Goal: Task Accomplishment & Management: Use online tool/utility

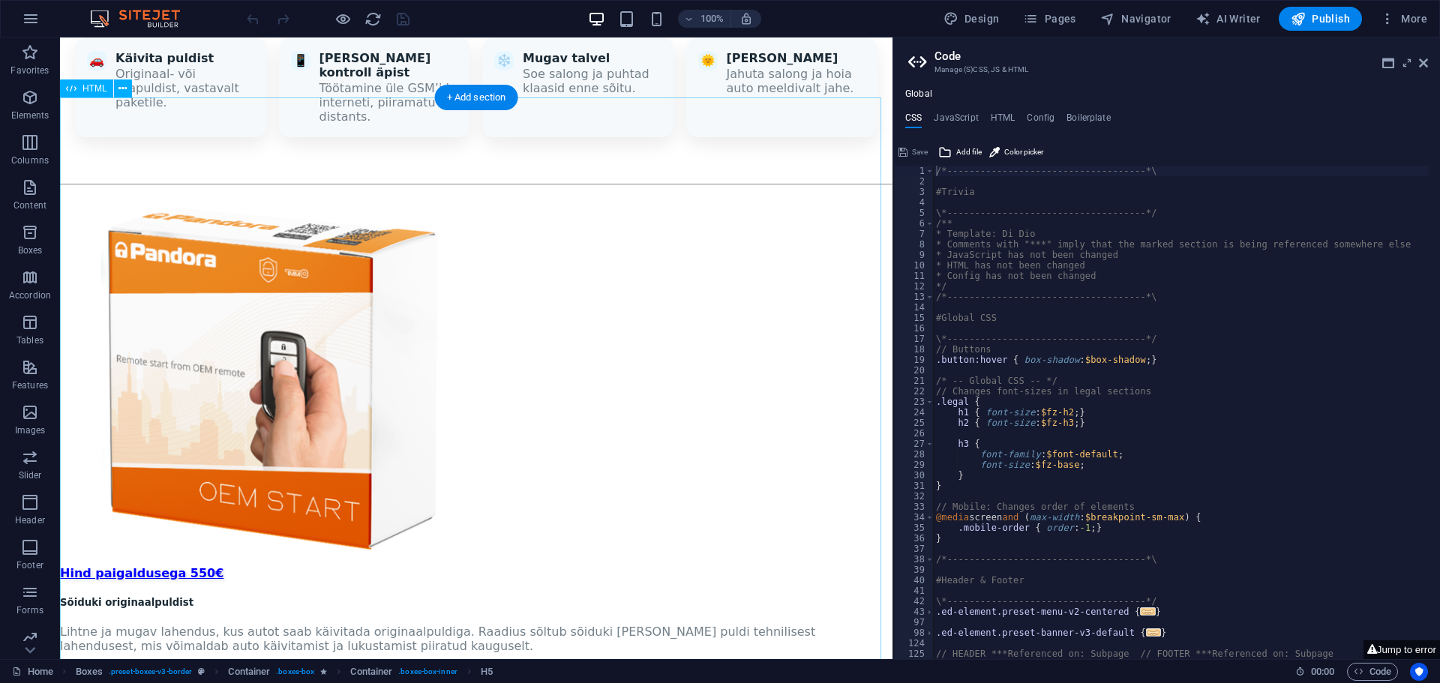
scroll to position [1806, 0]
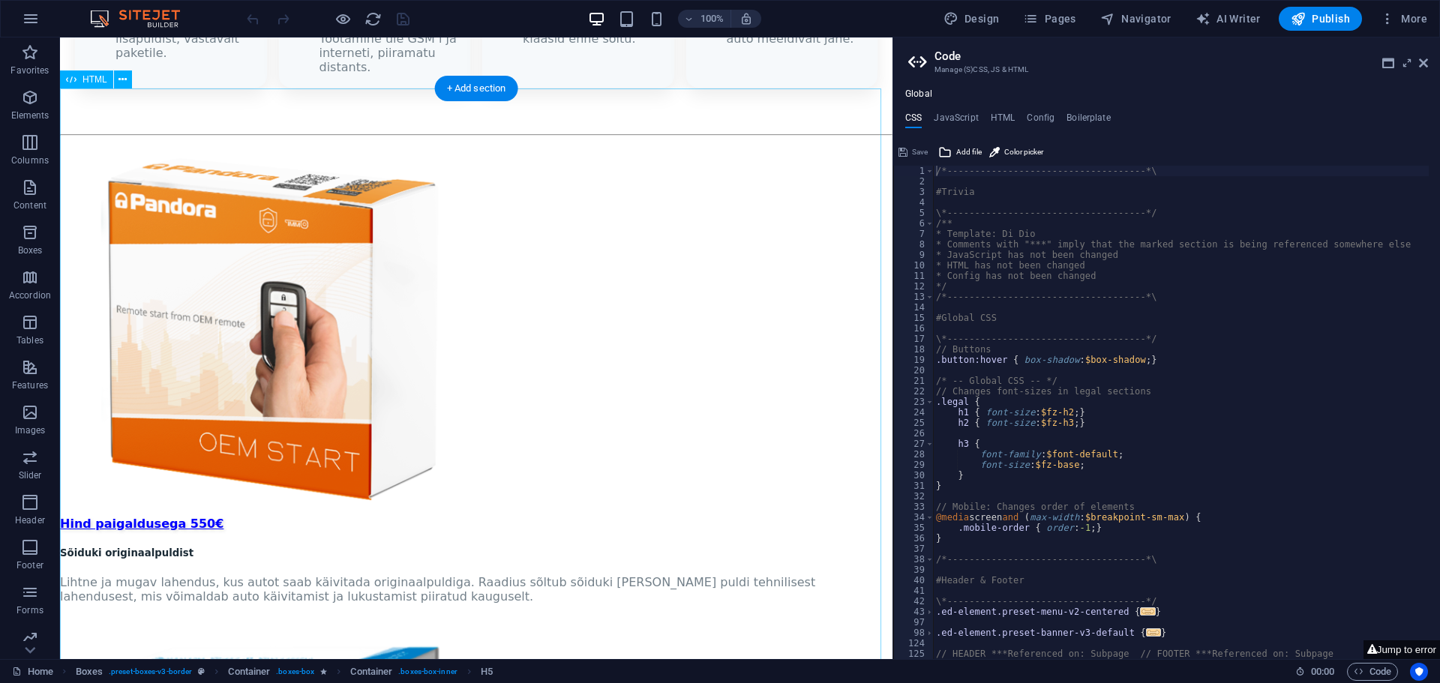
click at [755, 332] on div "Drag here to replace the existing content. Press “Ctrl” if you want to create a…" at bounding box center [476, 349] width 833 height 622
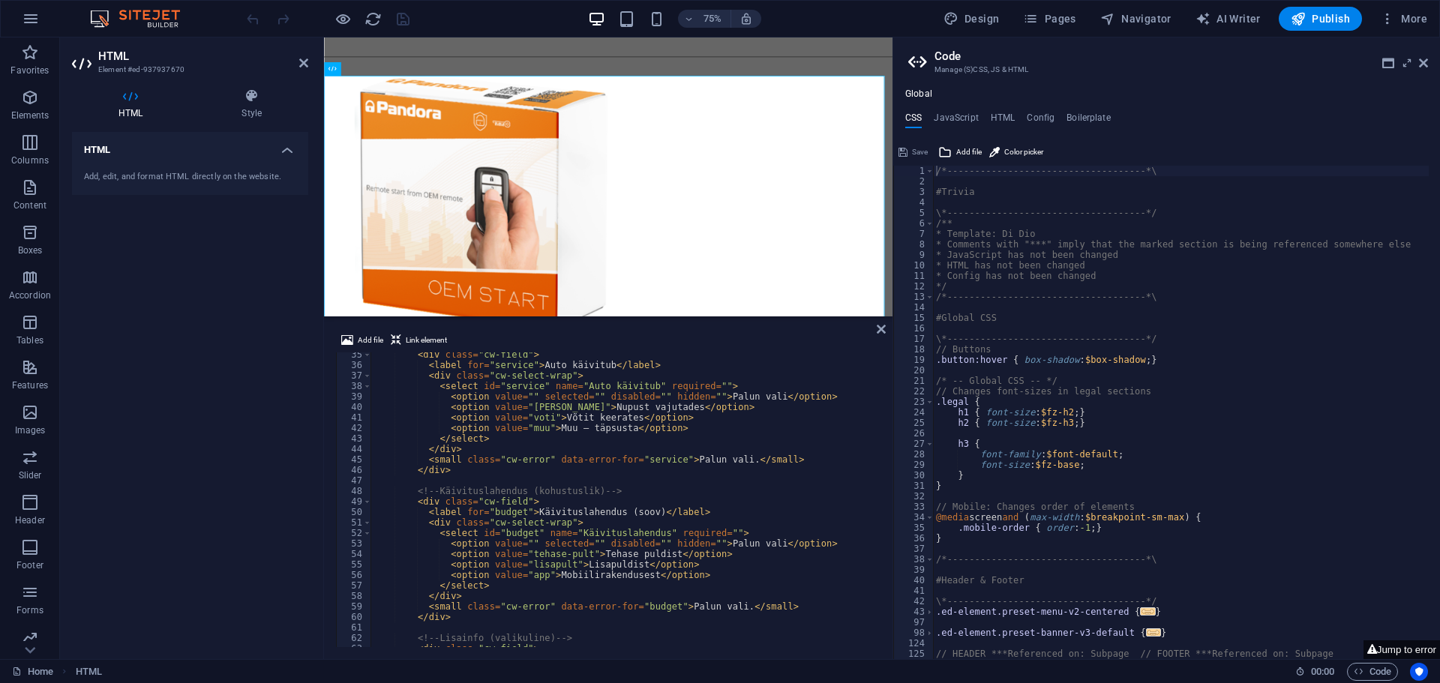
scroll to position [405, 0]
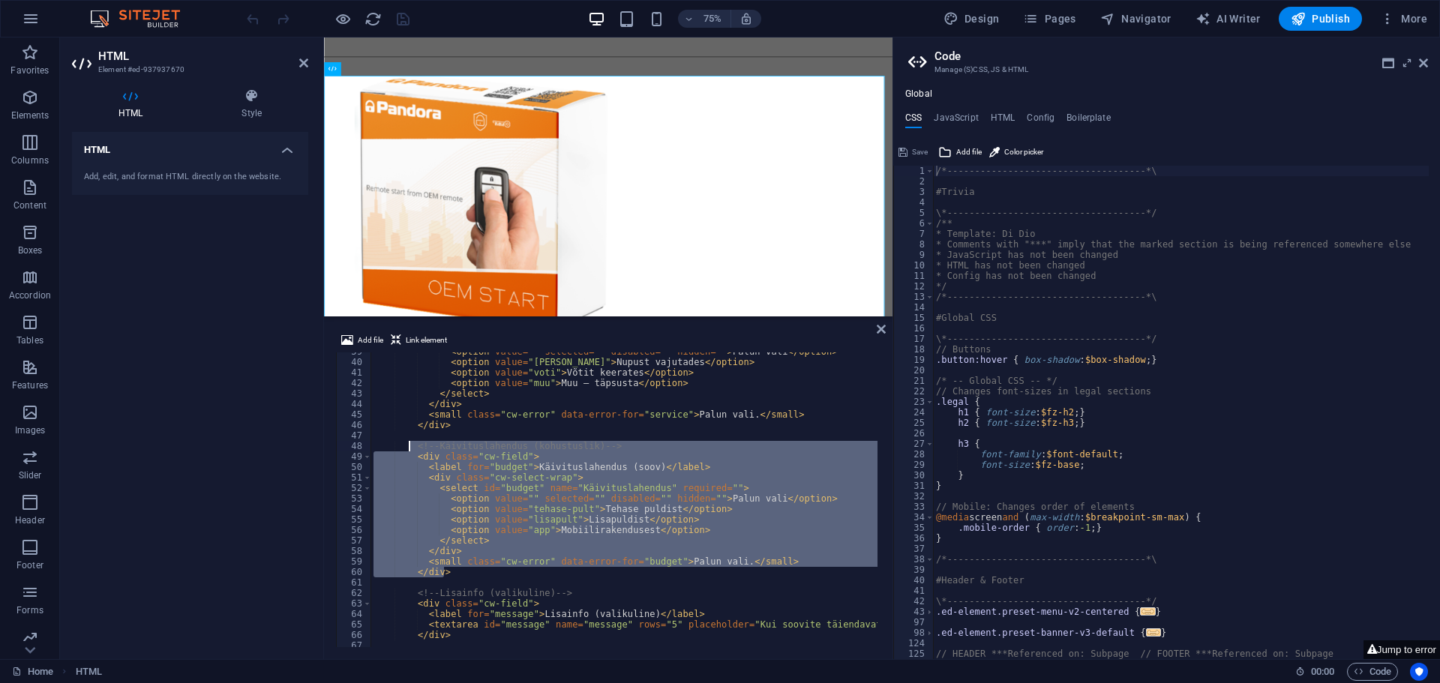
drag, startPoint x: 458, startPoint y: 570, endPoint x: 410, endPoint y: 444, distance: 134.6
click at [410, 444] on div "< option value = "" selected = "" disabled = "" hidden = "" > Palun vali </ opt…" at bounding box center [1107, 503] width 1472 height 313
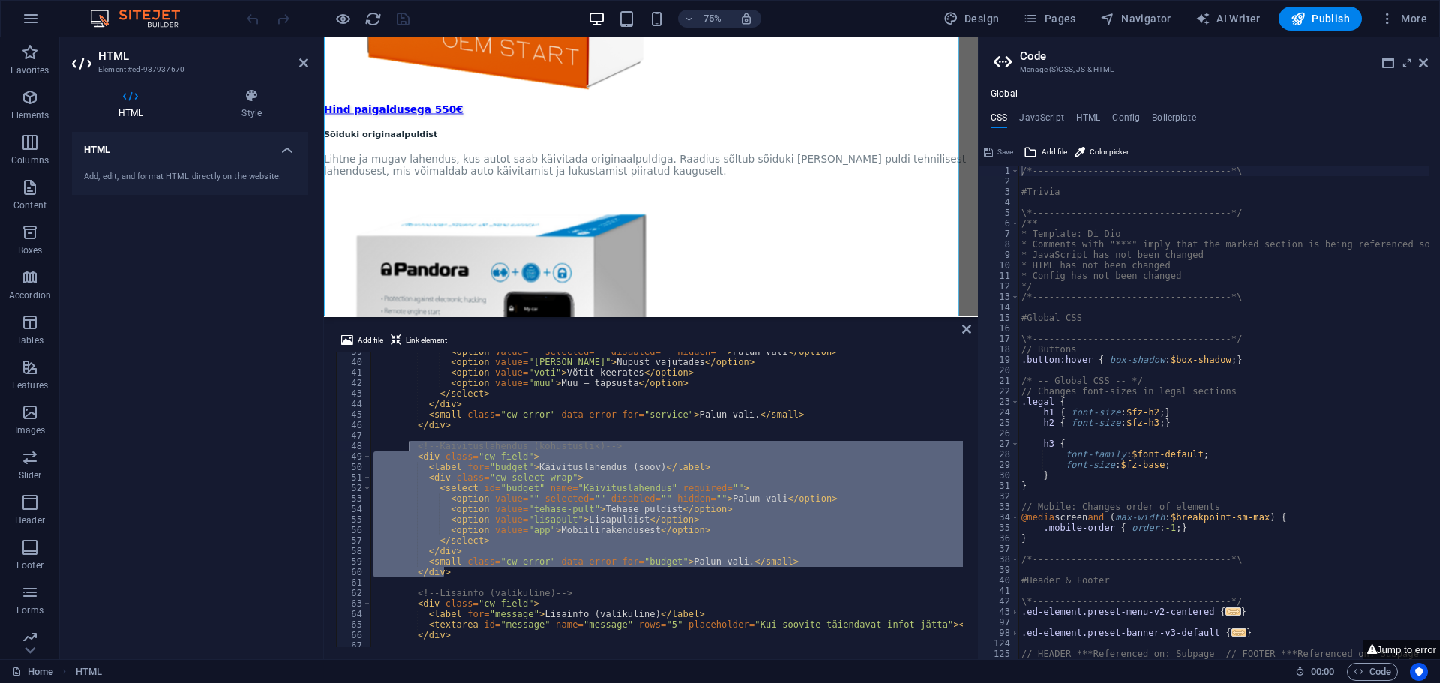
scroll to position [2124, 0]
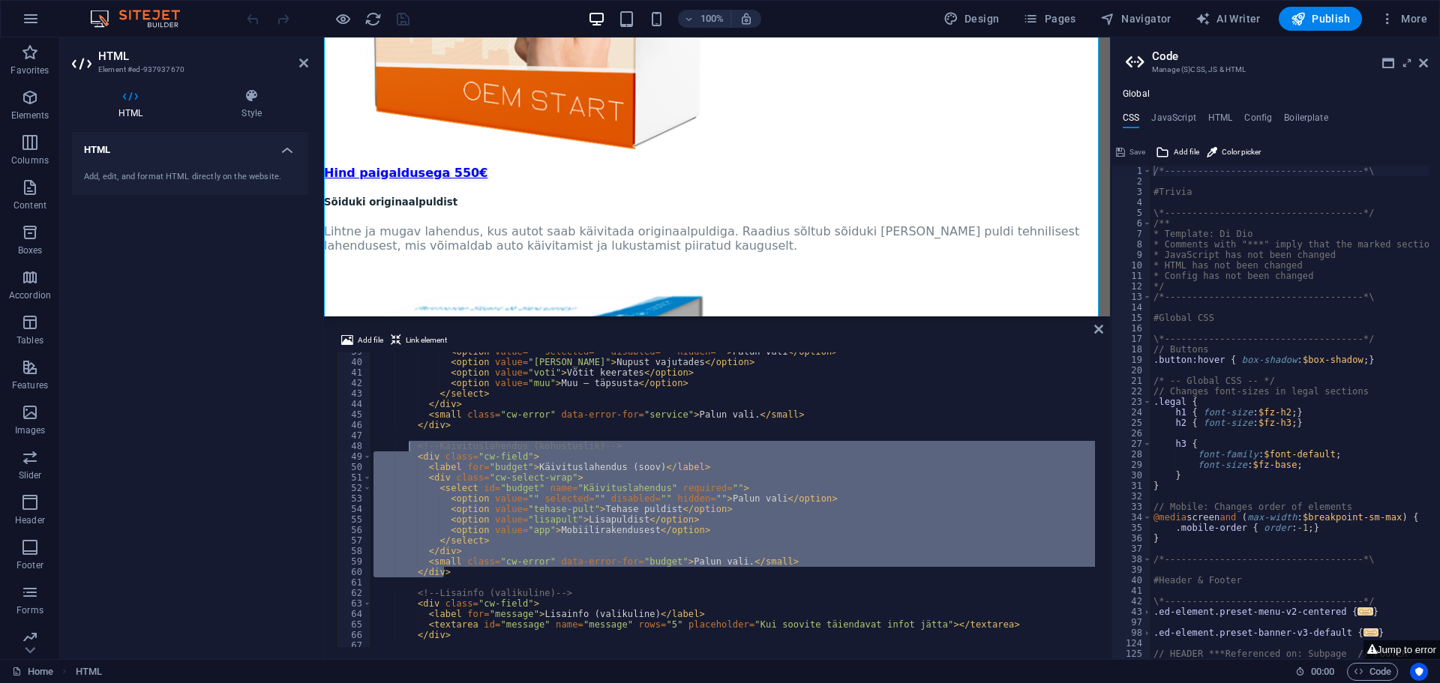
drag, startPoint x: 895, startPoint y: 213, endPoint x: 1109, endPoint y: 225, distance: 214.1
click at [1109, 225] on div "Home (et) Favorites Elements Columns Content Boxes Accordion Tables Features Im…" at bounding box center [720, 349] width 1440 height 622
click at [507, 568] on div "< option value = "" selected = "" disabled = "" hidden = "" > Palun vali </ opt…" at bounding box center [733, 500] width 725 height 295
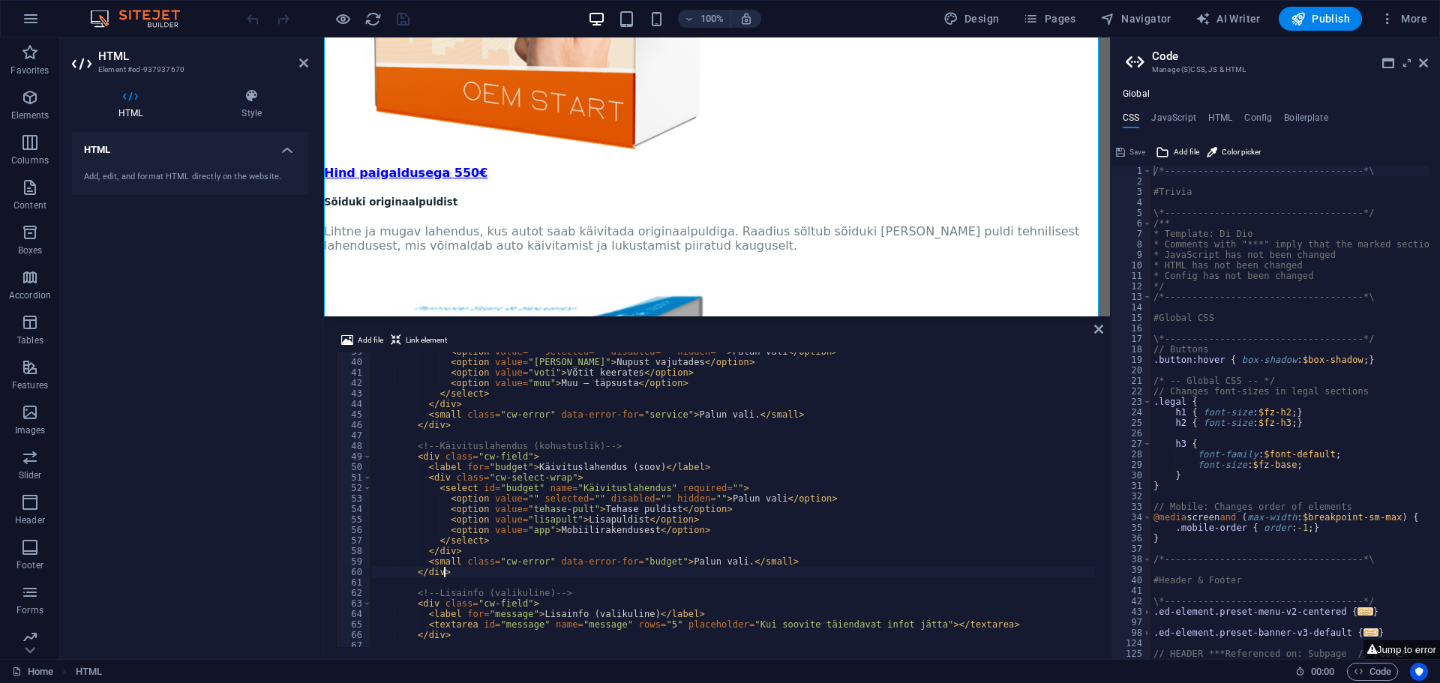
click at [478, 573] on div "< option value = "" selected = "" disabled = "" hidden = "" > Palun vali </ opt…" at bounding box center [1107, 503] width 1472 height 313
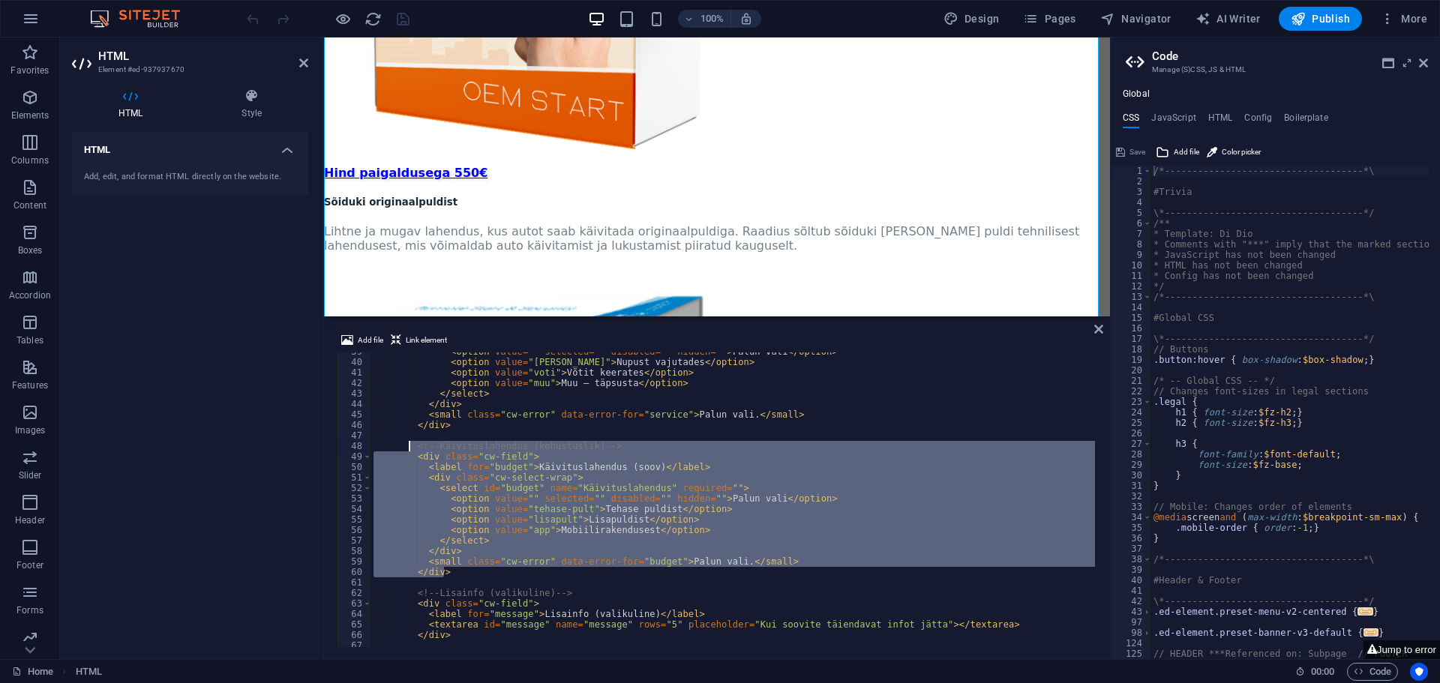
drag, startPoint x: 452, startPoint y: 572, endPoint x: 410, endPoint y: 448, distance: 131.4
click at [410, 448] on div "< option value = "" selected = "" disabled = "" hidden = "" > Palun vali </ opt…" at bounding box center [1107, 503] width 1472 height 313
click at [485, 577] on div "< option value = "" selected = "" disabled = "" hidden = "" > Palun vali </ opt…" at bounding box center [733, 500] width 725 height 295
type textarea "</div>"
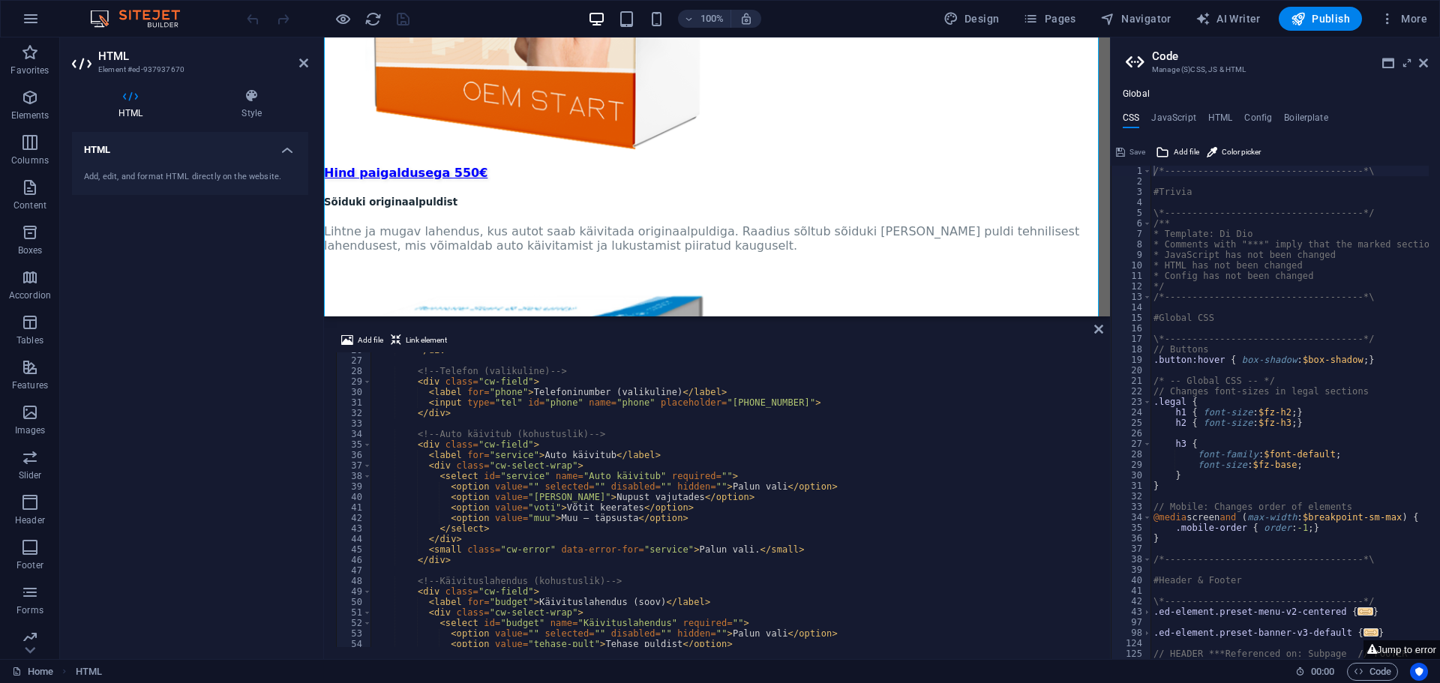
scroll to position [225, 0]
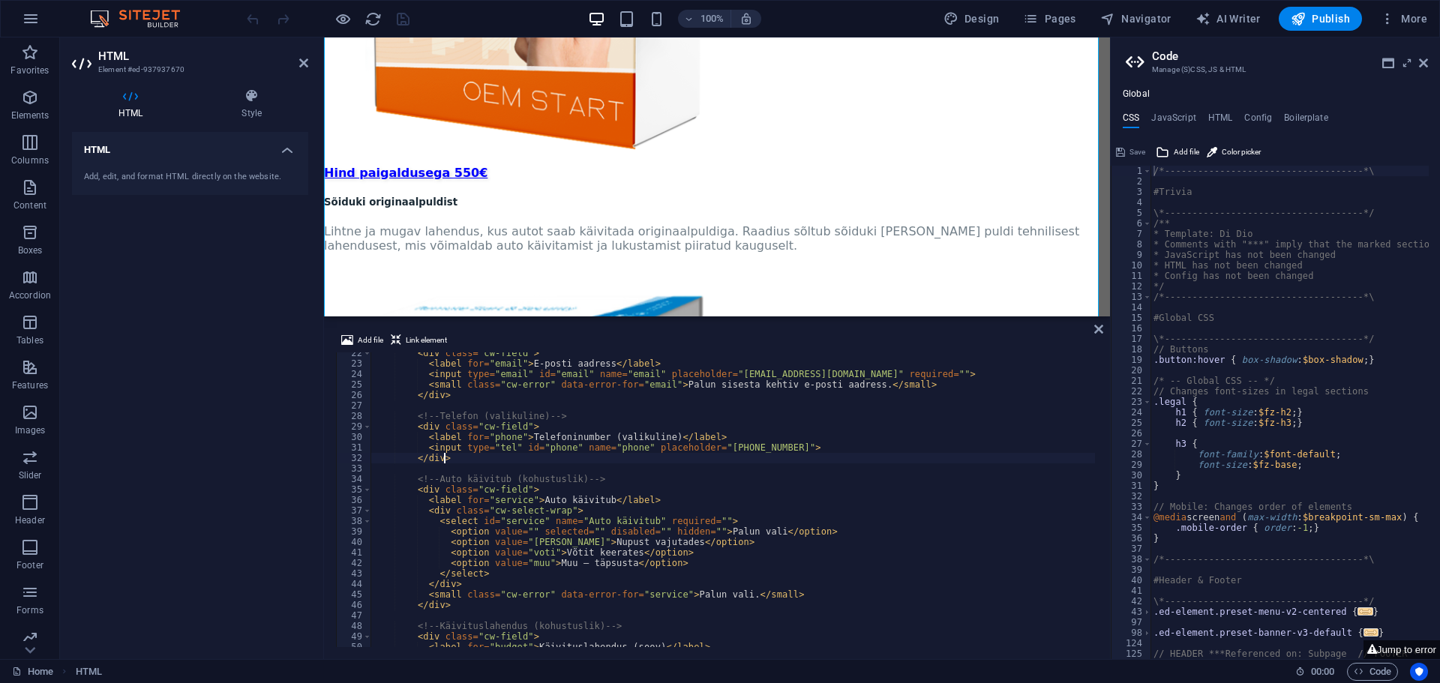
click at [467, 458] on div "< div class = "cw-field" > < label for = "email" > E‑posti aadress </ label > <…" at bounding box center [1107, 504] width 1472 height 313
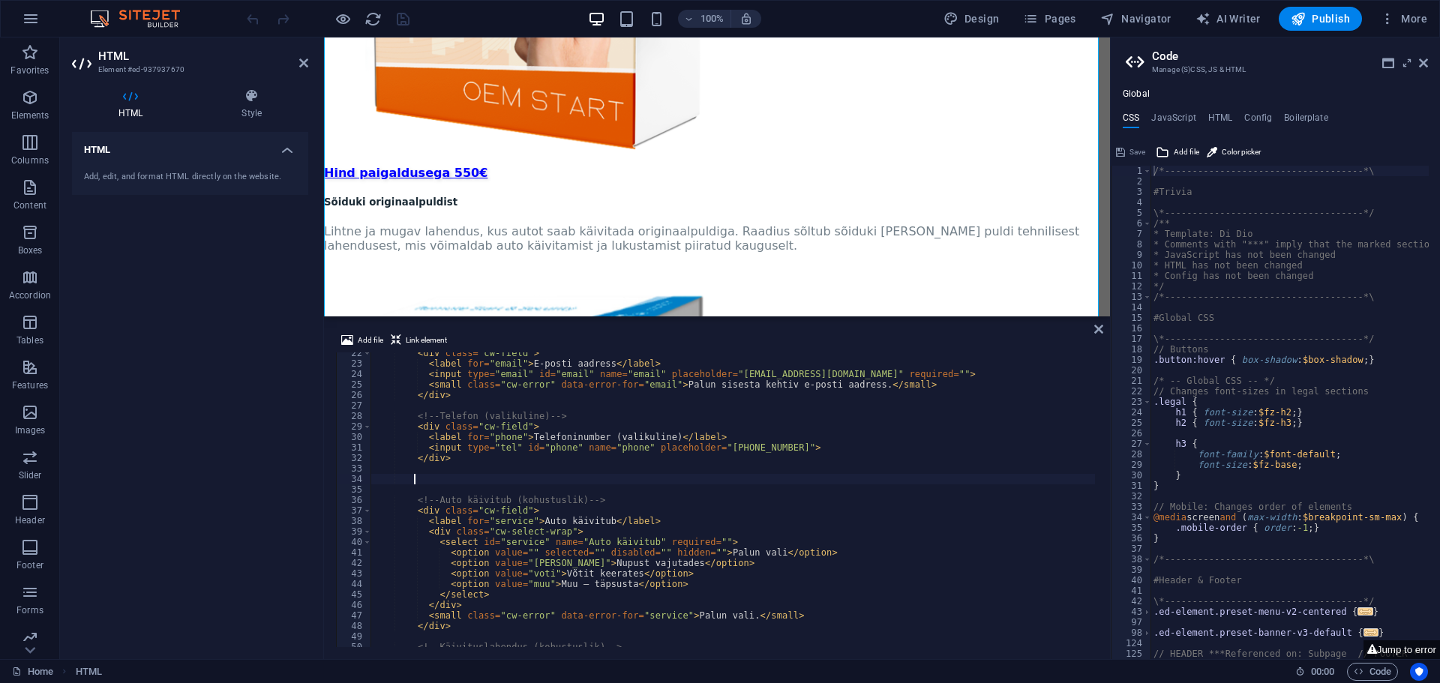
paste textarea "</div>"
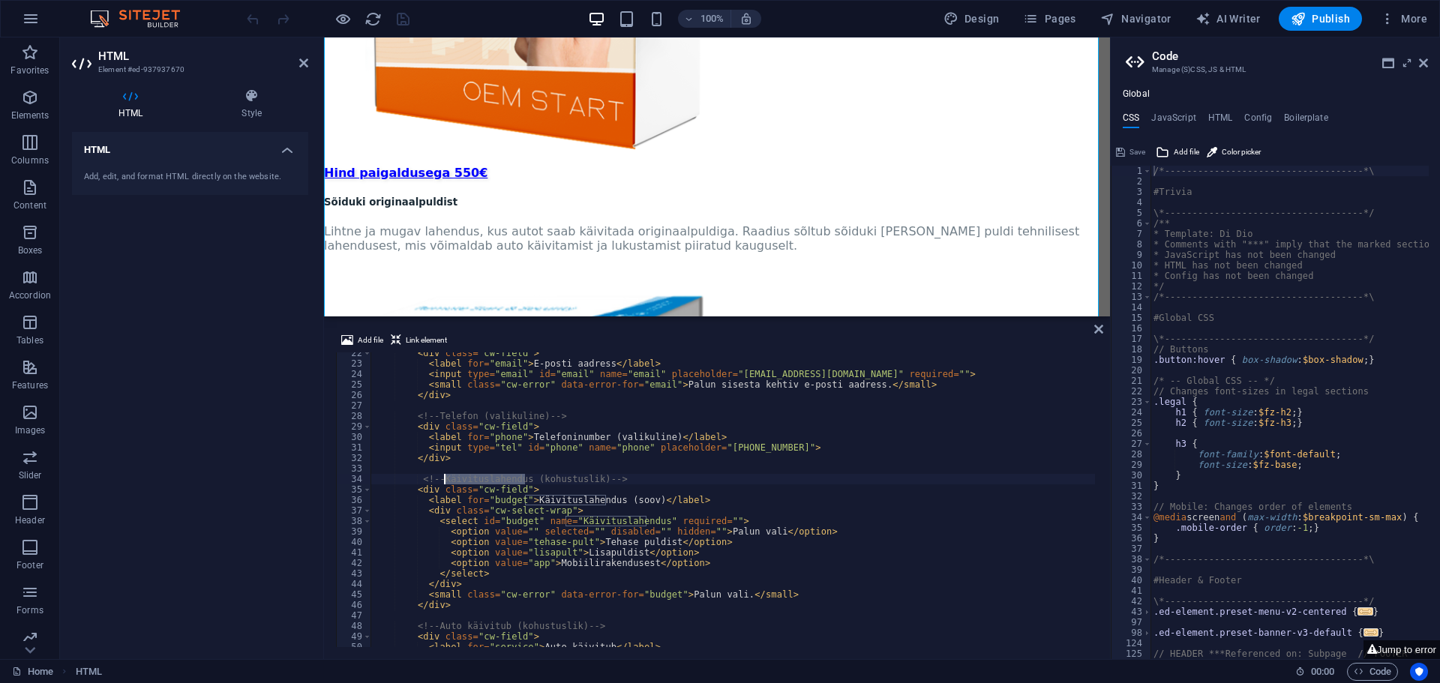
drag, startPoint x: 523, startPoint y: 479, endPoint x: 443, endPoint y: 480, distance: 79.5
click at [443, 480] on div "< div class = "cw-field" > < label for = "email" > E‑posti aadress </ label > <…" at bounding box center [1107, 504] width 1472 height 313
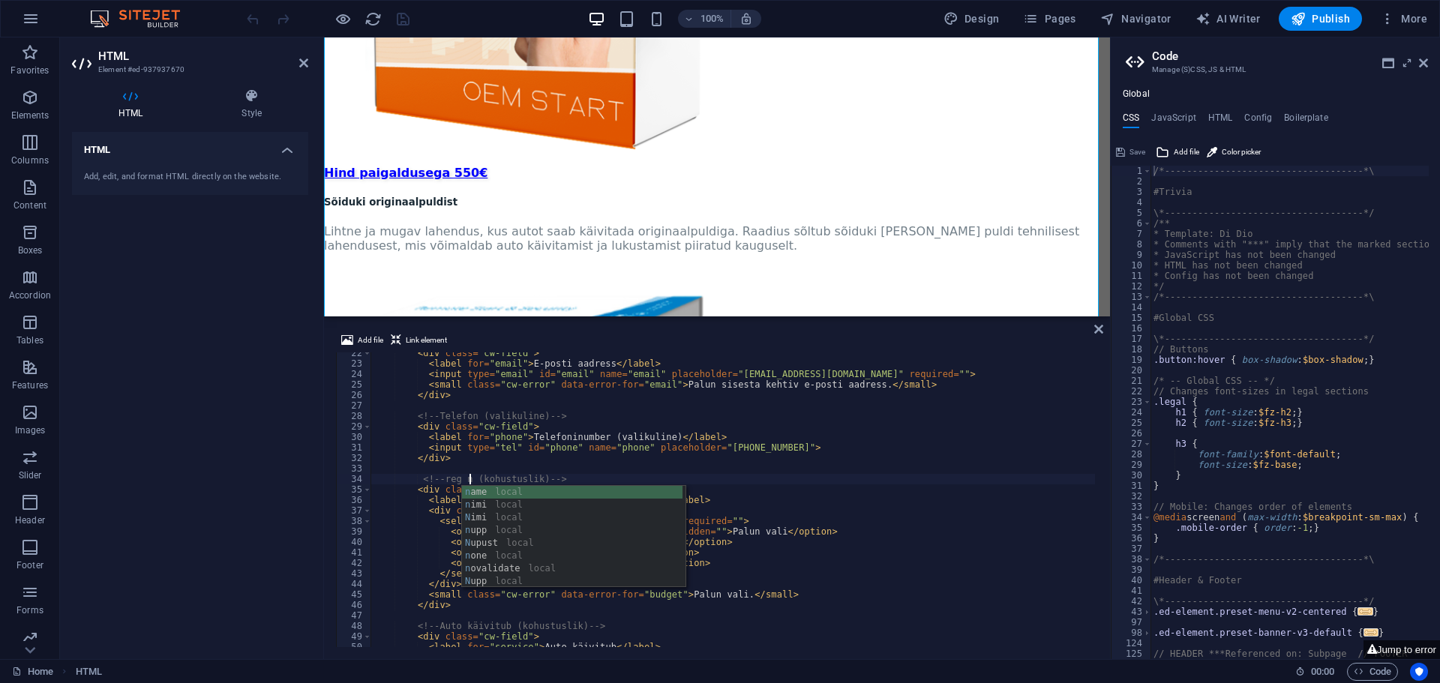
scroll to position [0, 8]
click at [861, 494] on div "< div class = "cw-field" > < label for = "email" > E‑posti aadress </ label > <…" at bounding box center [1107, 504] width 1472 height 313
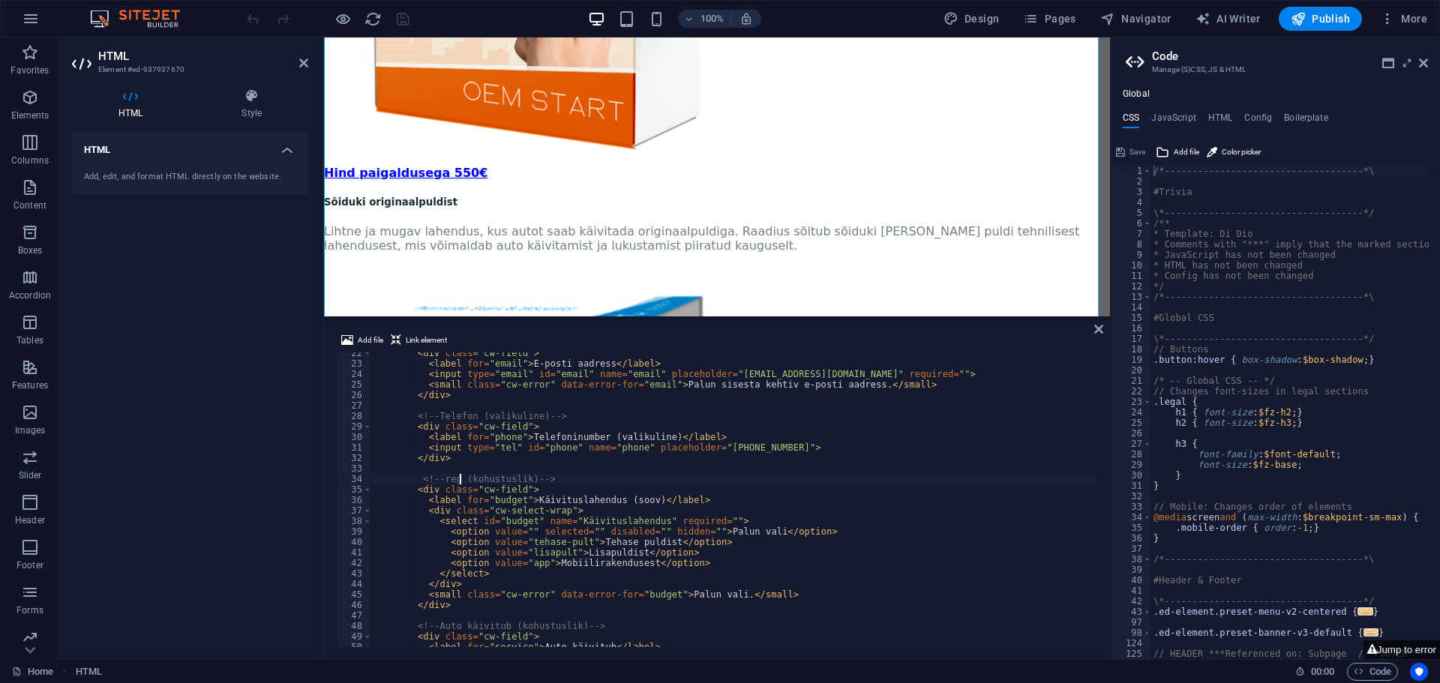
type textarea "<!-- Käivituslahendus (kohustuslik) -->"
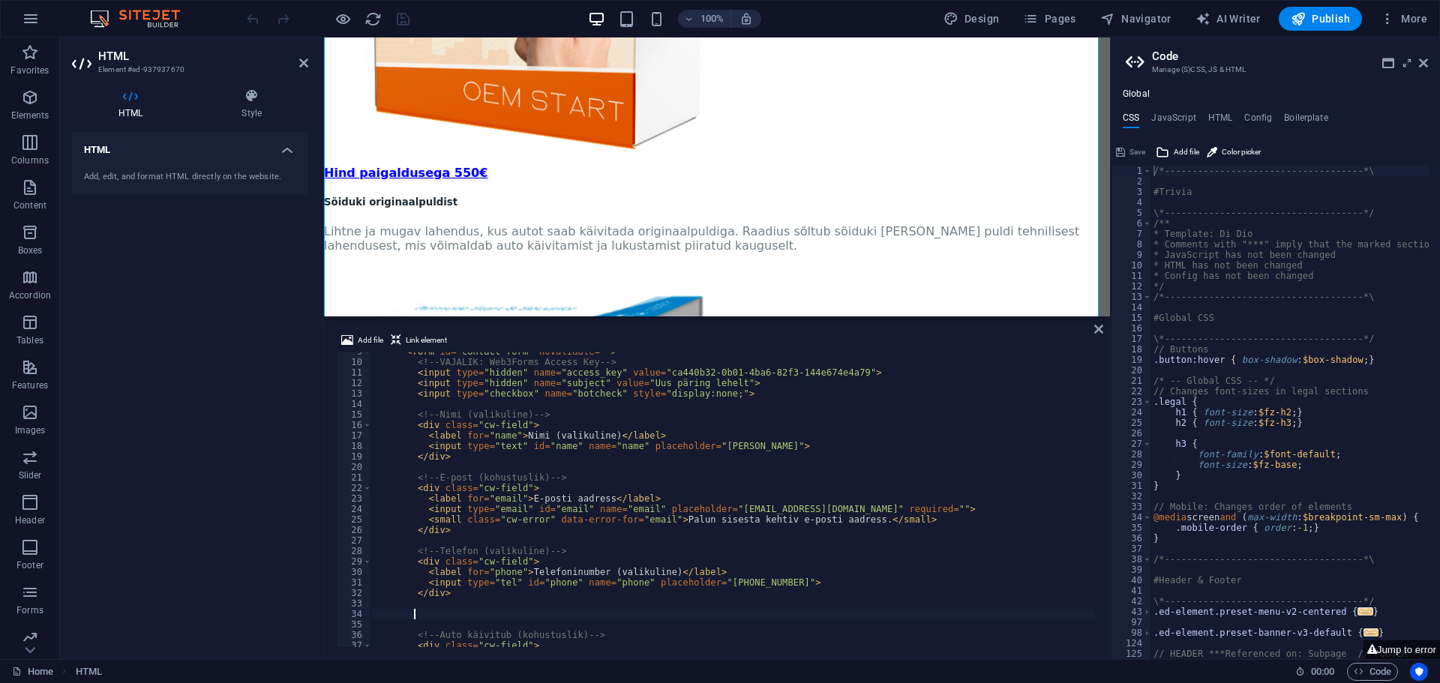
scroll to position [135, 0]
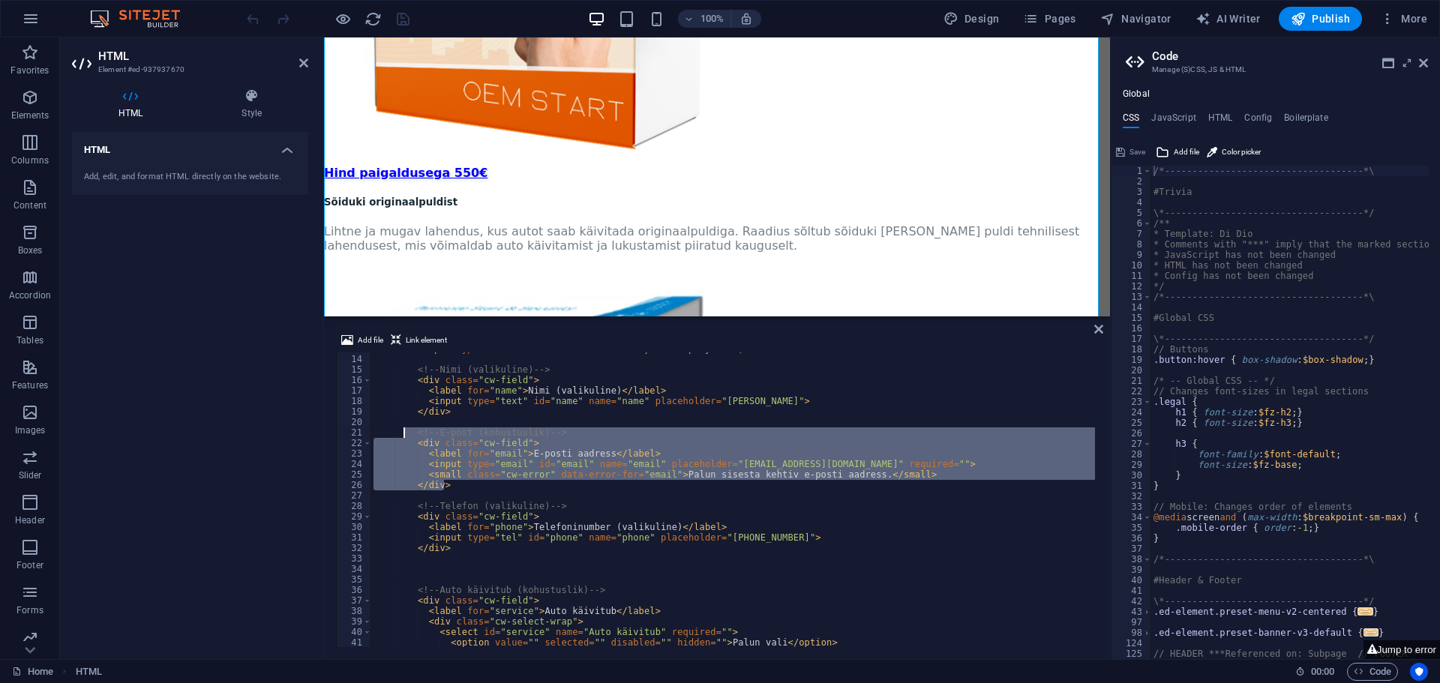
drag, startPoint x: 449, startPoint y: 485, endPoint x: 405, endPoint y: 432, distance: 68.7
click at [405, 432] on div "< input type = "checkbox" name = "botcheck" style = "display:none;" > <!-- Nimi…" at bounding box center [1107, 500] width 1472 height 313
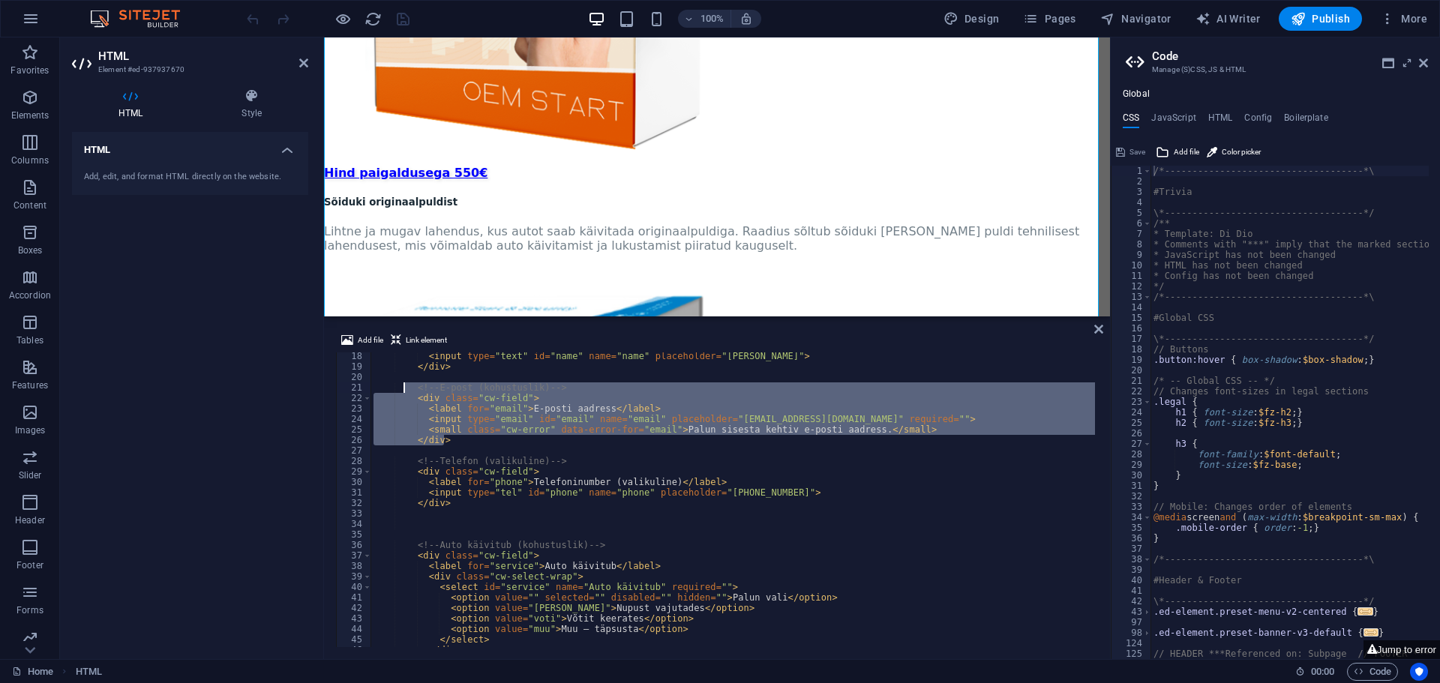
click at [482, 508] on div "< input type = "text" id = "name" name = "name" placeholder = "Mari Maasikas" >…" at bounding box center [1107, 507] width 1472 height 313
type textarea "</div>"
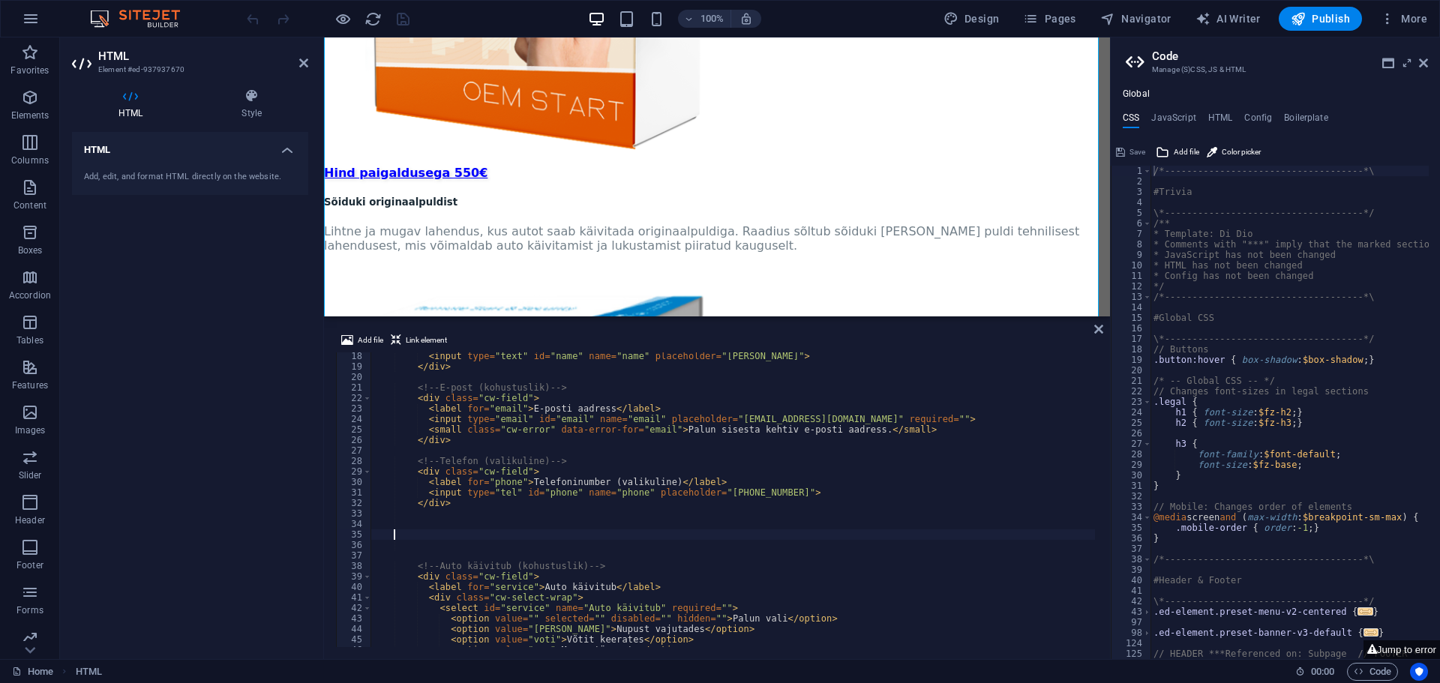
scroll to position [0, 0]
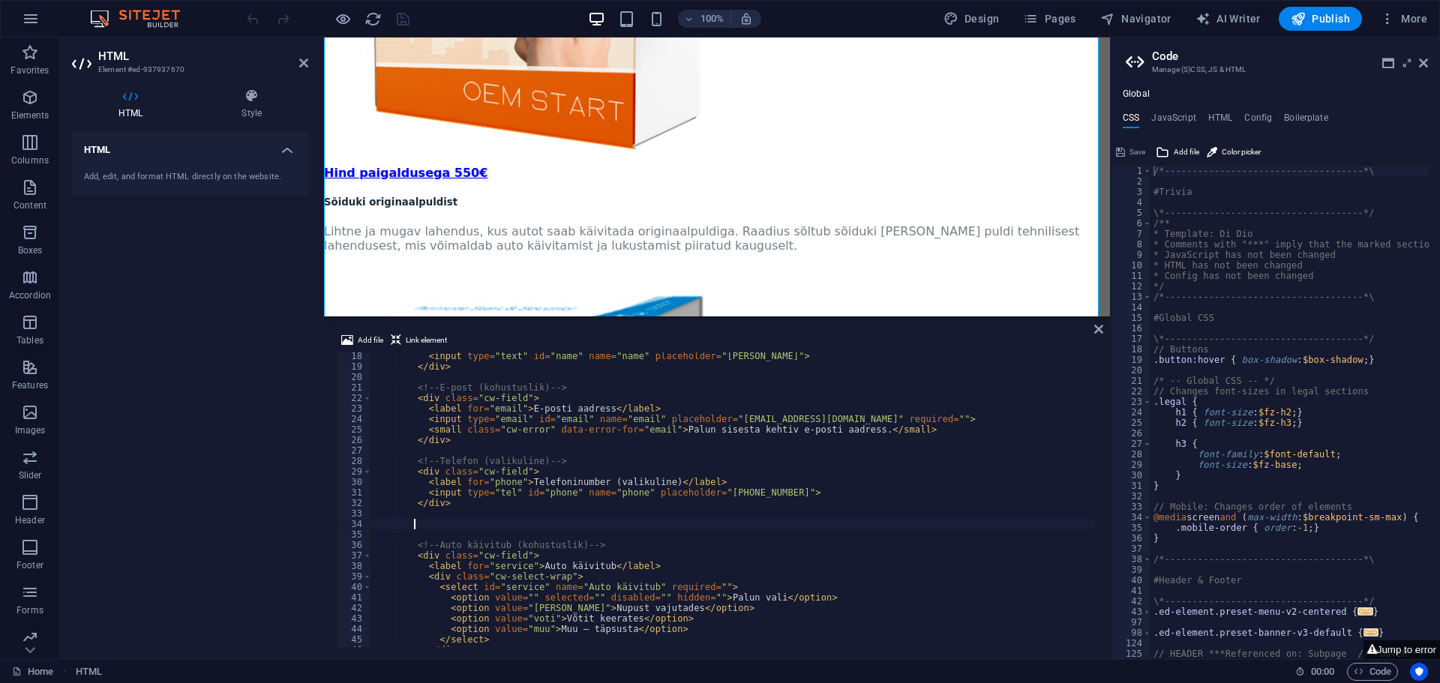
paste textarea "</div>"
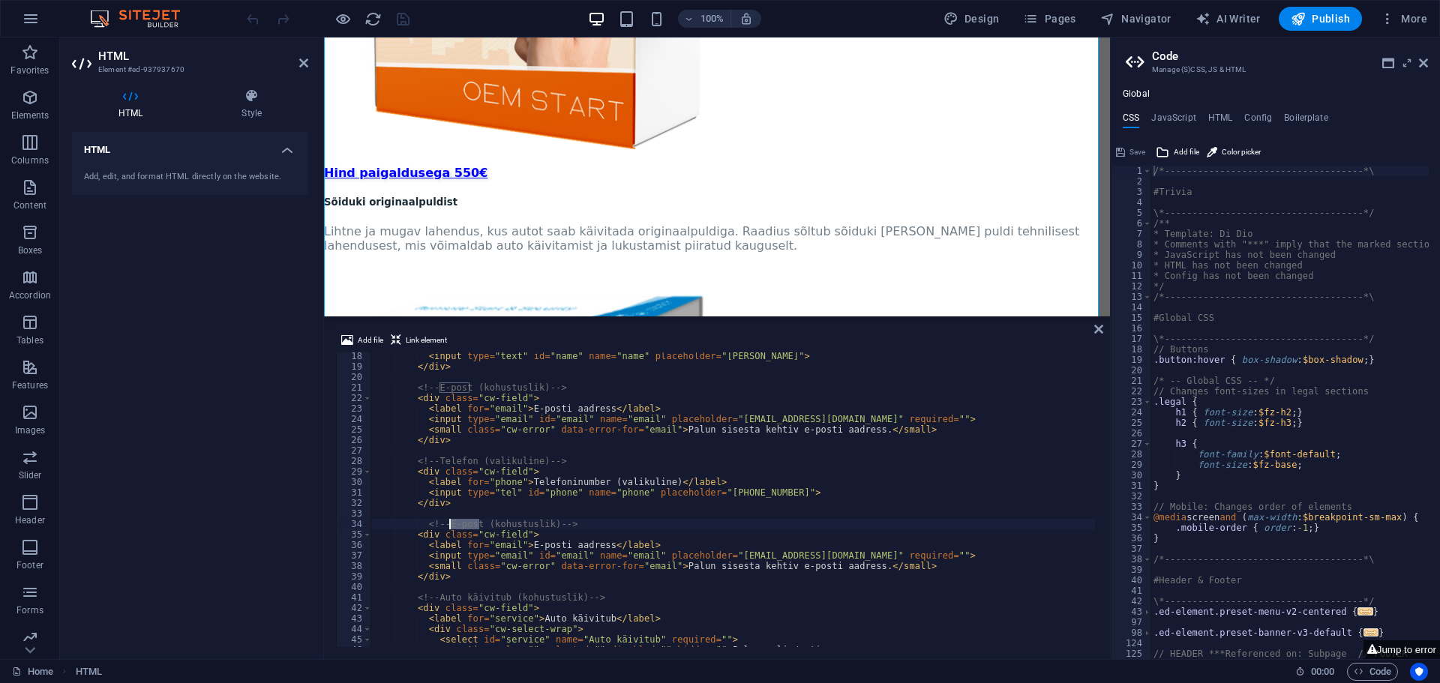
drag, startPoint x: 472, startPoint y: 522, endPoint x: 449, endPoint y: 522, distance: 22.5
click at [449, 522] on div "< input type = "text" id = "name" name = "name" placeholder = "Mari Maasikas" >…" at bounding box center [1107, 507] width 1472 height 313
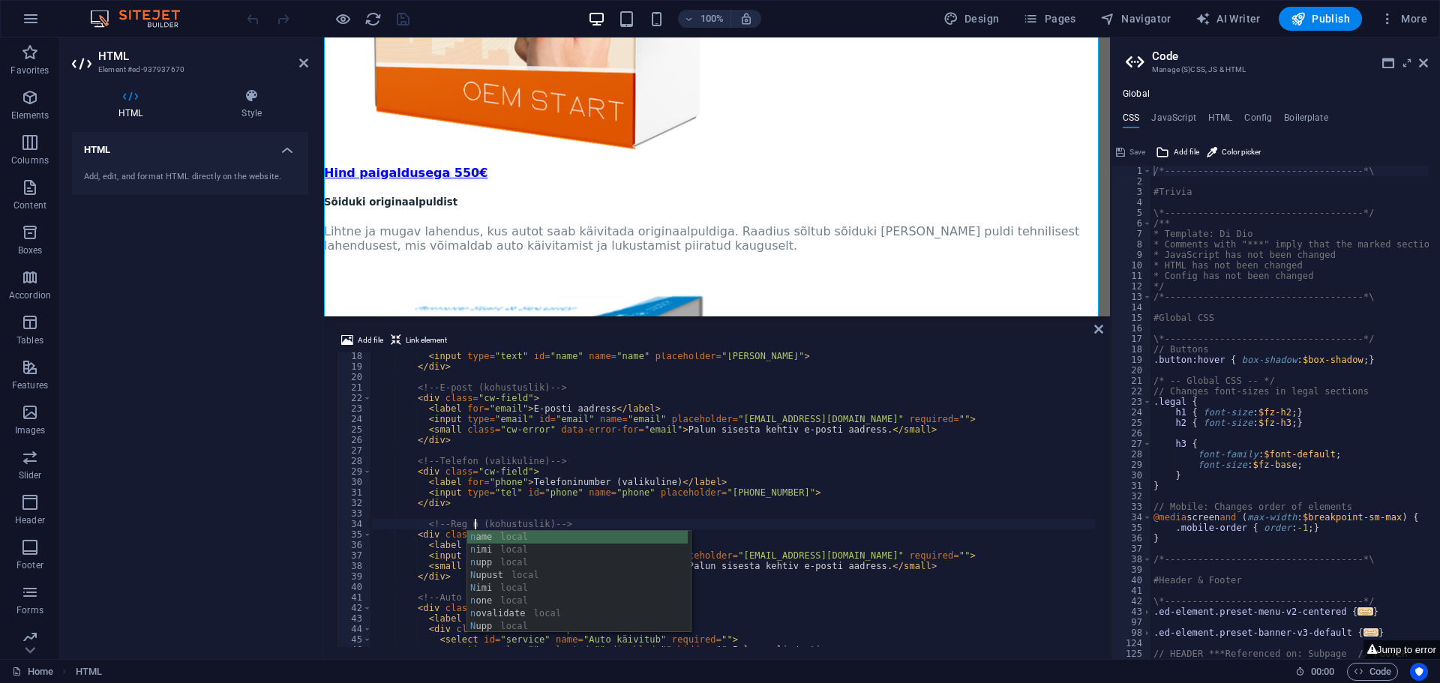
scroll to position [0, 8]
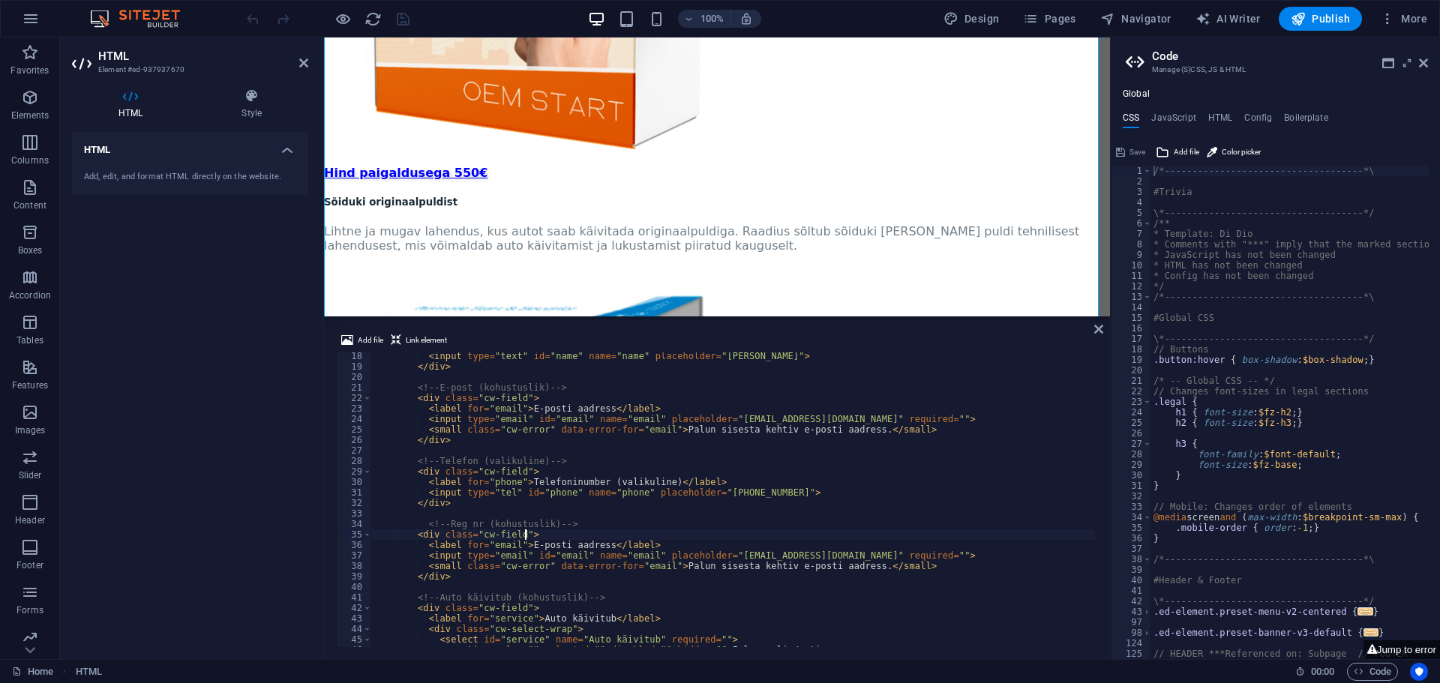
click at [801, 533] on div "< input type = "text" id = "name" name = "name" placeholder = "Mari Maasikas" >…" at bounding box center [1107, 507] width 1472 height 313
click at [512, 546] on div "< input type = "text" id = "name" name = "name" placeholder = "Mari Maasikas" >…" at bounding box center [1107, 507] width 1472 height 313
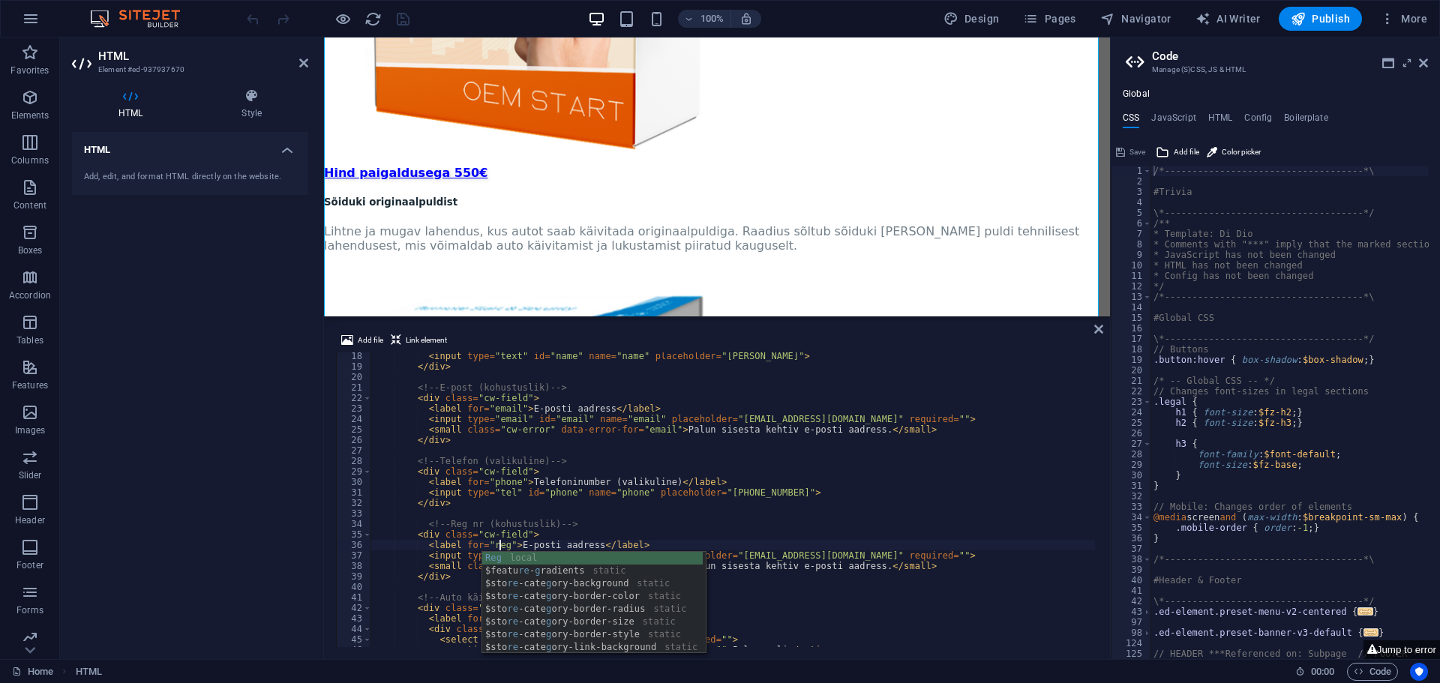
scroll to position [0, 11]
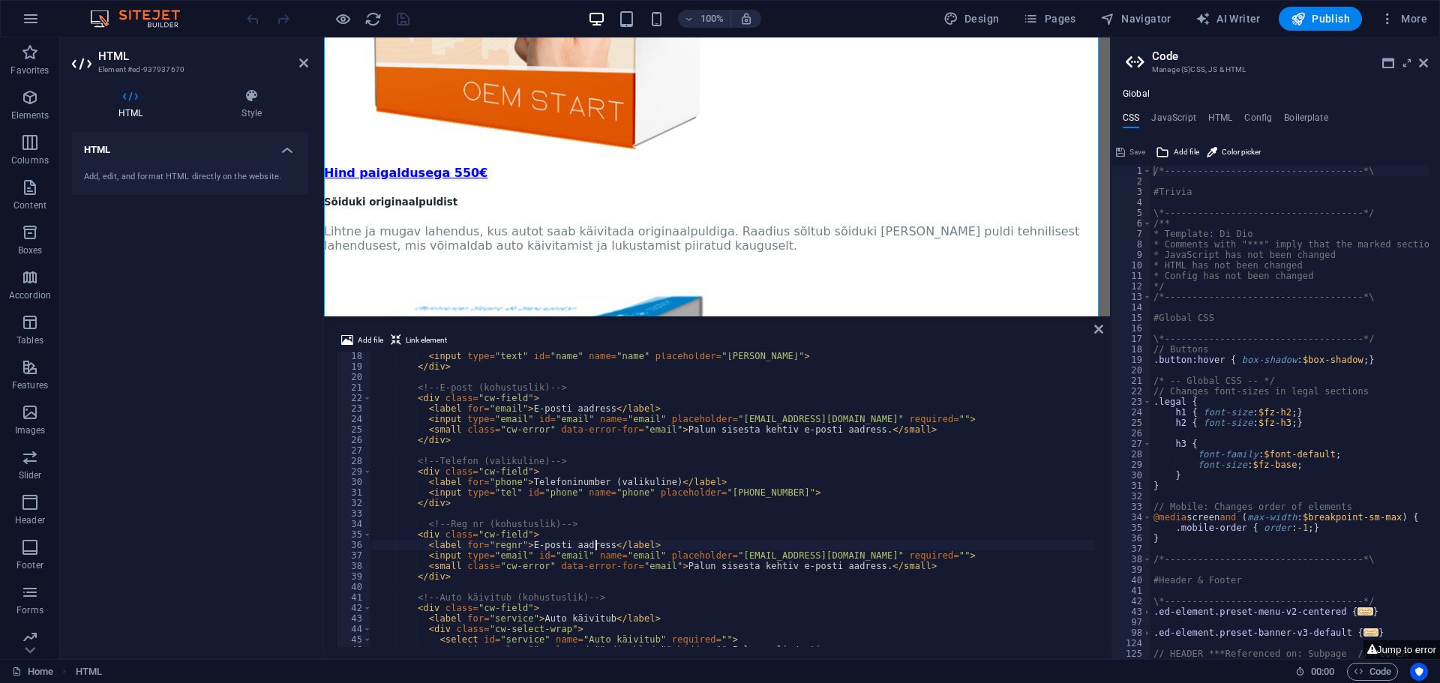
click at [595, 541] on div "< input type = "text" id = "name" name = "name" placeholder = "Mari Maasikas" >…" at bounding box center [1107, 507] width 1472 height 313
click at [591, 545] on div "< input type = "text" id = "name" name = "name" placeholder = "Mari Maasikas" >…" at bounding box center [1107, 507] width 1472 height 313
drag, startPoint x: 593, startPoint y: 542, endPoint x: 573, endPoint y: 542, distance: 19.5
click at [573, 542] on div "< input type = "text" id = "name" name = "name" placeholder = "Mari Maasikas" >…" at bounding box center [1107, 507] width 1472 height 313
drag, startPoint x: 596, startPoint y: 547, endPoint x: 523, endPoint y: 545, distance: 72.8
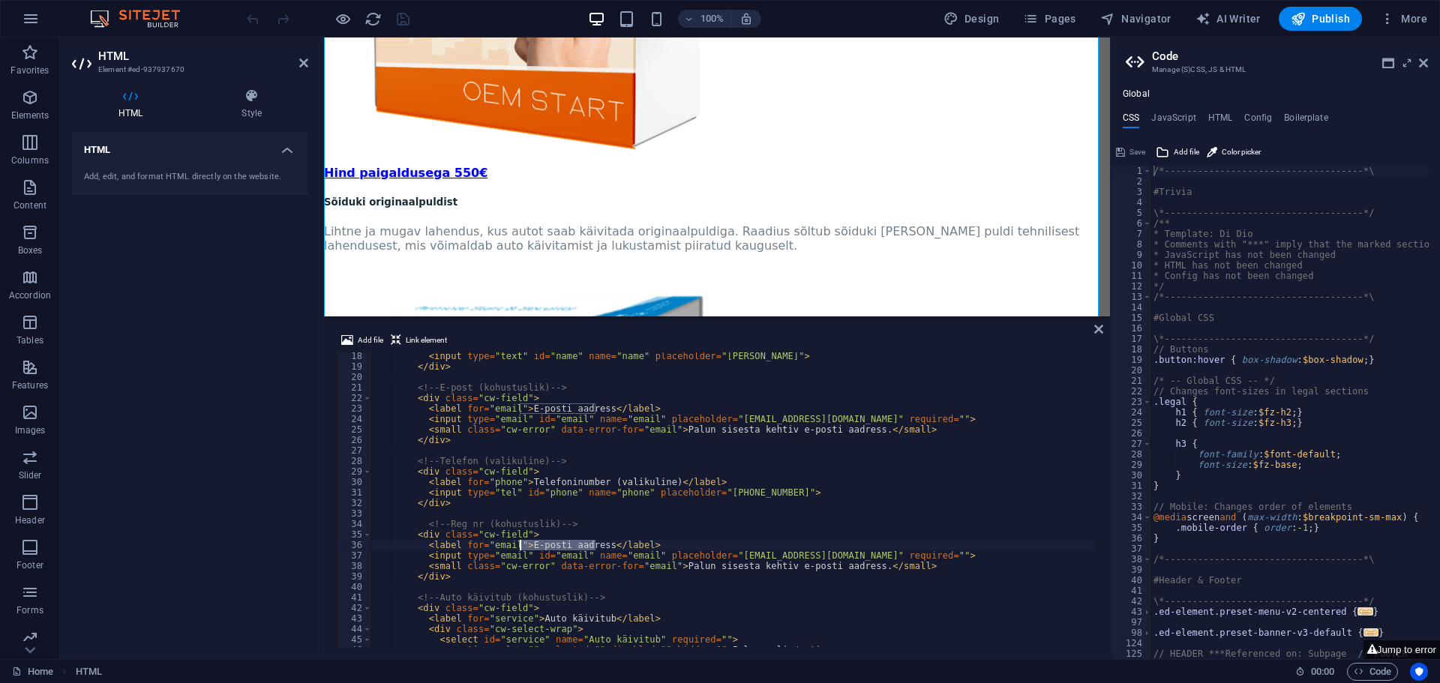
click at [523, 545] on div "< input type = "text" id = "name" name = "name" placeholder = "Mari Maasikas" >…" at bounding box center [1107, 507] width 1472 height 313
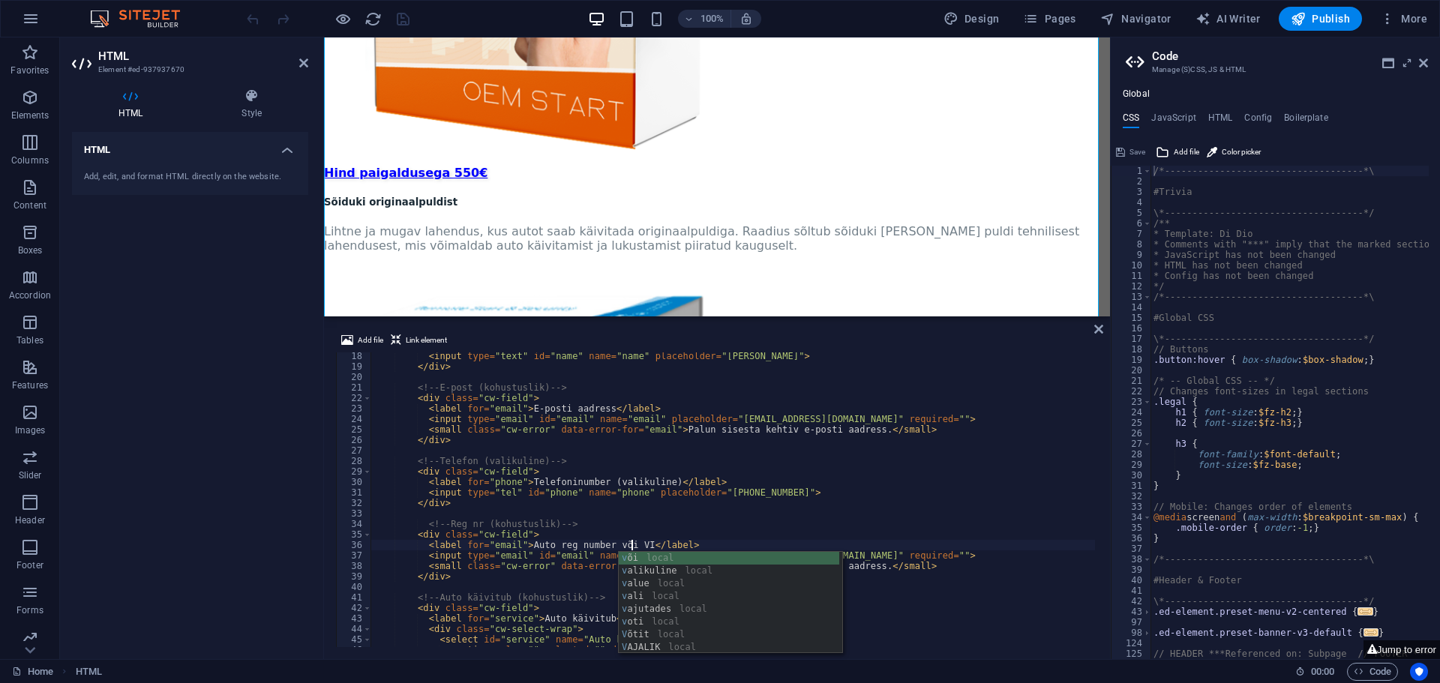
scroll to position [0, 21]
click at [704, 540] on div "< input type = "text" id = "name" name = "name" placeholder = "[PERSON_NAME]" >…" at bounding box center [1107, 507] width 1472 height 313
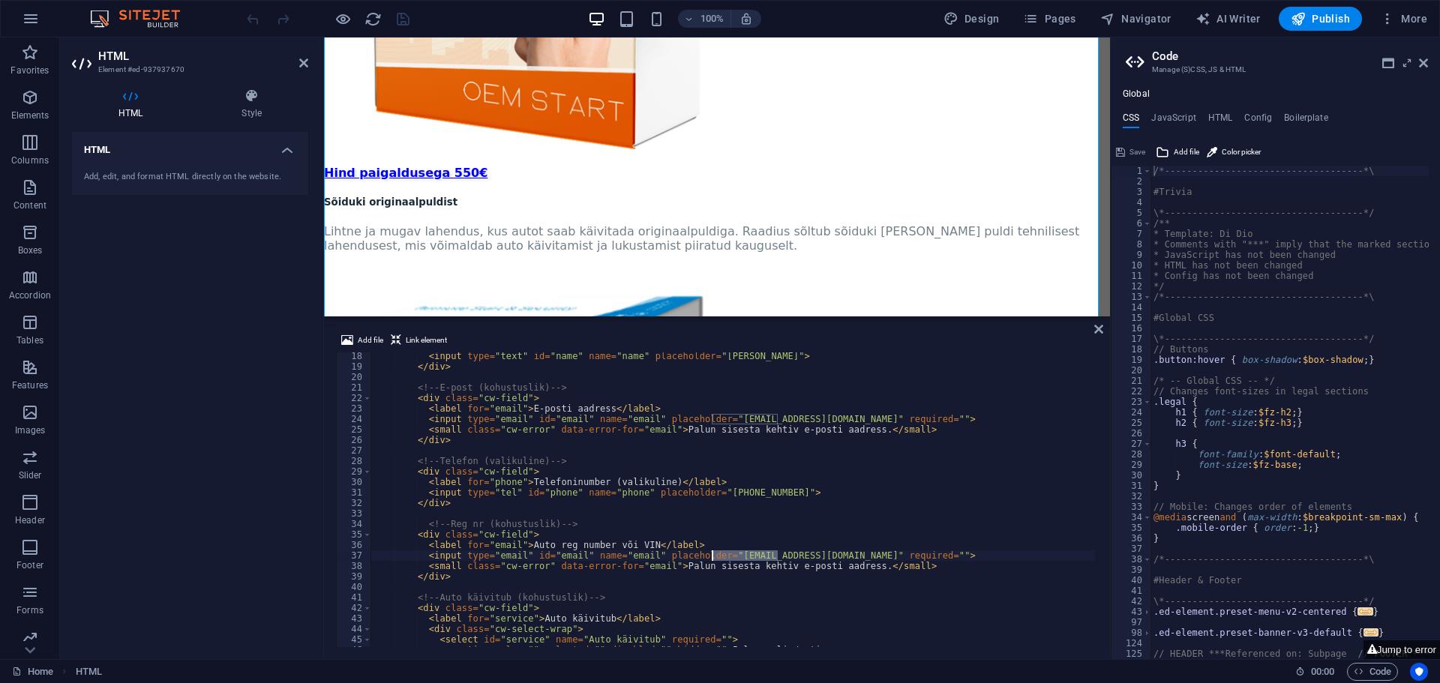
drag, startPoint x: 779, startPoint y: 554, endPoint x: 712, endPoint y: 555, distance: 67.5
click at [712, 555] on div "< input type = "text" id = "name" name = "name" placeholder = "[PERSON_NAME]" >…" at bounding box center [1107, 507] width 1472 height 313
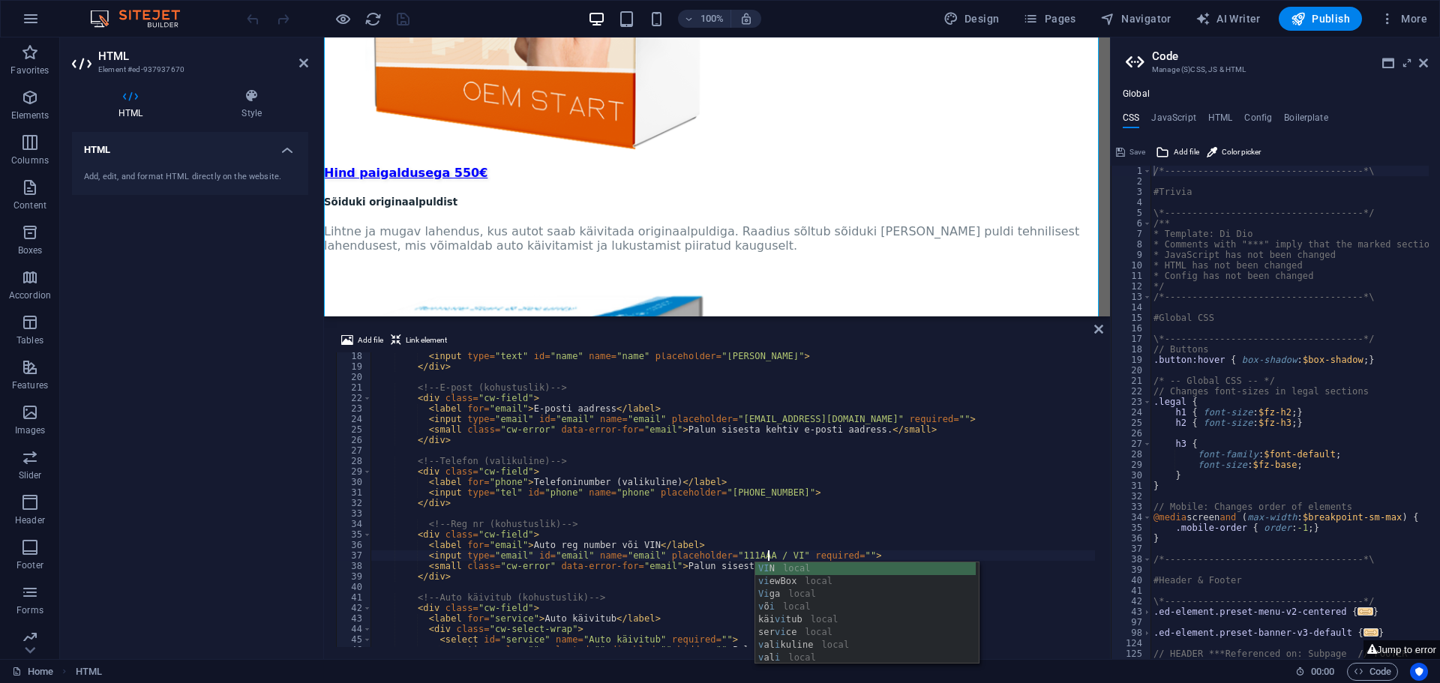
scroll to position [0, 32]
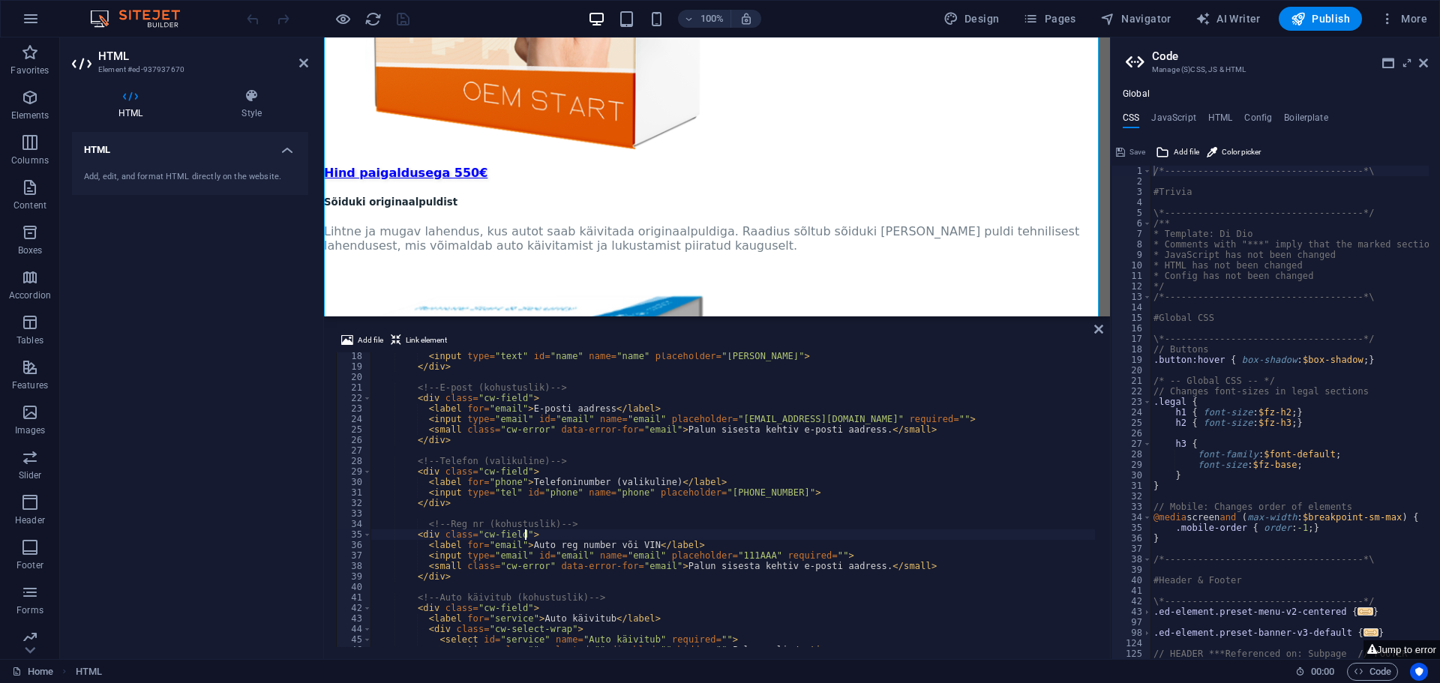
click at [897, 530] on div "< input type = "text" id = "name" name = "name" placeholder = "[PERSON_NAME]" >…" at bounding box center [1107, 507] width 1472 height 313
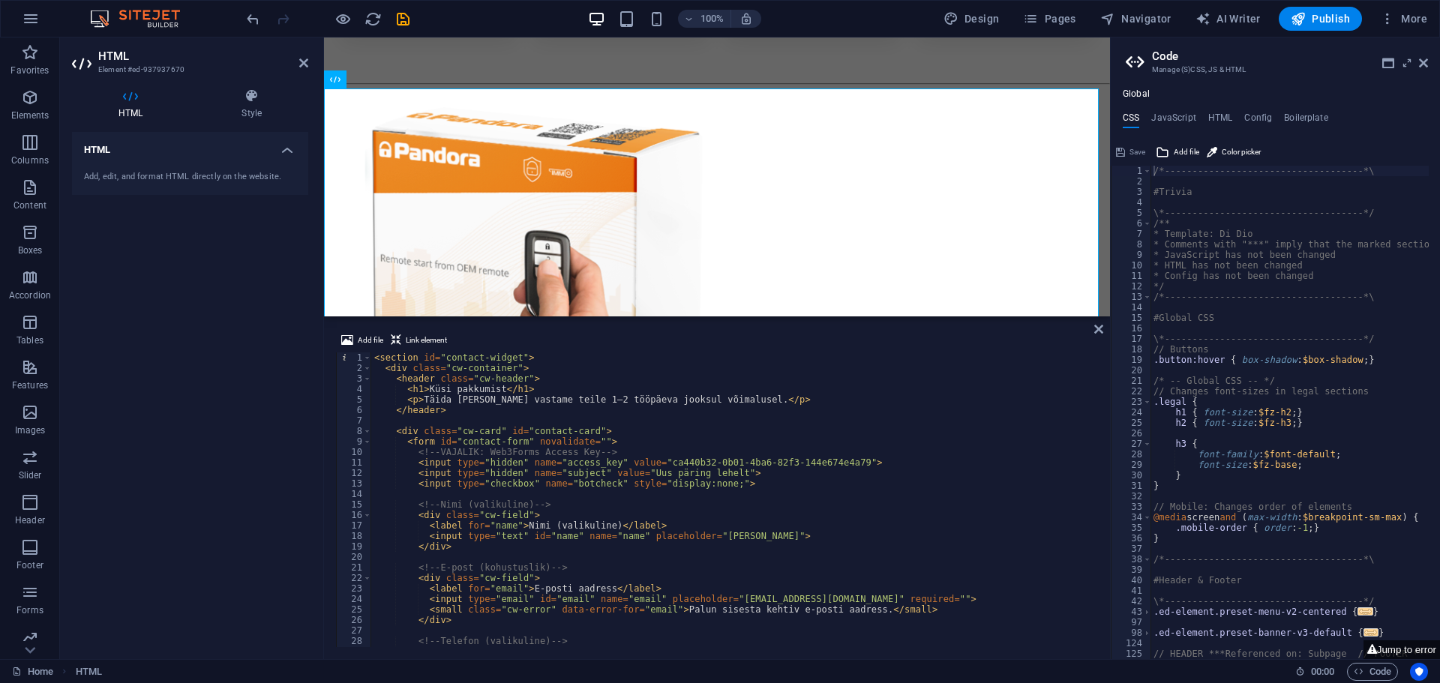
scroll to position [0, 0]
drag, startPoint x: 722, startPoint y: 400, endPoint x: 661, endPoint y: 396, distance: 60.9
click at [661, 396] on div "< section id = "contact-widget" > < div class = "cw-container" > < header class…" at bounding box center [1107, 509] width 1472 height 313
type textarea "<p>Täida vorm ja vastame teile 1–2 tööpäeva jooksul.</p>"
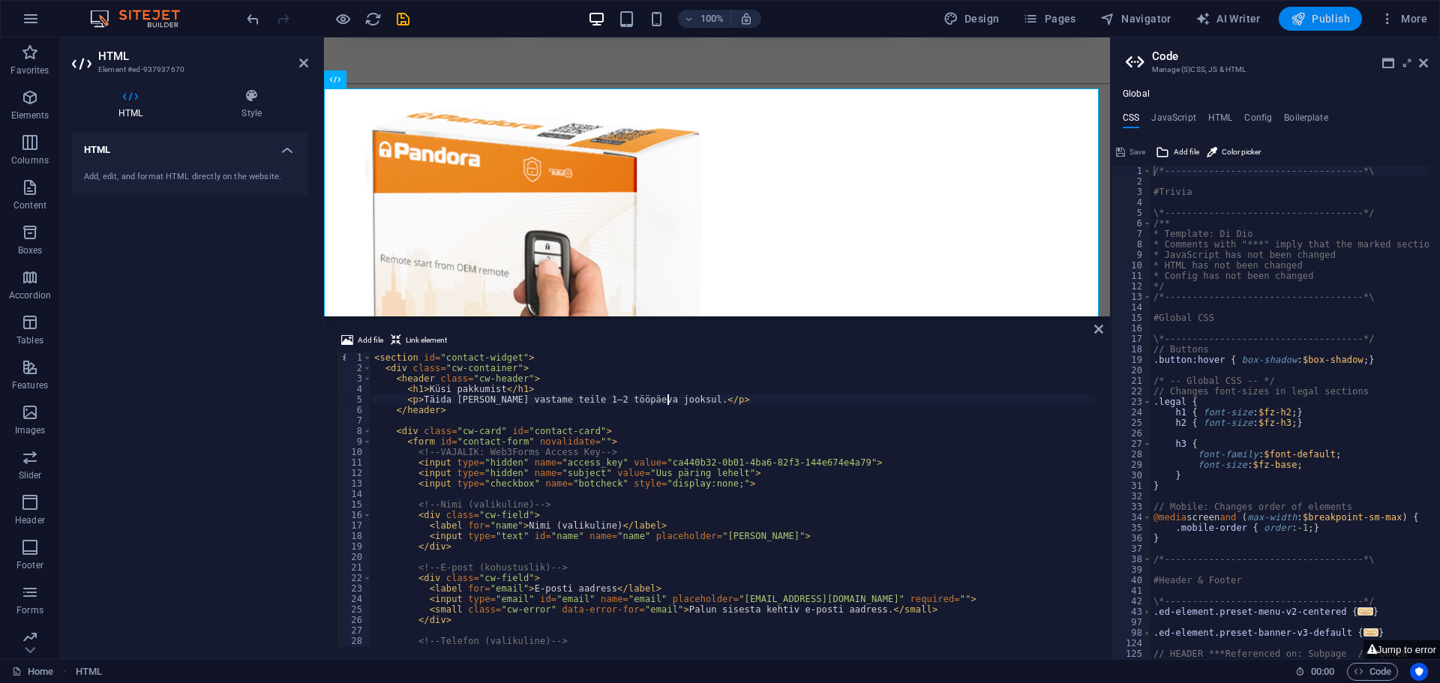
click at [1312, 17] on span "Publish" at bounding box center [1320, 18] width 59 height 15
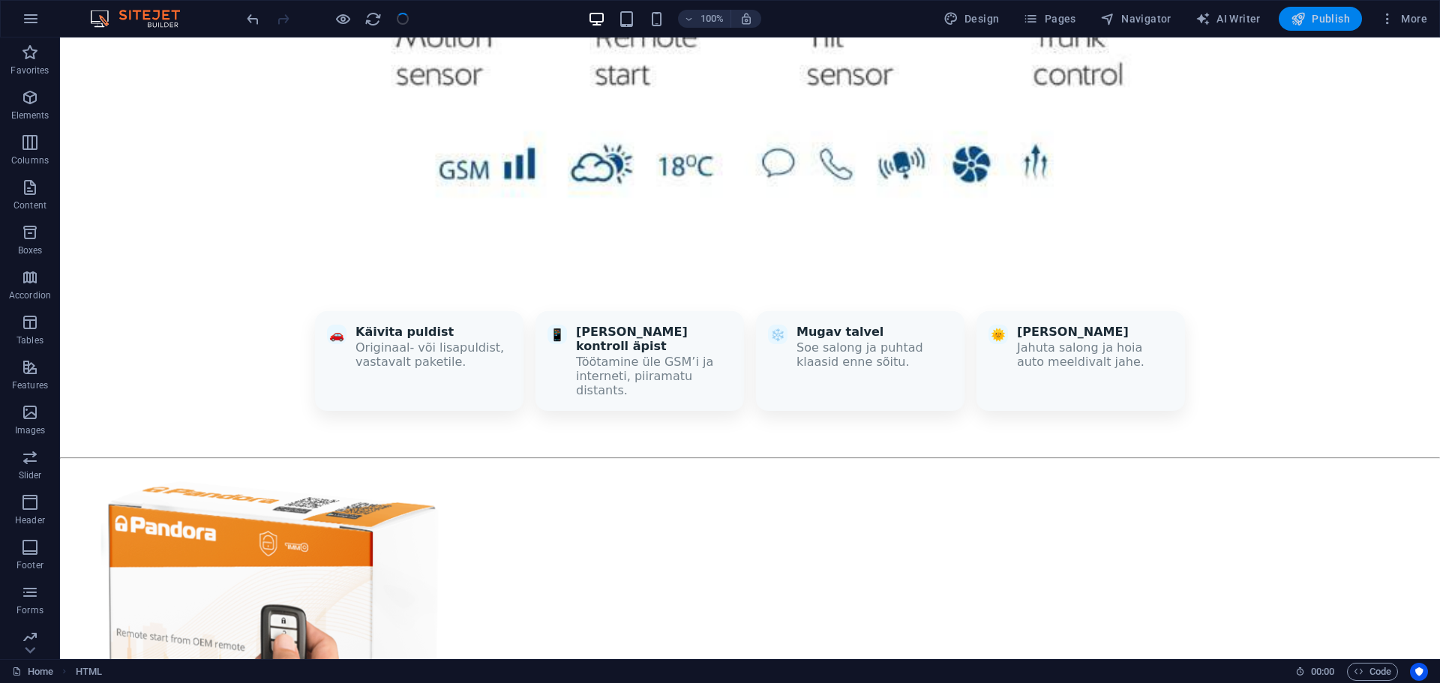
scroll to position [1806, 0]
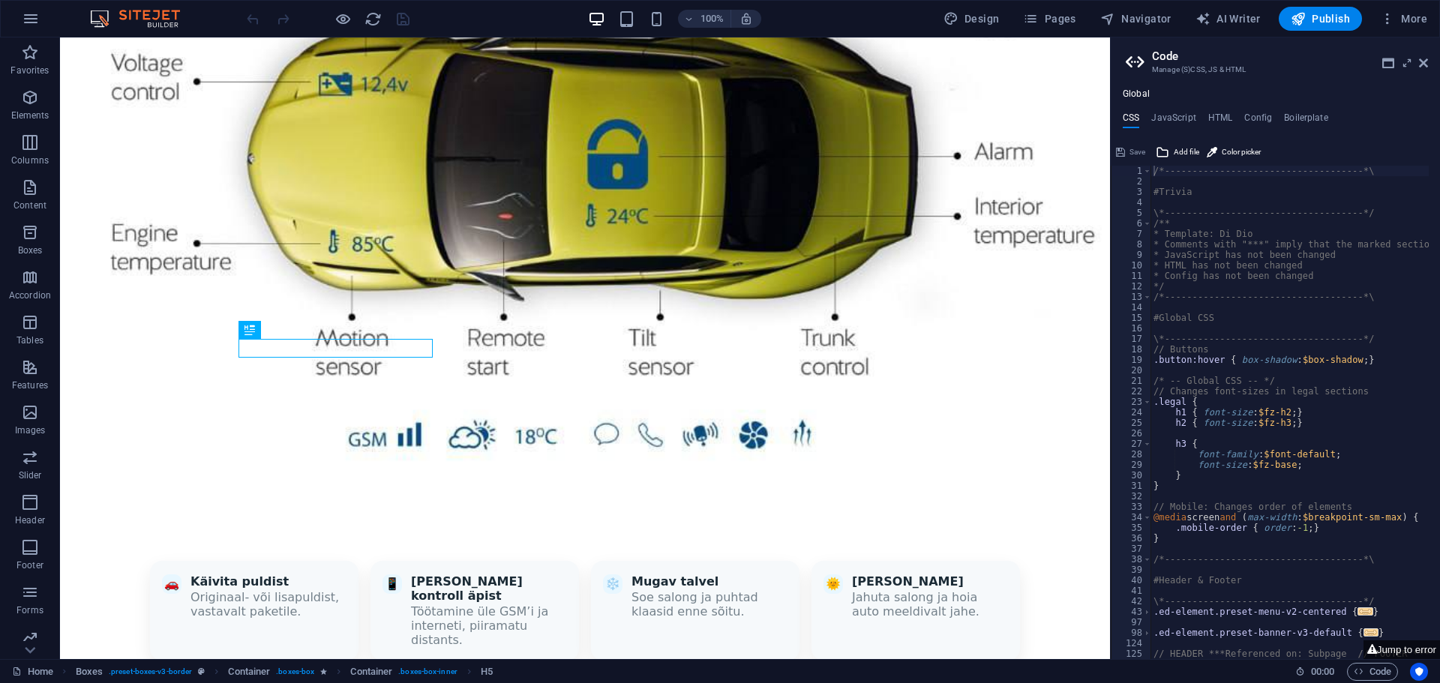
type textarea "/*------------------------------------*\"
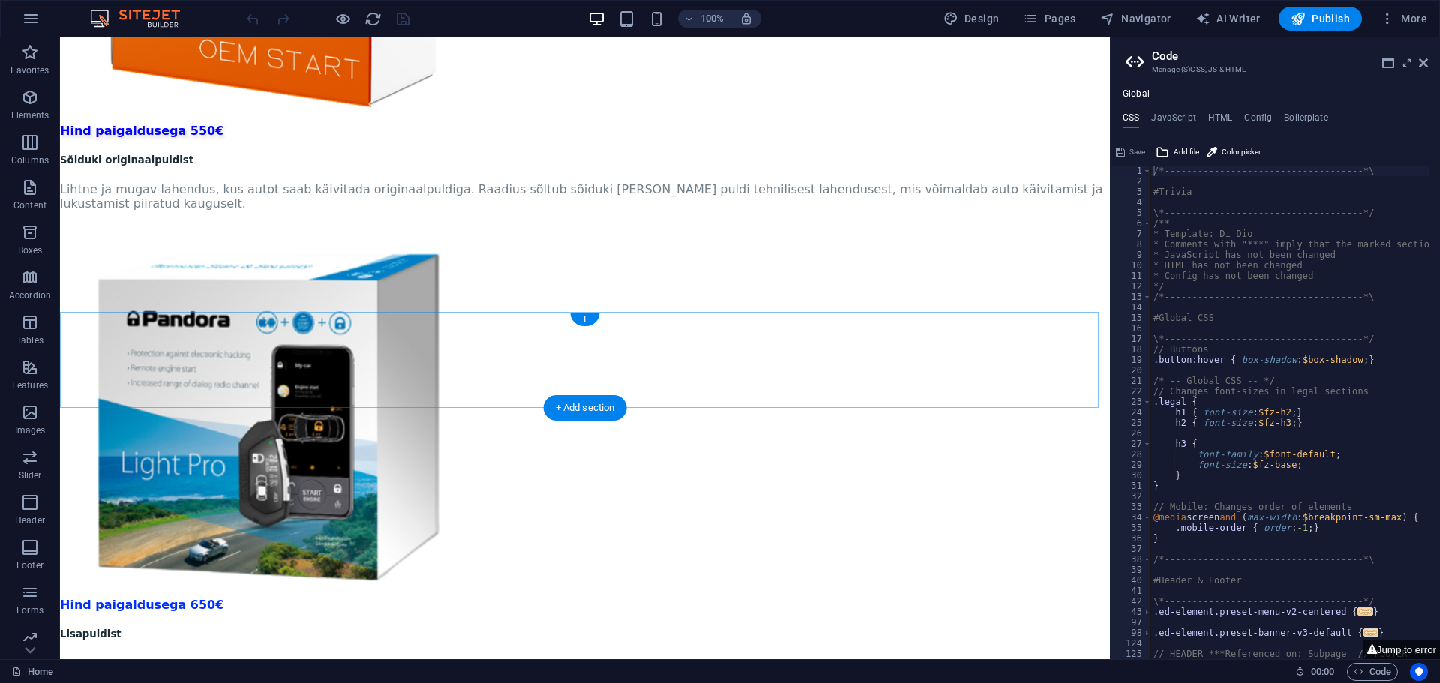
scroll to position [2386, 0]
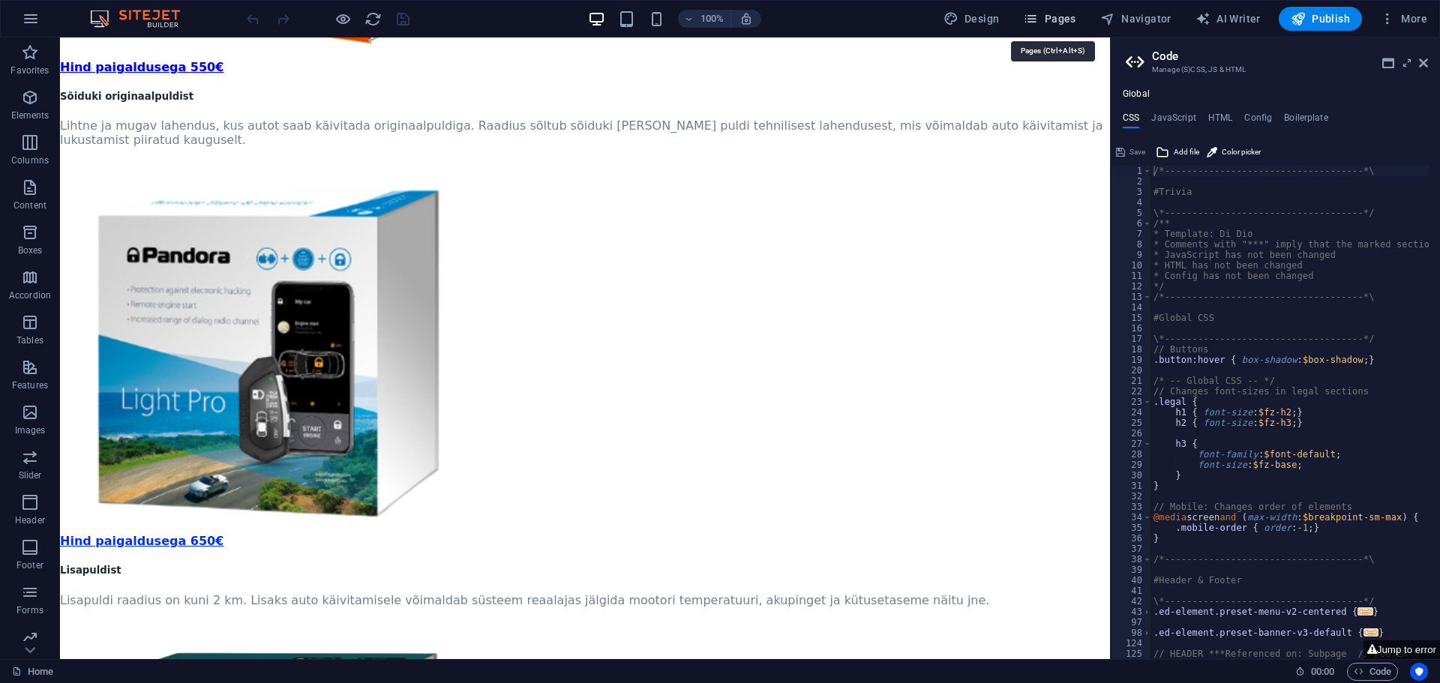
click at [1038, 23] on icon "button" at bounding box center [1030, 18] width 15 height 15
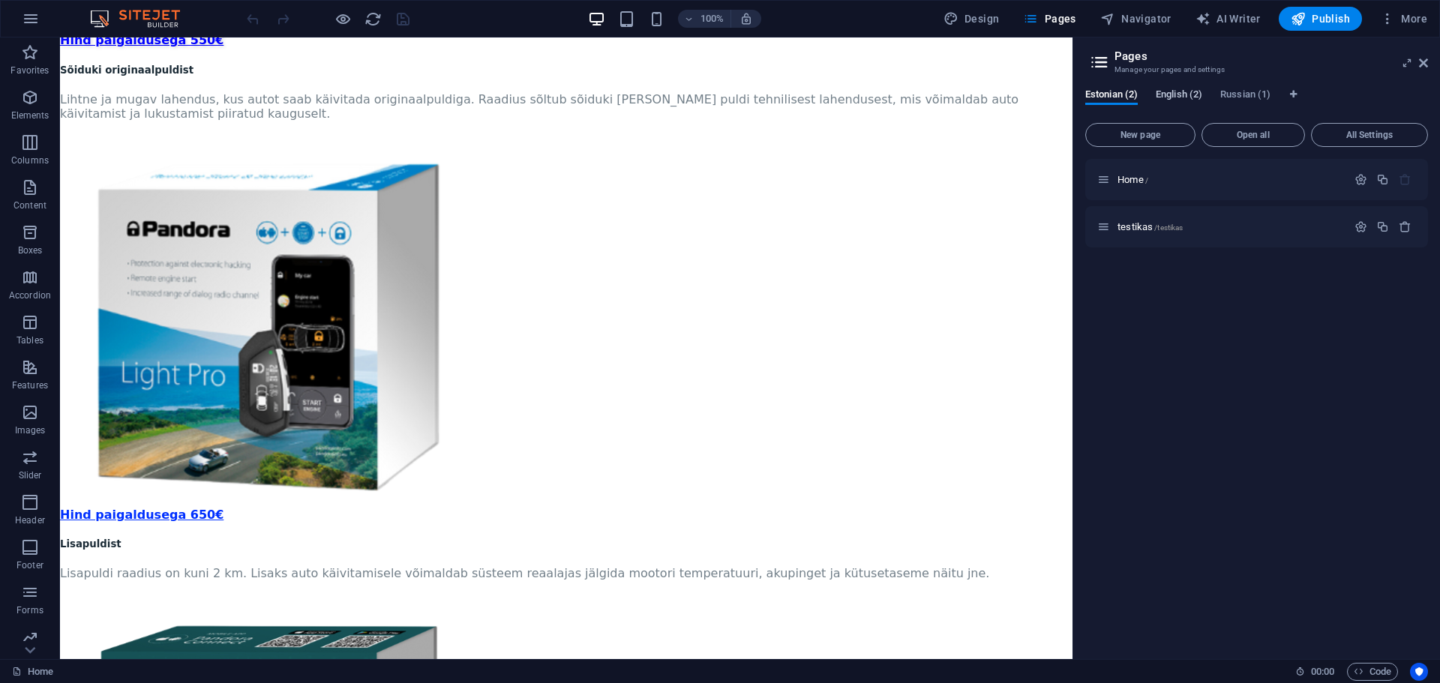
click at [1178, 95] on span "English (2)" at bounding box center [1179, 96] width 47 height 21
click at [1136, 179] on span "Home /" at bounding box center [1133, 179] width 31 height 11
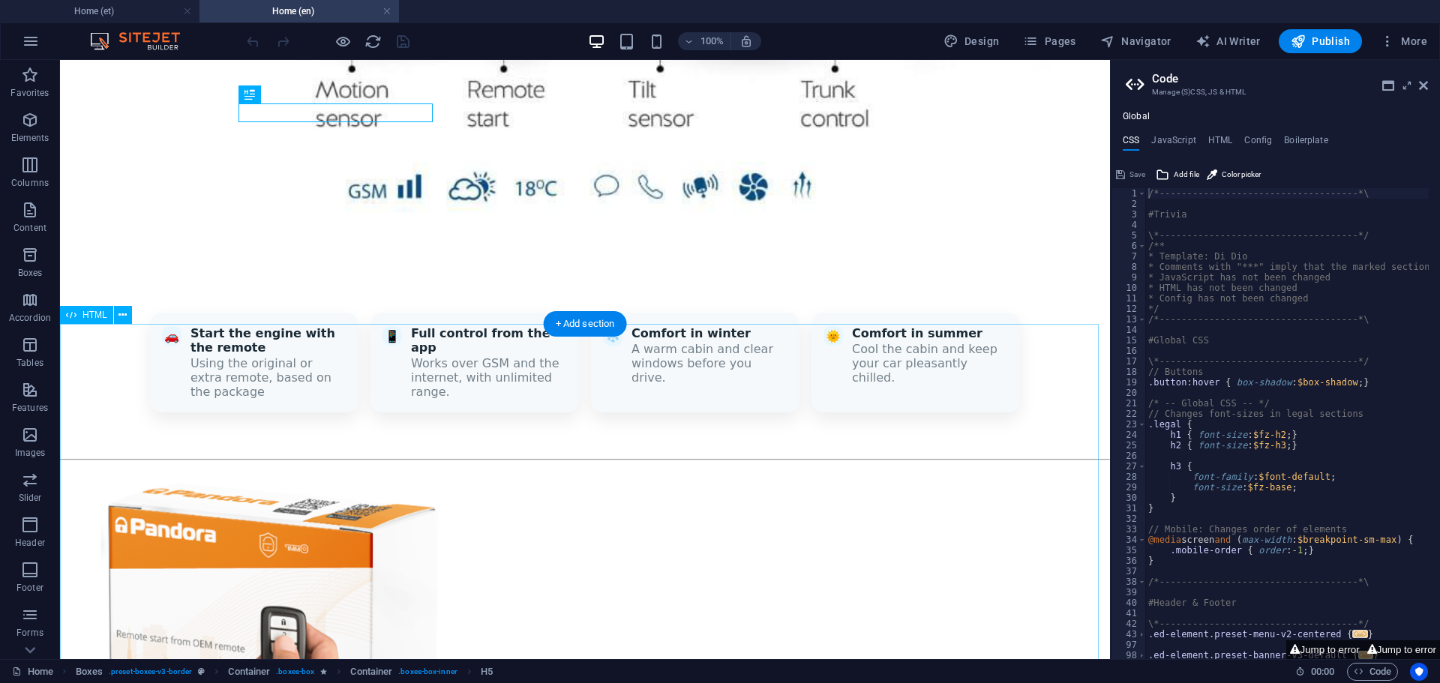
scroll to position [1637, 0]
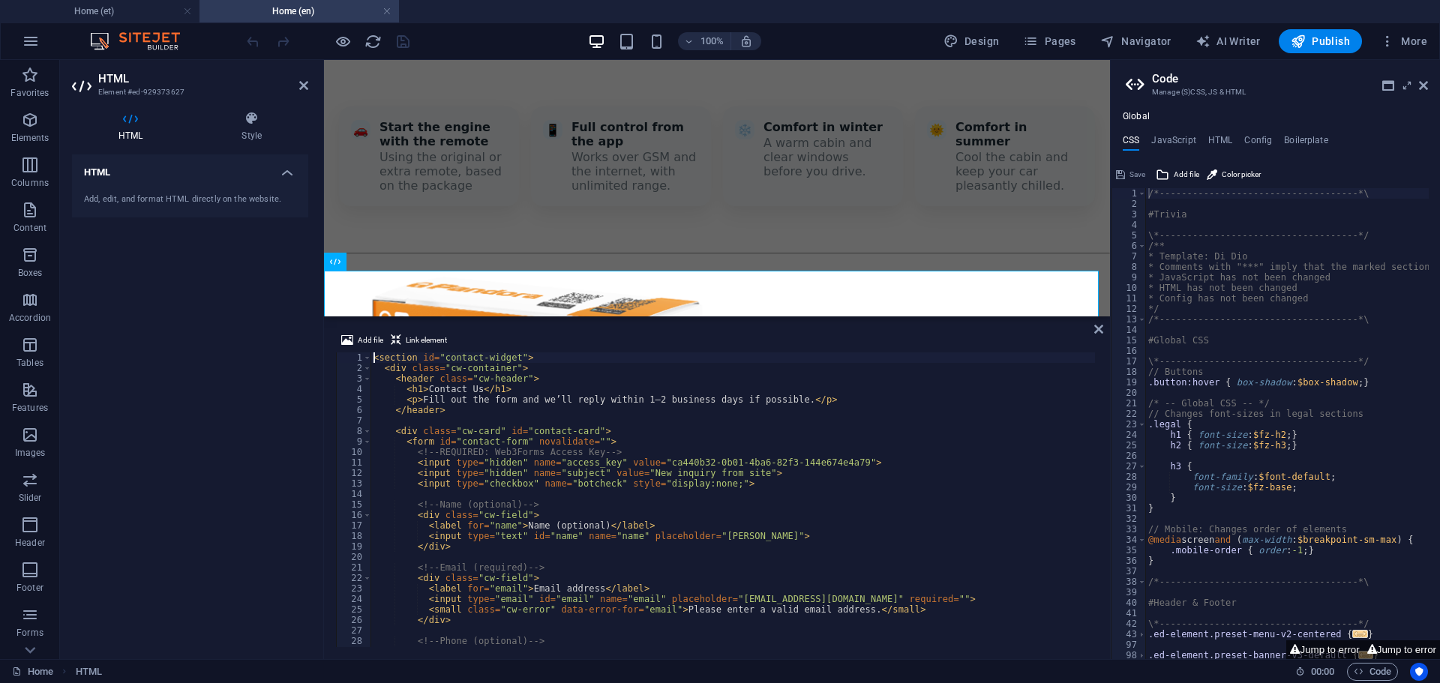
scroll to position [1655, 0]
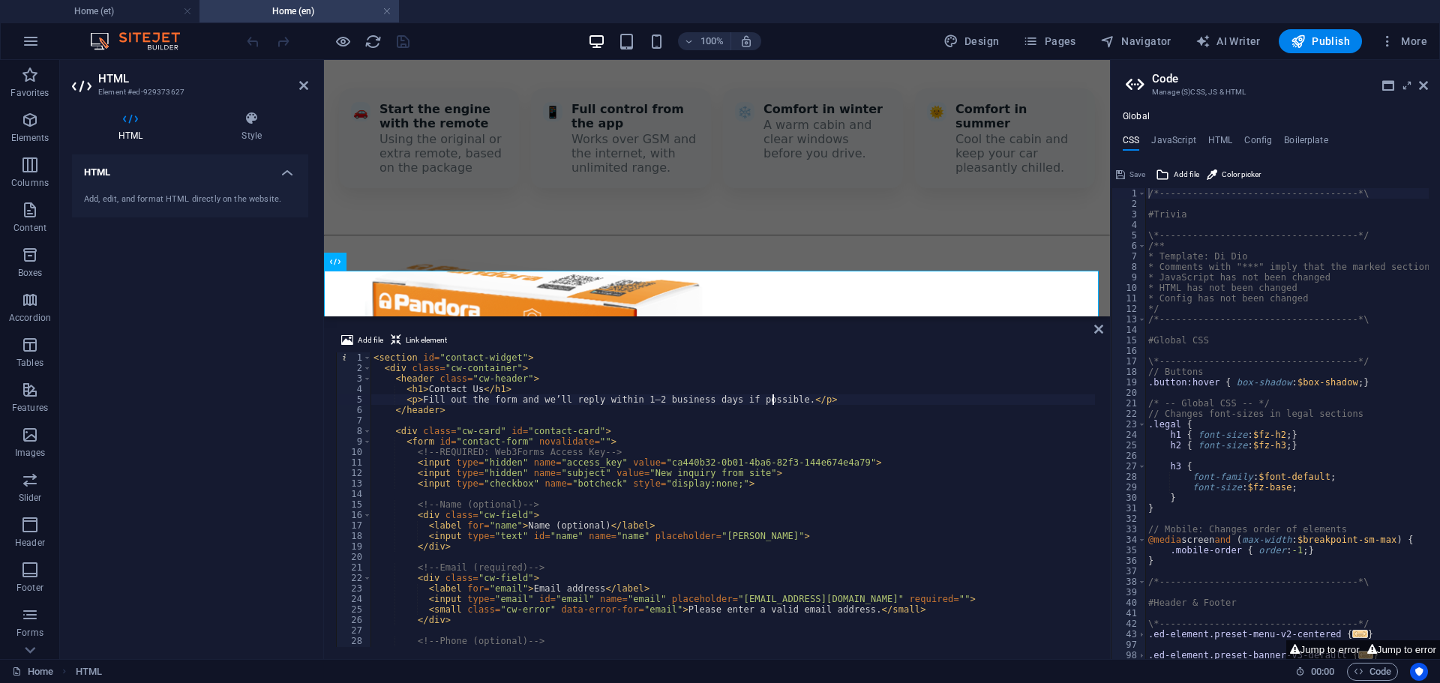
click at [772, 395] on div "< section id = "contact-widget" > < div class = "cw-container" > < header class…" at bounding box center [1107, 509] width 1472 height 313
type textarea "<p>Fill out the form and we’ll reply within 1–2 business days.</p>"
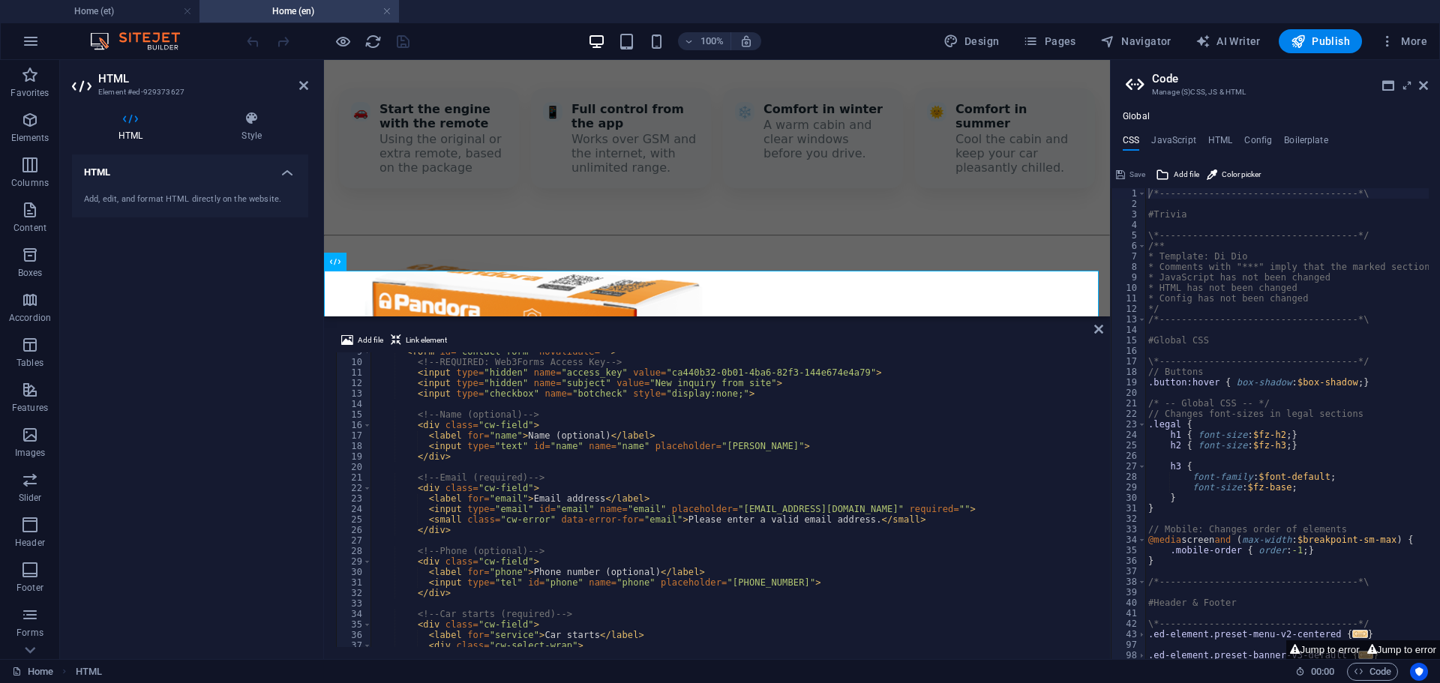
scroll to position [135, 0]
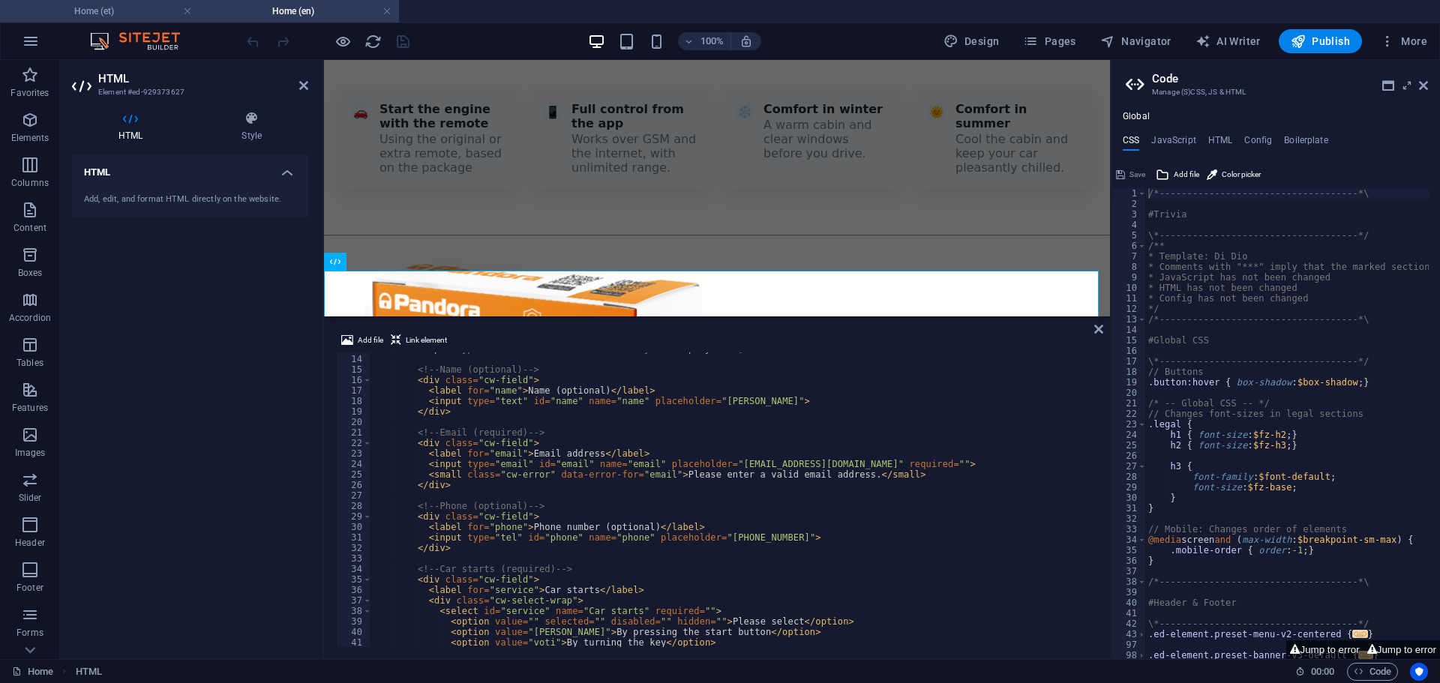
click at [98, 12] on h4 "Home (et)" at bounding box center [100, 11] width 200 height 17
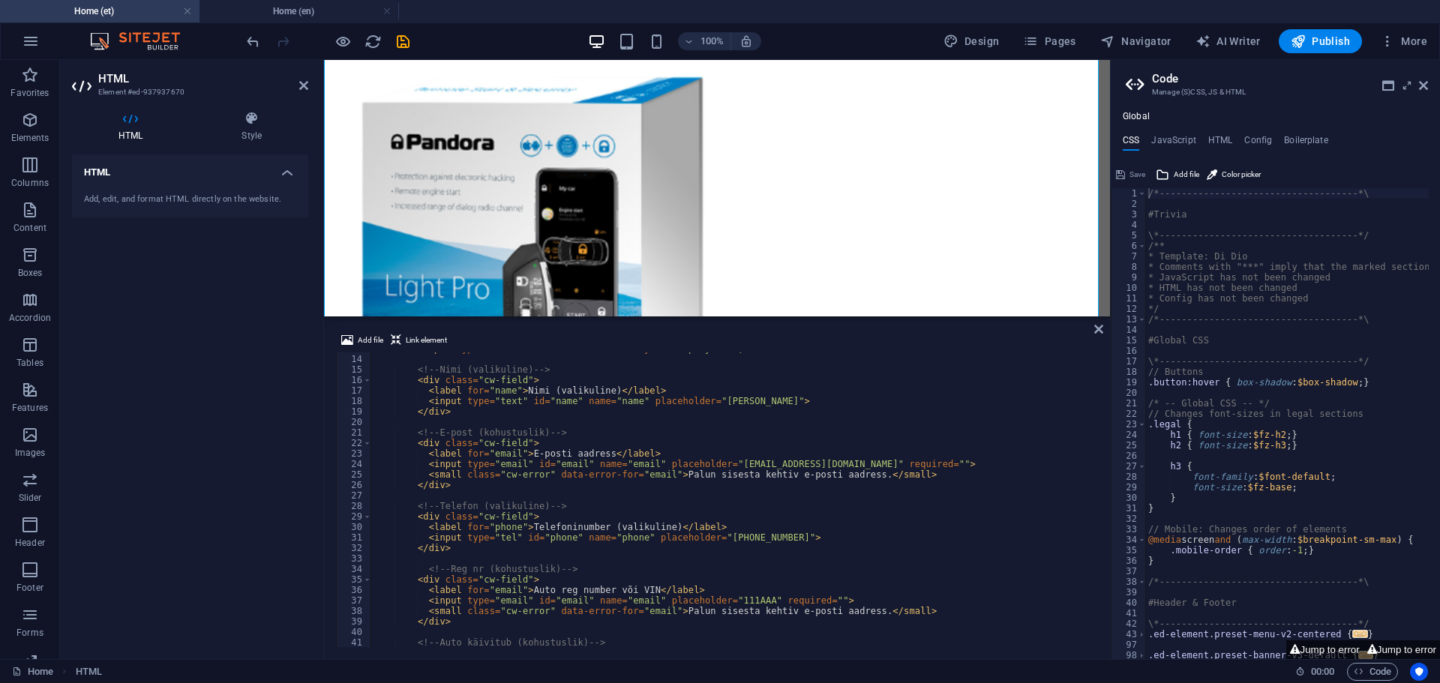
scroll to position [180, 0]
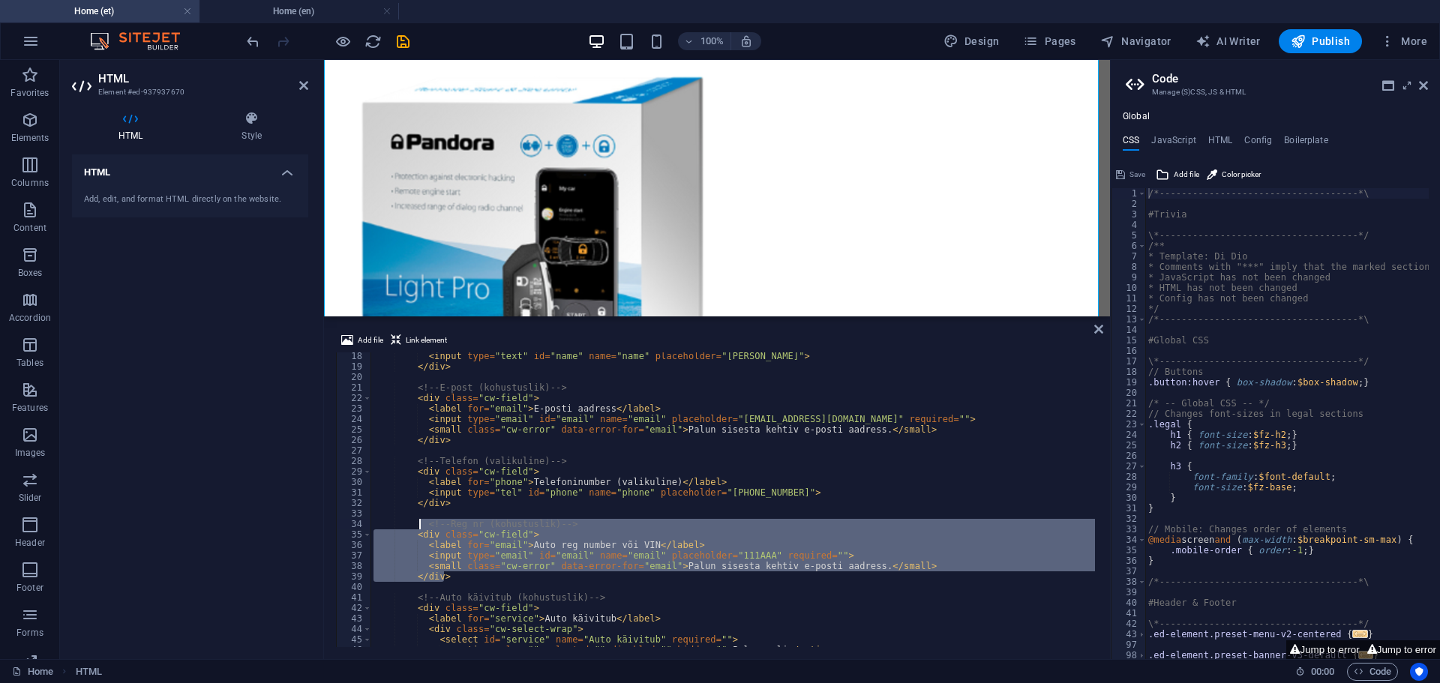
drag, startPoint x: 452, startPoint y: 575, endPoint x: 419, endPoint y: 527, distance: 58.1
click at [419, 527] on div "< input type = "text" id = "name" name = "name" placeholder = "[PERSON_NAME]" >…" at bounding box center [1107, 507] width 1472 height 313
type textarea "<!-- Reg nr (kohustuslik) --> <div class="cw-field">"
click at [281, 5] on h4 "Home (en)" at bounding box center [300, 11] width 200 height 17
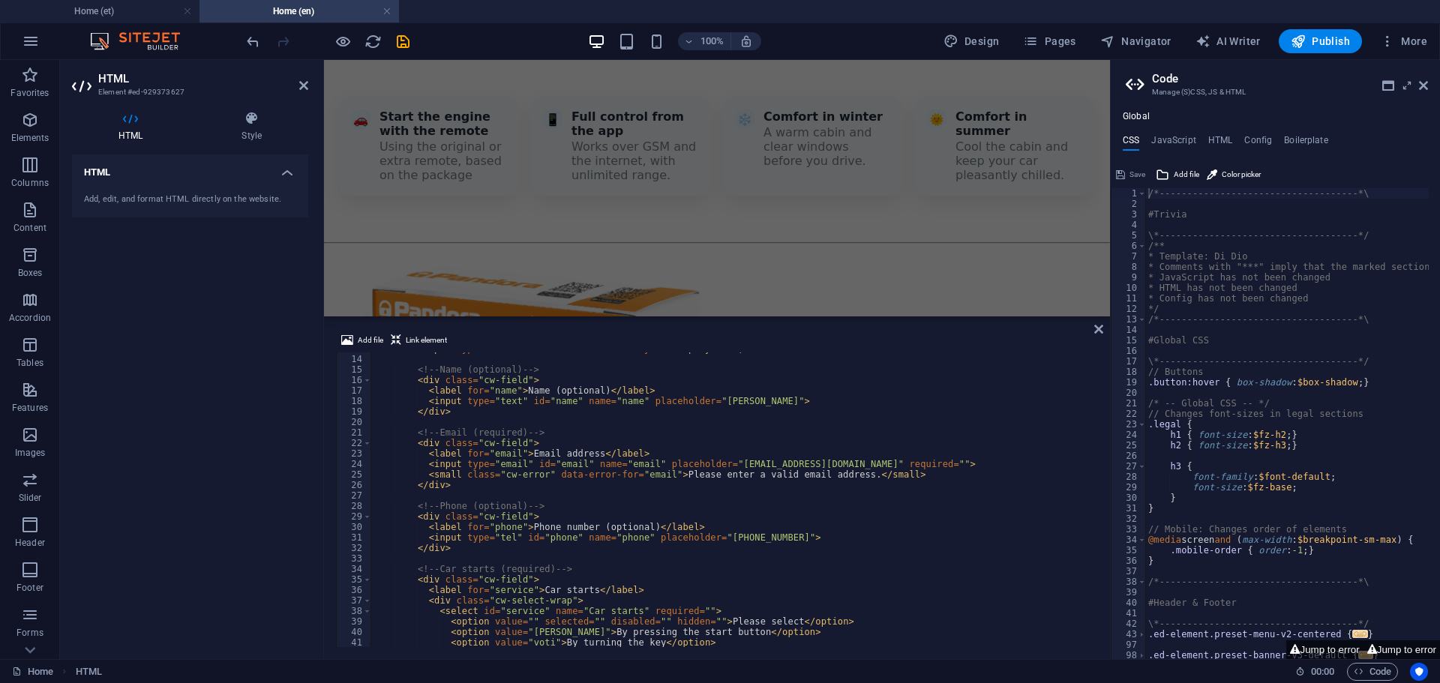
scroll to position [1655, 0]
type textarea "</div>"
click at [465, 551] on div "< input type = "checkbox" name = "botcheck" style = "display:none;" > <!-- Name…" at bounding box center [1107, 500] width 1472 height 313
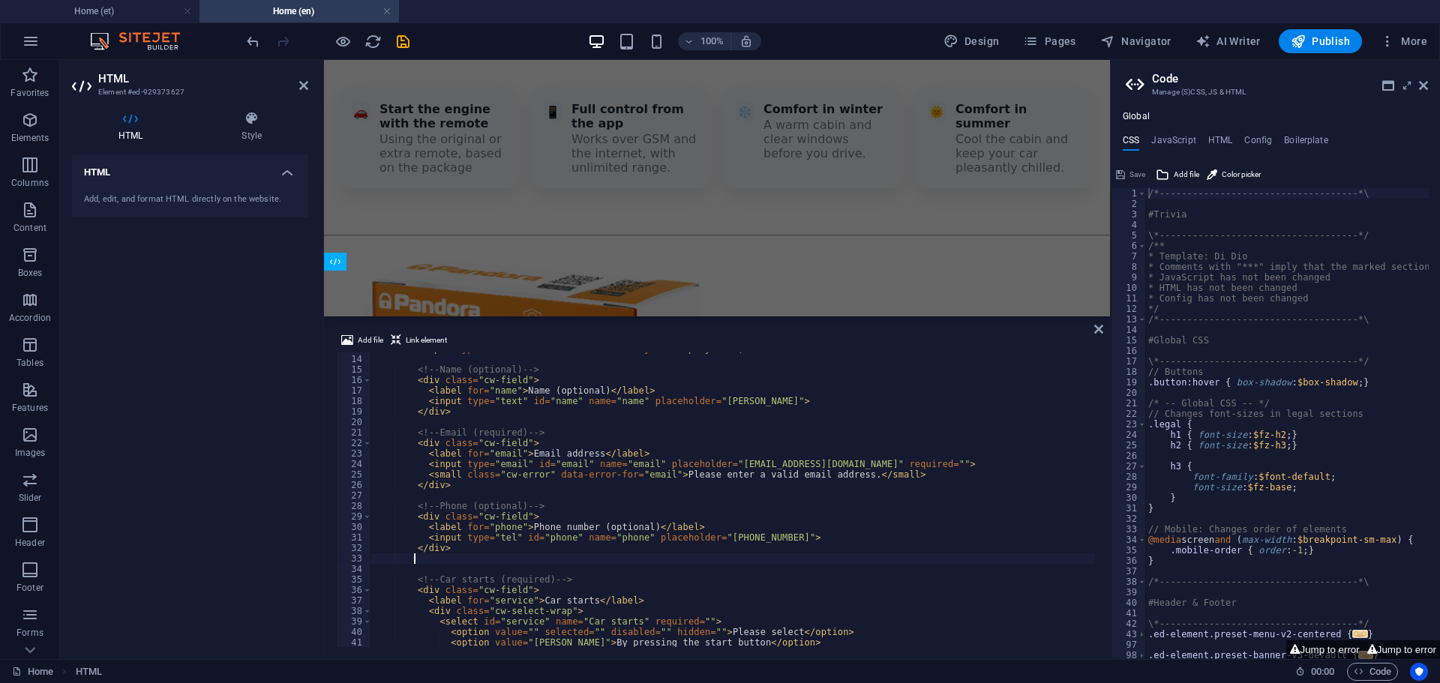
scroll to position [0, 2]
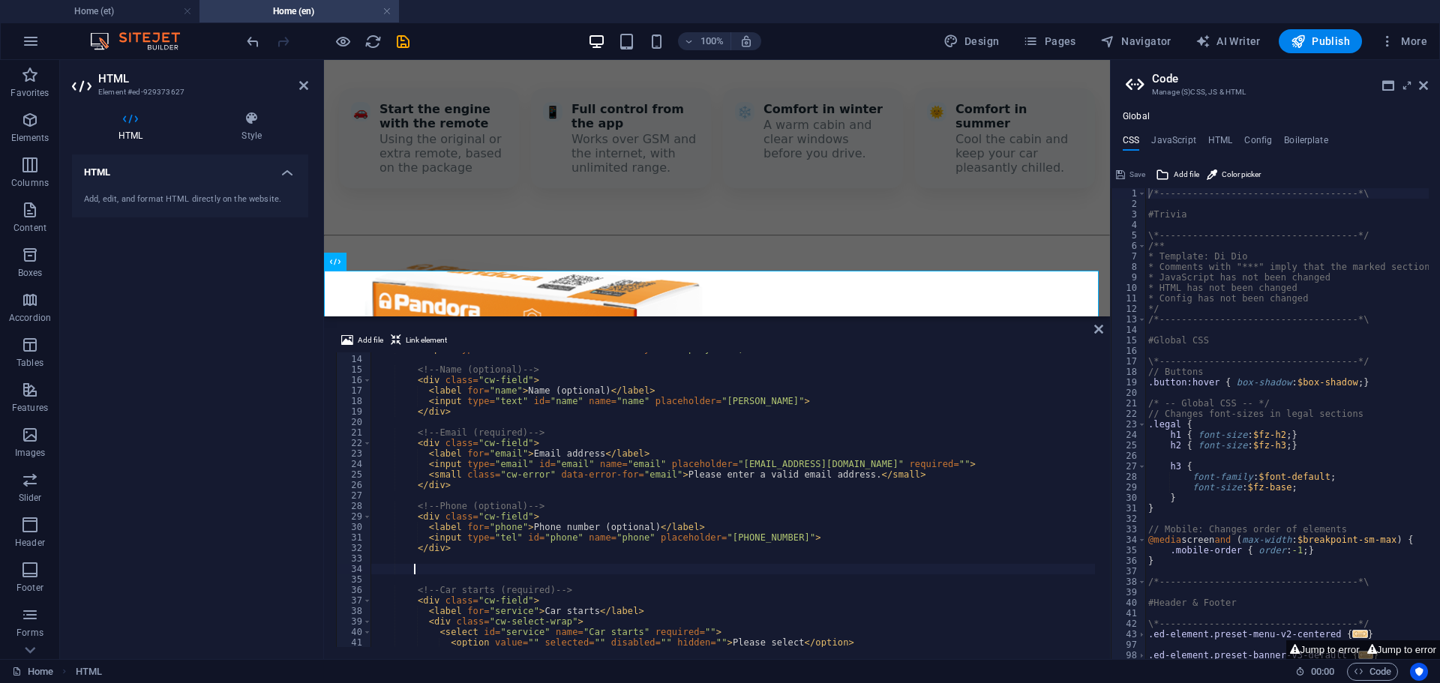
paste textarea "</div>"
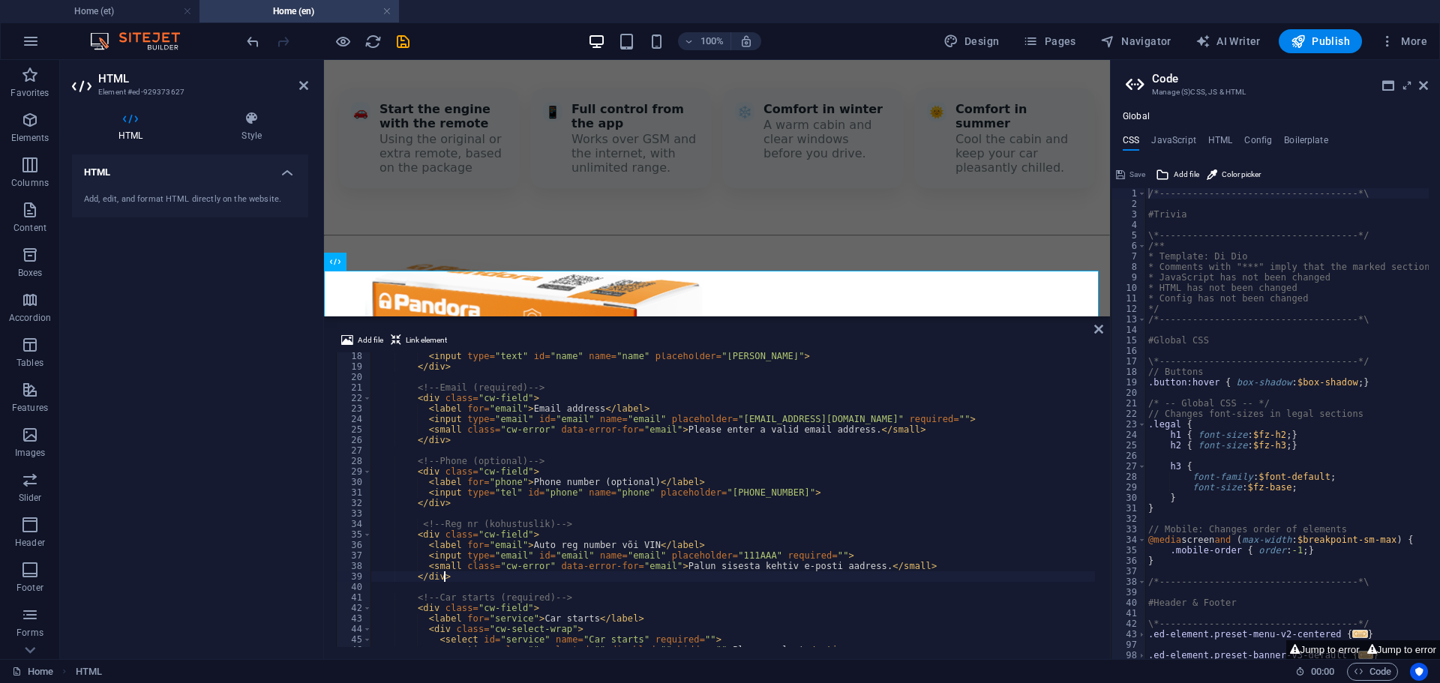
scroll to position [180, 0]
drag, startPoint x: 539, startPoint y: 544, endPoint x: 522, endPoint y: 544, distance: 16.5
click at [522, 544] on div "< input type = "text" id = "name" name = "name" placeholder = "[PERSON_NAME]" >…" at bounding box center [1107, 507] width 1472 height 313
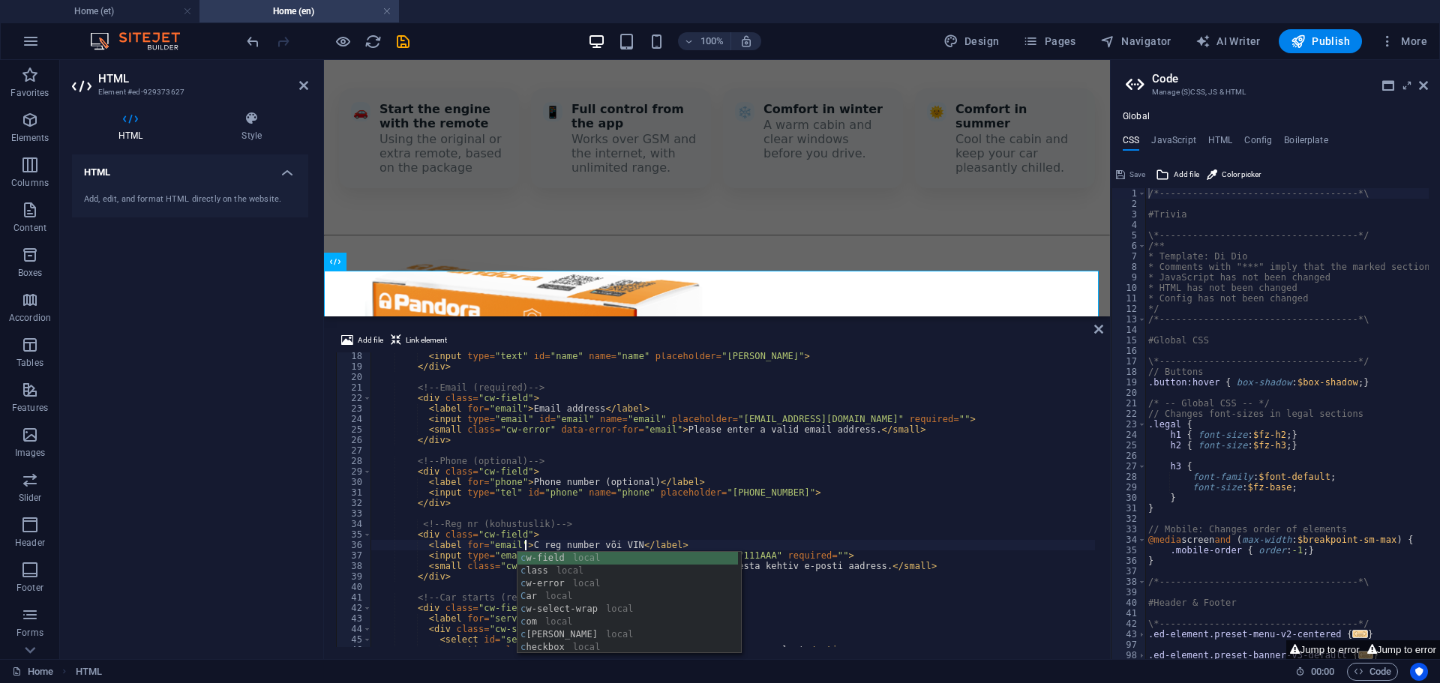
scroll to position [0, 13]
type textarea "<label for="email">Car reg number või VIN</label>"
click at [812, 516] on div "< input type = "text" id = "name" name = "name" placeholder = "[PERSON_NAME]" >…" at bounding box center [1107, 507] width 1472 height 313
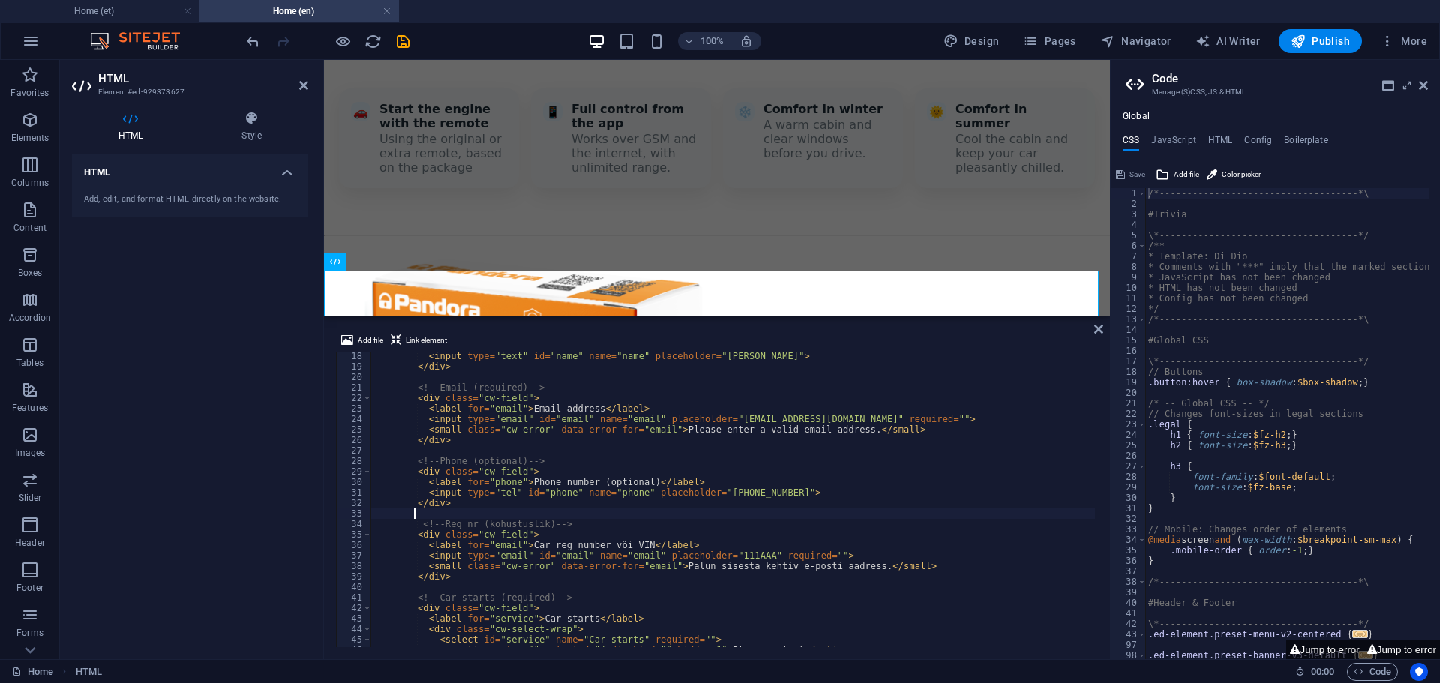
type textarea "<label for="email">Auto reg number või VIN</label>"
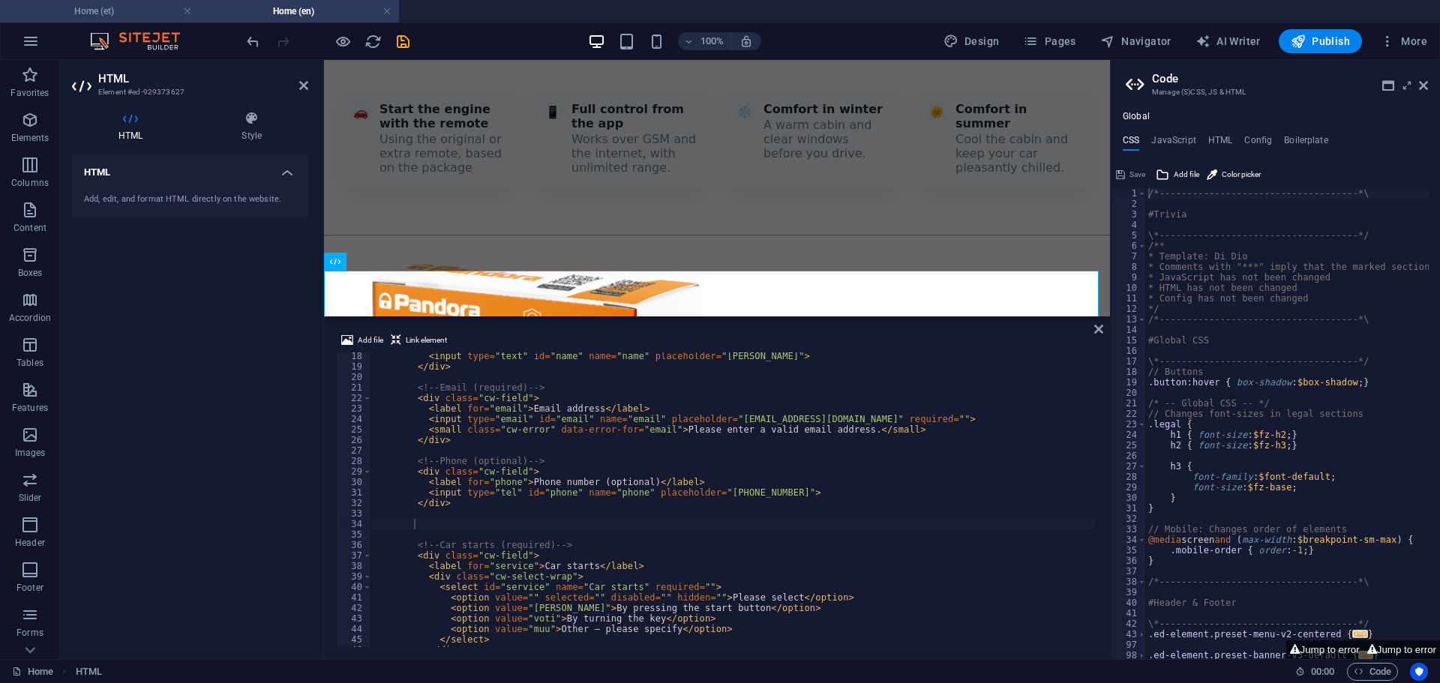
click at [120, 11] on h4 "Home (et)" at bounding box center [100, 11] width 200 height 17
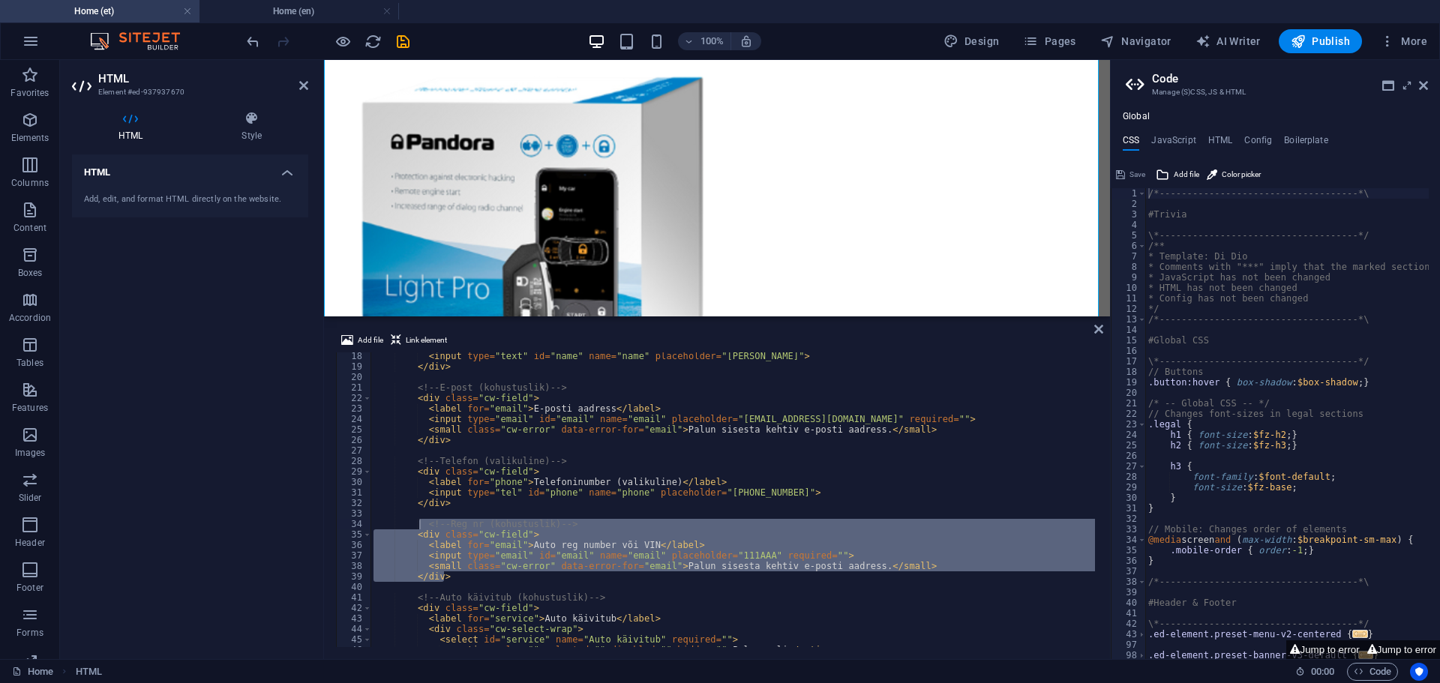
scroll to position [180, 0]
click at [571, 563] on div "< input type = "text" id = "name" name = "name" placeholder = "[PERSON_NAME]" >…" at bounding box center [733, 500] width 725 height 295
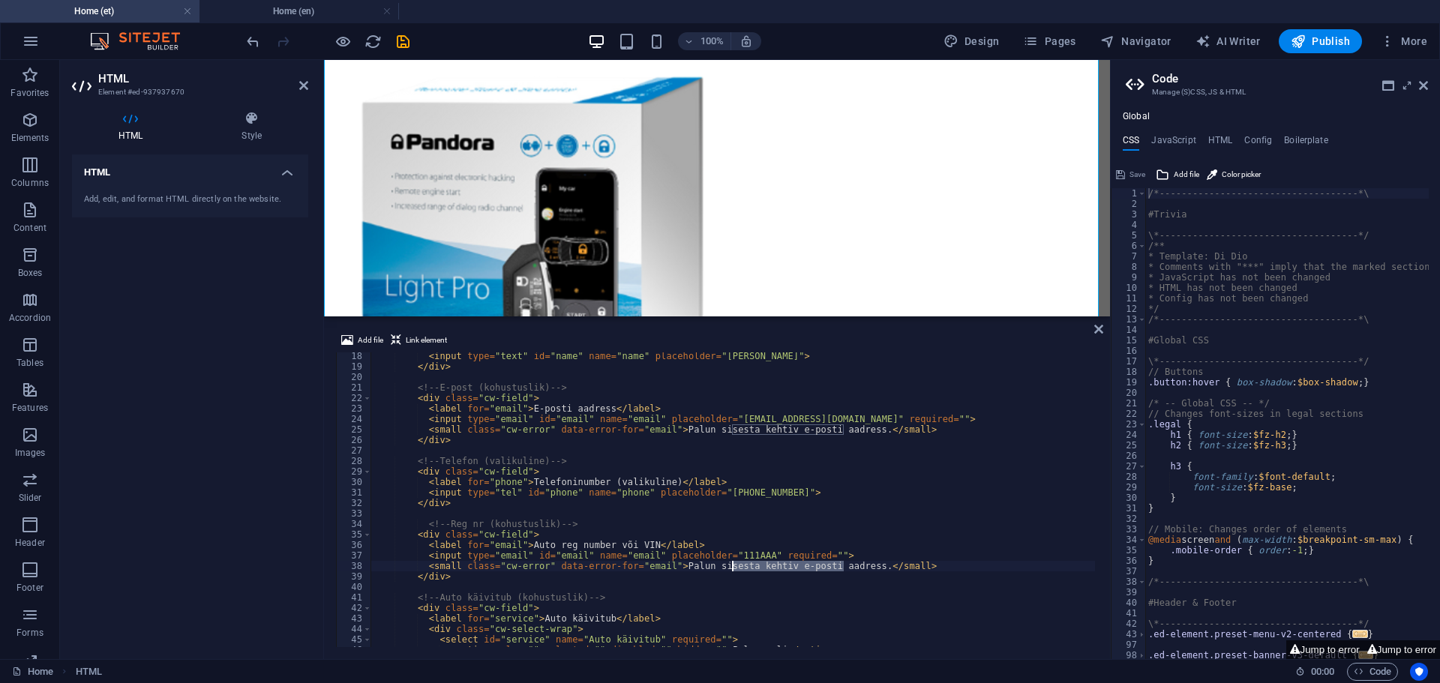
drag, startPoint x: 842, startPoint y: 564, endPoint x: 733, endPoint y: 564, distance: 108.8
click at [733, 564] on div "< input type = "text" id = "name" name = "name" placeholder = "[PERSON_NAME]" >…" at bounding box center [1107, 507] width 1472 height 313
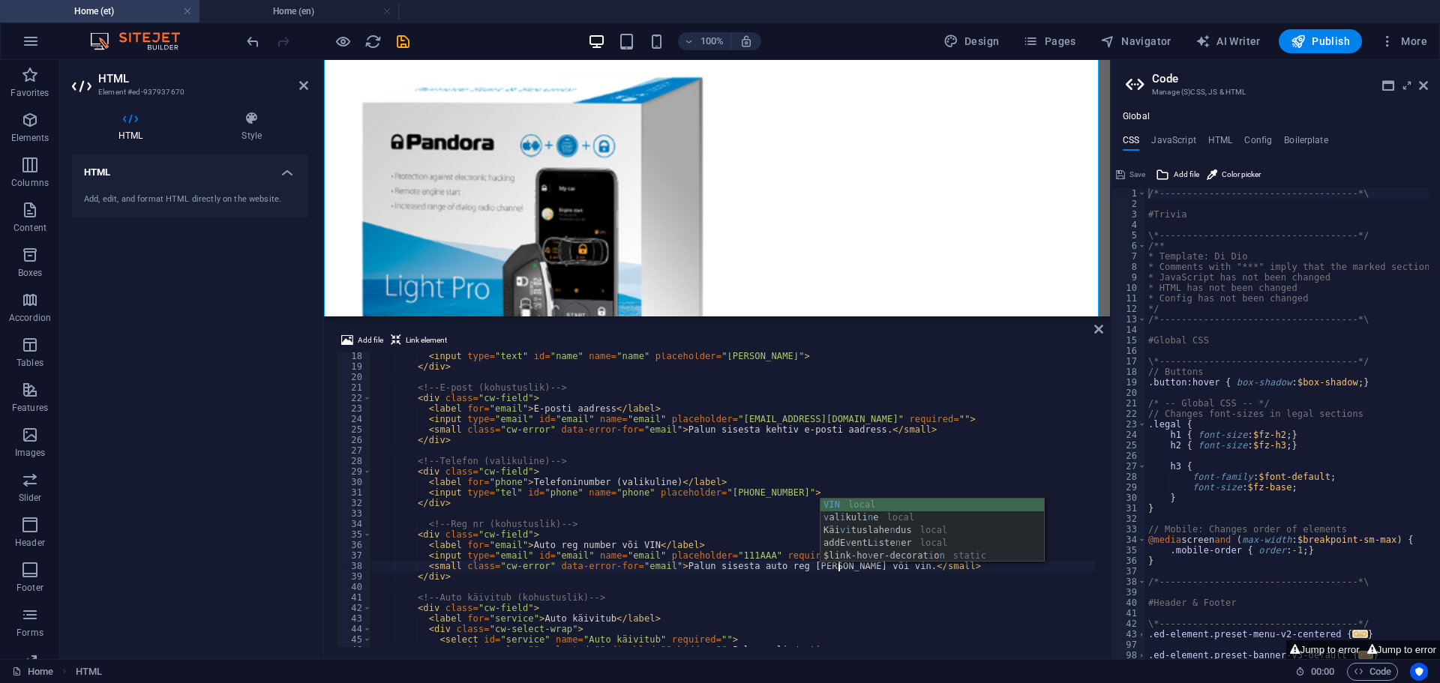
click at [811, 577] on div "< input type = "text" id = "name" name = "name" placeholder = "[PERSON_NAME]" >…" at bounding box center [1107, 507] width 1472 height 313
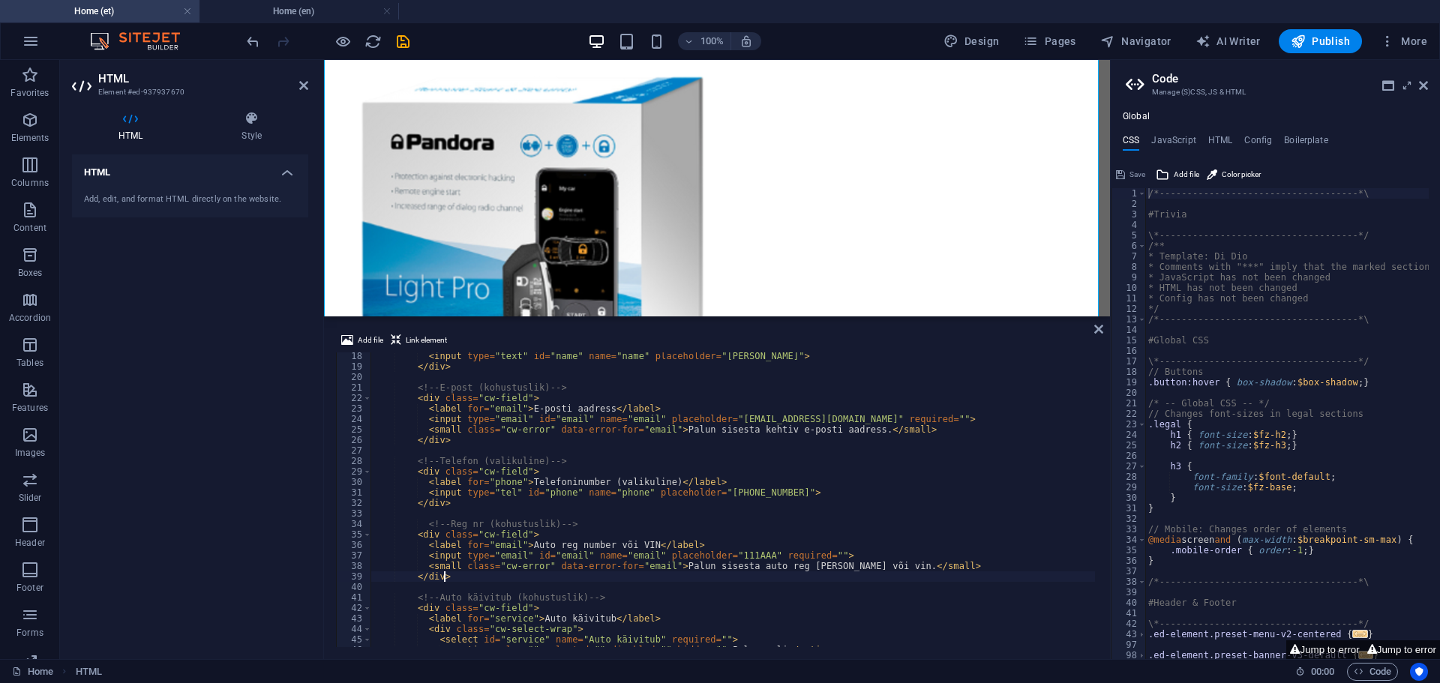
scroll to position [0, 5]
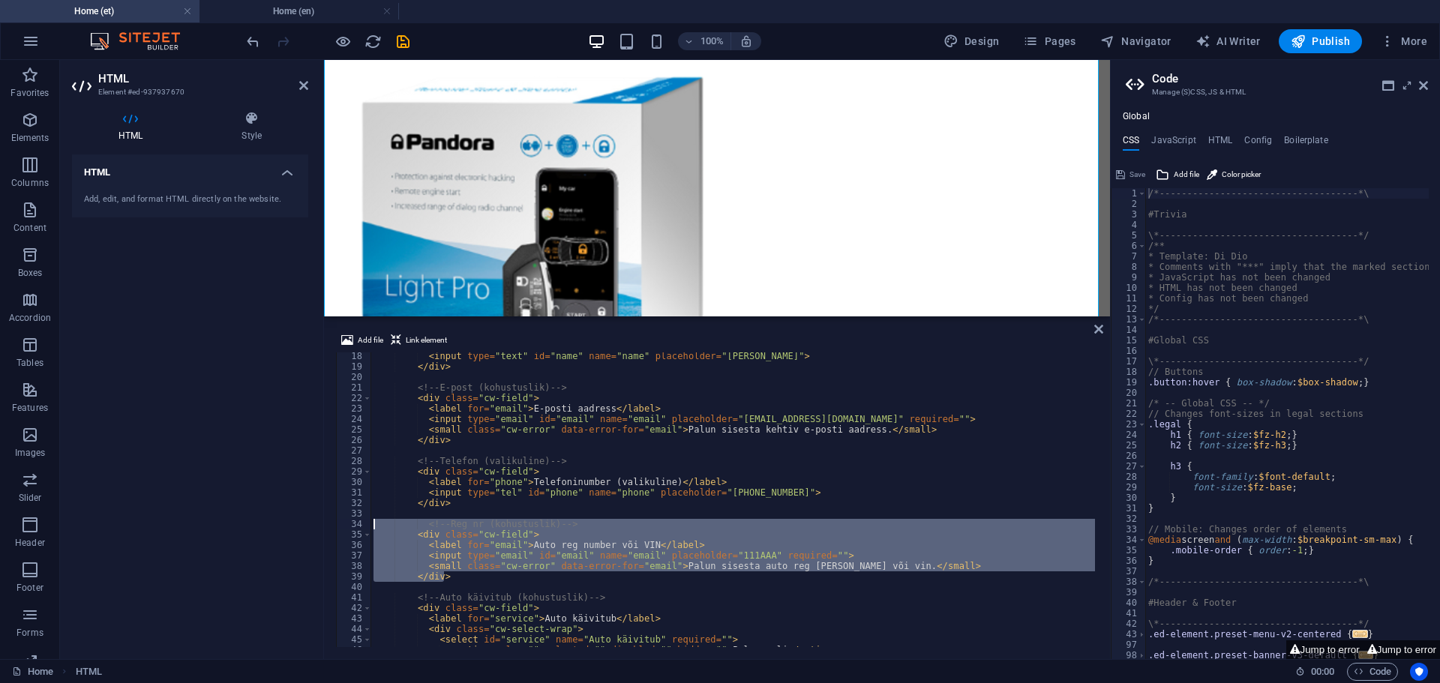
drag, startPoint x: 454, startPoint y: 576, endPoint x: 373, endPoint y: 521, distance: 97.8
click at [373, 521] on div "< input type = "text" id = "name" name = "name" placeholder = "[PERSON_NAME]" >…" at bounding box center [1107, 507] width 1472 height 313
type textarea "<!-- Reg nr (kohustuslik) --> <div class="cw-field">"
click at [305, 14] on h4 "Home (en)" at bounding box center [300, 11] width 200 height 17
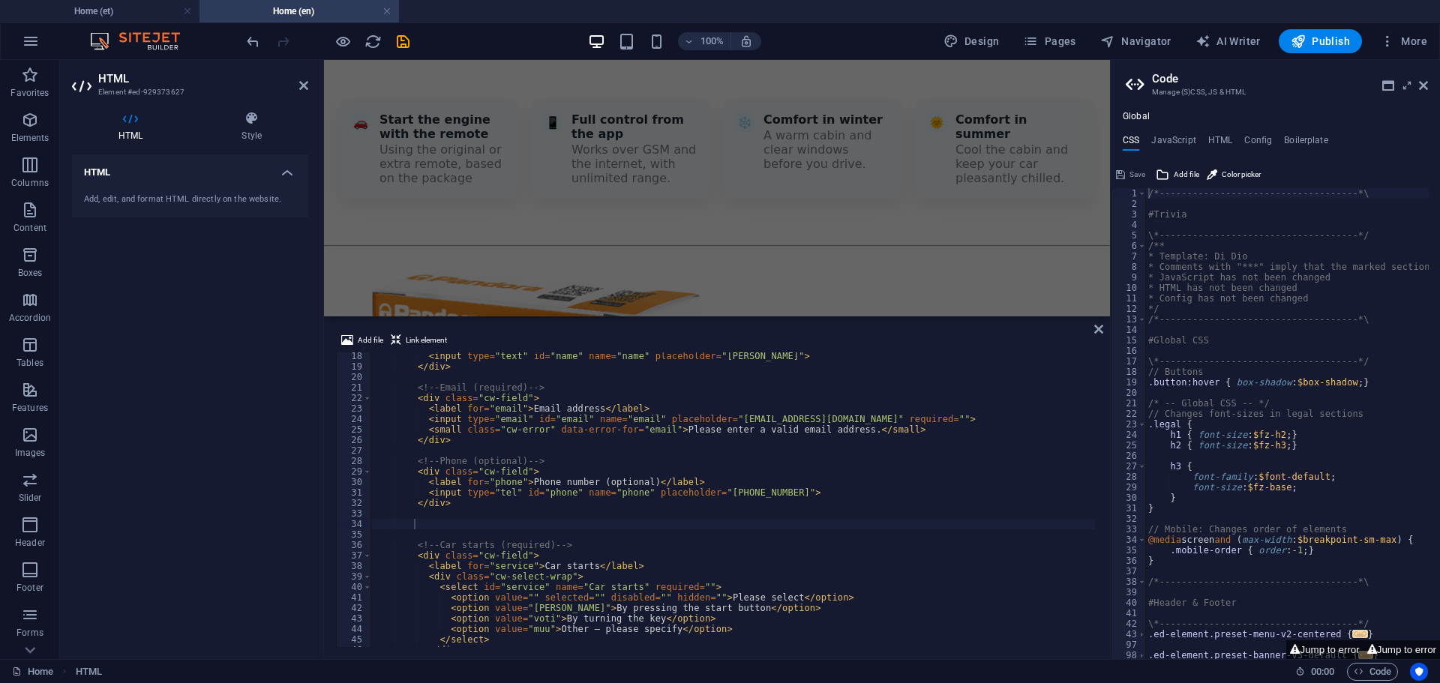
scroll to position [1655, 0]
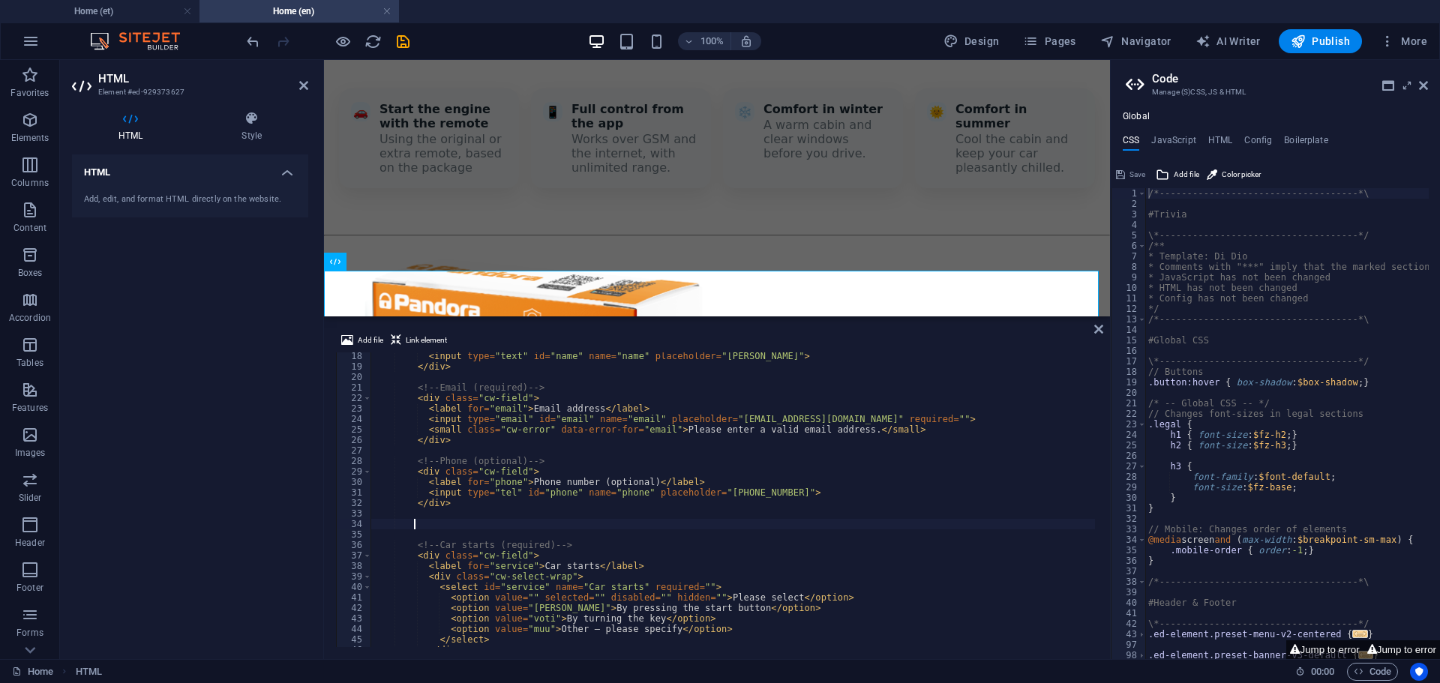
click at [425, 524] on div "< input type = "text" id = "name" name = "name" placeholder = "[PERSON_NAME]" >…" at bounding box center [1107, 507] width 1472 height 313
paste textarea "</div>"
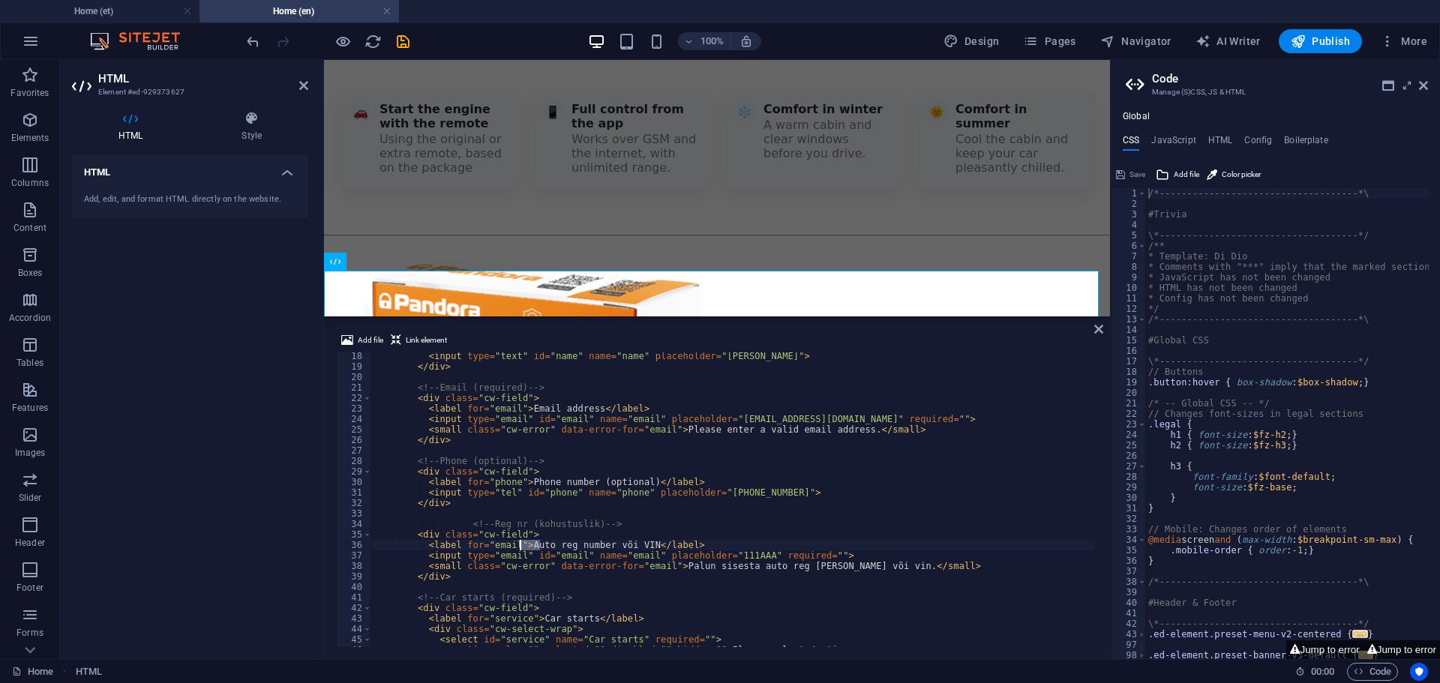
drag, startPoint x: 539, startPoint y: 543, endPoint x: 522, endPoint y: 545, distance: 16.6
click at [522, 545] on div "< input type = "text" id = "name" name = "name" placeholder = "[PERSON_NAME]" >…" at bounding box center [1107, 507] width 1472 height 313
click at [633, 542] on div "< input type = "text" id = "name" name = "name" placeholder = "[PERSON_NAME]" >…" at bounding box center [1107, 507] width 1472 height 313
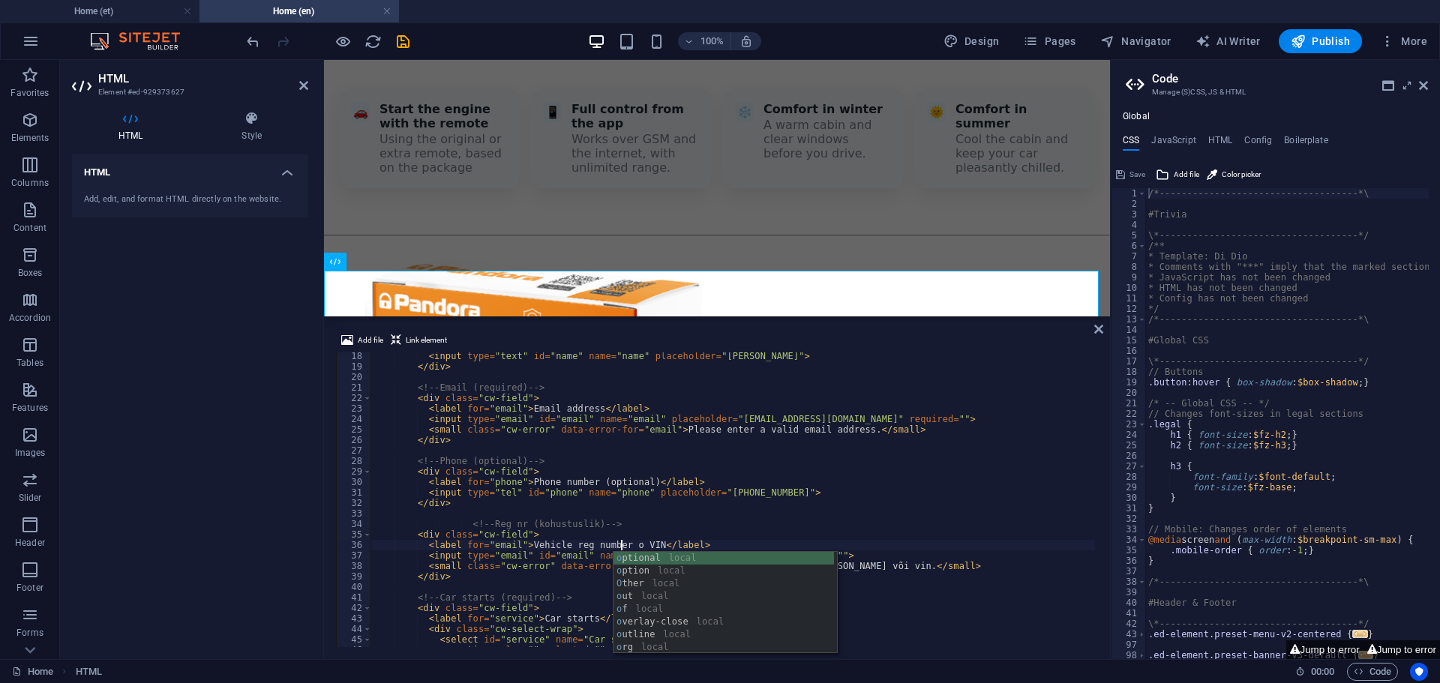
scroll to position [0, 20]
click at [776, 527] on div "< input type = "text" id = "name" name = "name" placeholder = "[PERSON_NAME]" >…" at bounding box center [1107, 507] width 1472 height 313
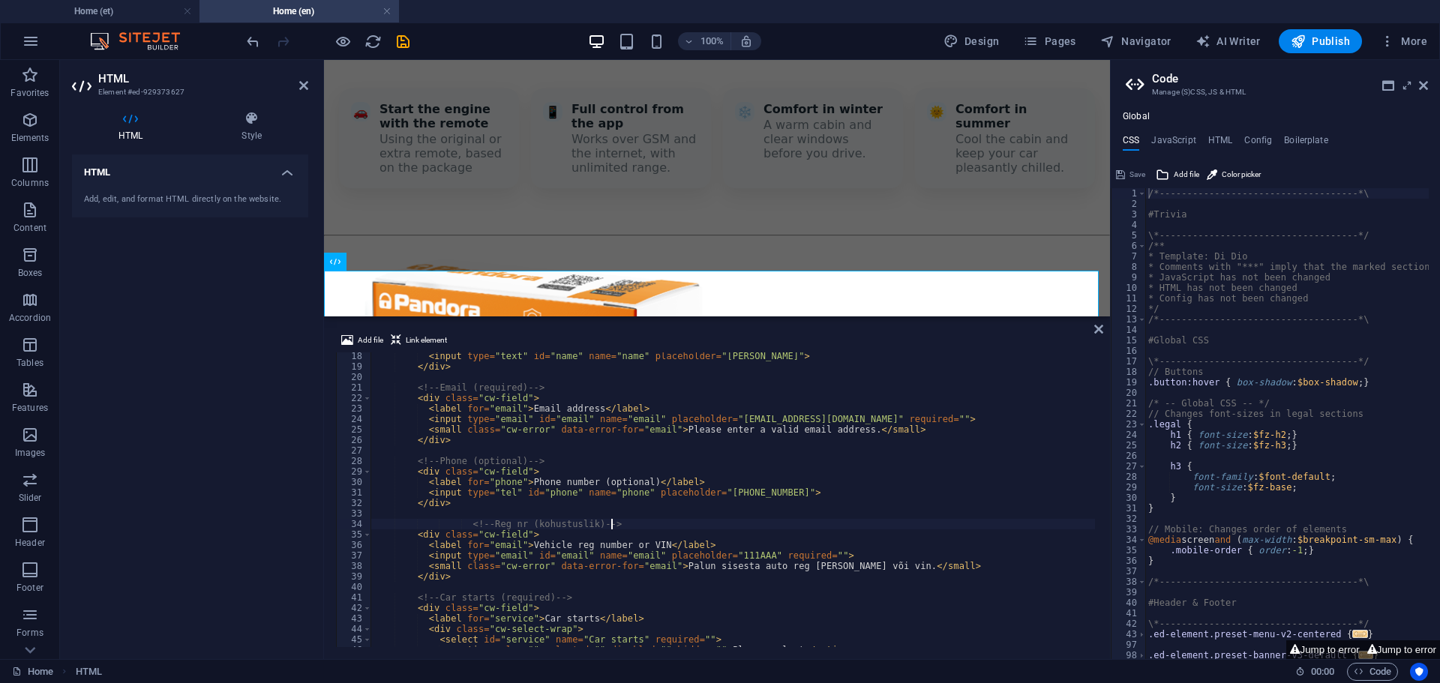
scroll to position [0, 19]
drag, startPoint x: 662, startPoint y: 434, endPoint x: 731, endPoint y: 431, distance: 68.3
click at [731, 431] on div "< input type = "text" id = "name" name = "name" placeholder = "[PERSON_NAME]" >…" at bounding box center [1107, 507] width 1472 height 313
drag, startPoint x: 661, startPoint y: 566, endPoint x: 818, endPoint y: 564, distance: 156.8
click at [818, 564] on div "< input type = "text" id = "name" name = "name" placeholder = "[PERSON_NAME]" >…" at bounding box center [1107, 507] width 1472 height 313
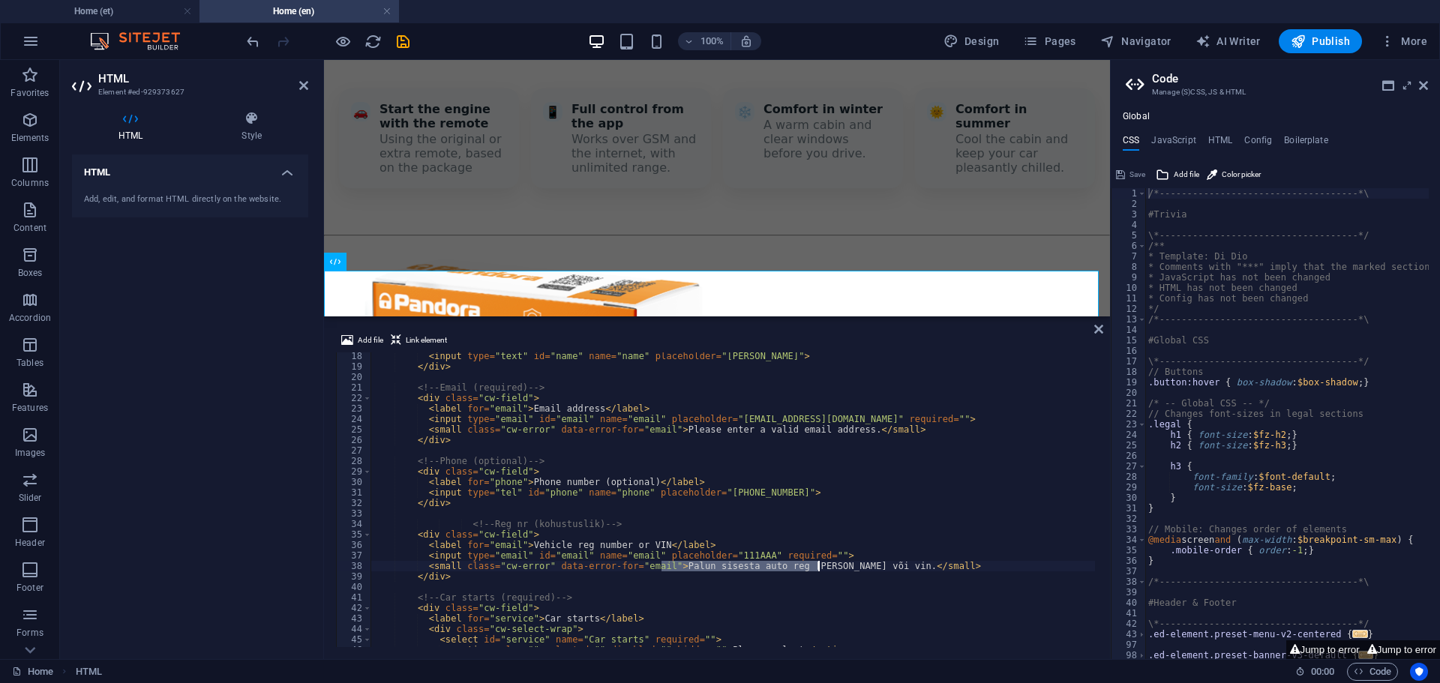
paste textarea "lease enter a"
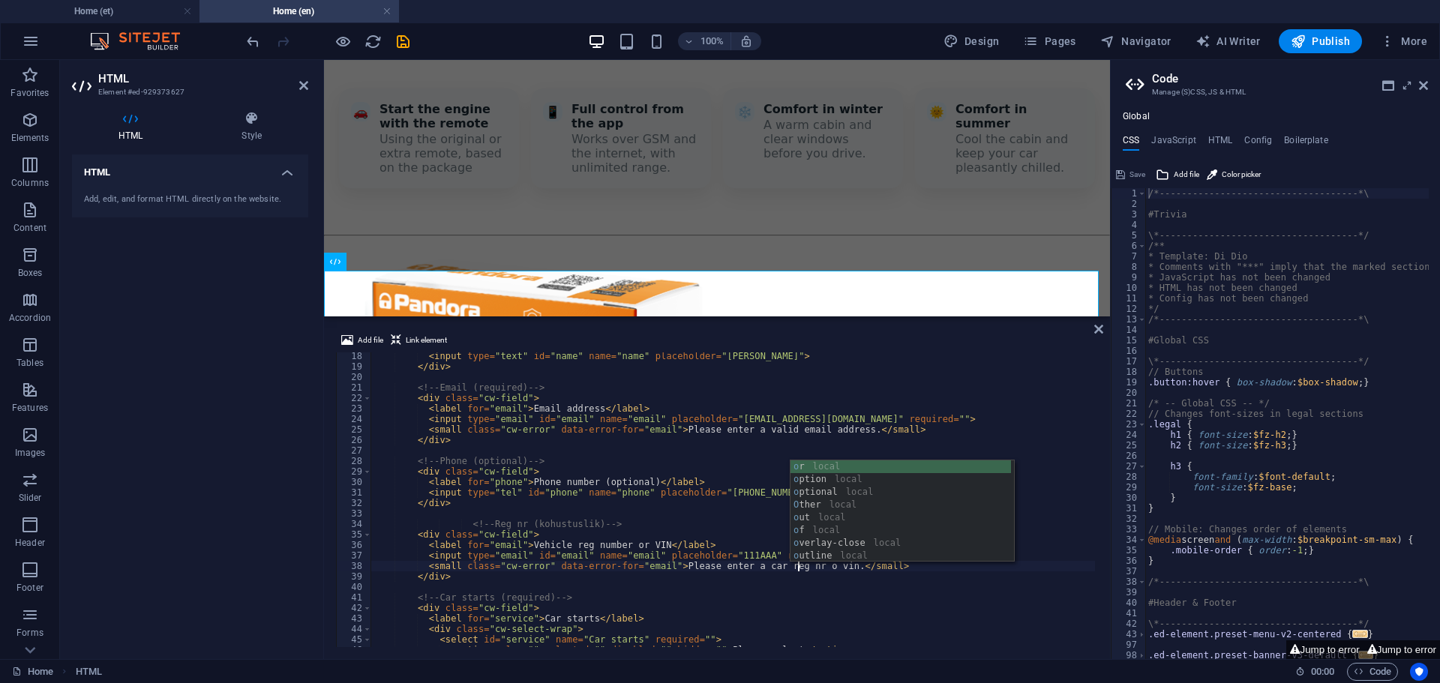
scroll to position [0, 35]
click at [842, 602] on div "< input type = "text" id = "name" name = "name" placeholder = "[PERSON_NAME]" >…" at bounding box center [1107, 507] width 1472 height 313
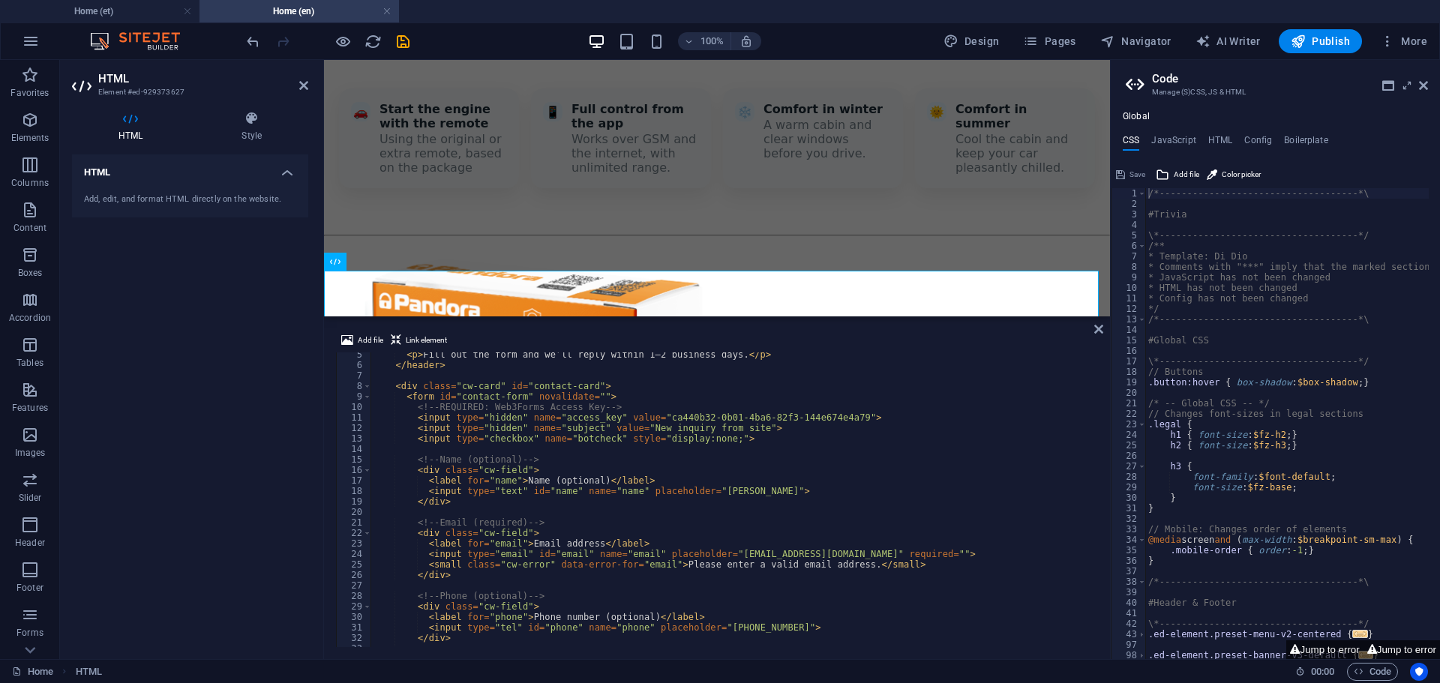
scroll to position [0, 0]
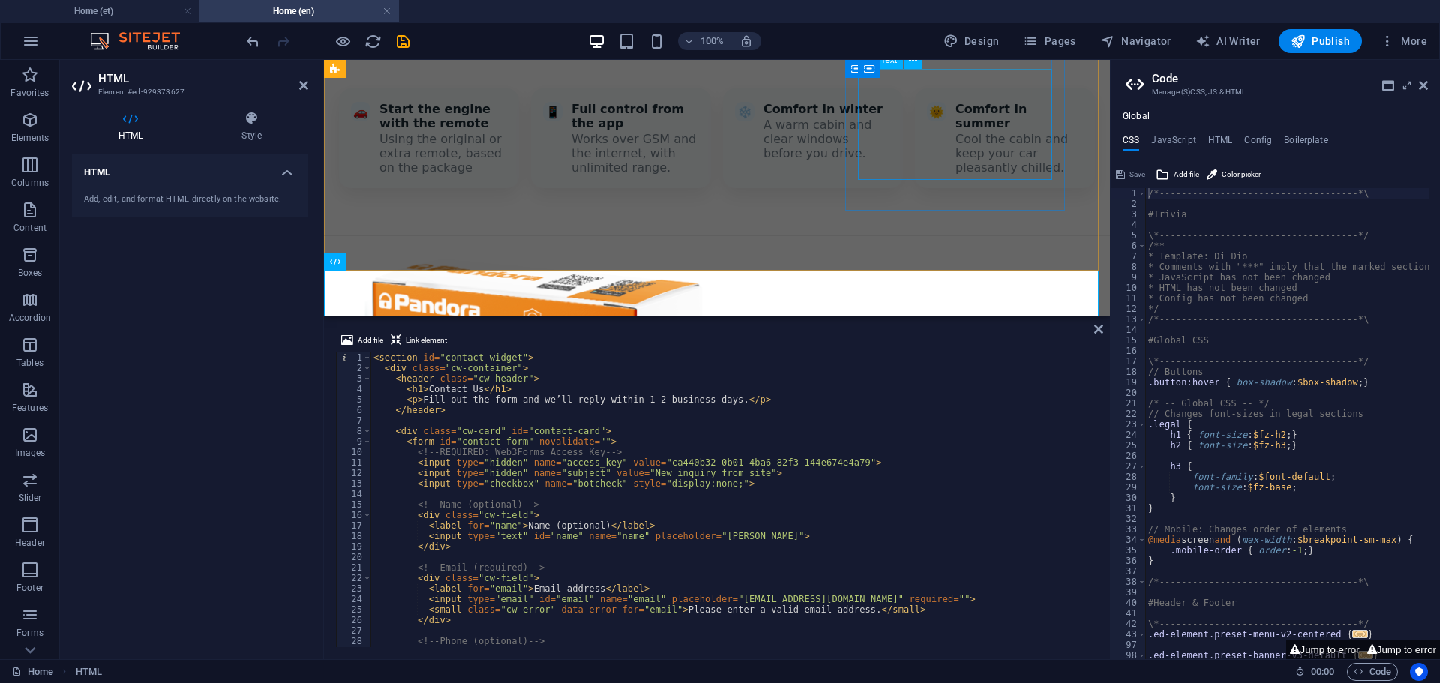
type textarea "<!-- Car starts (required) -->"
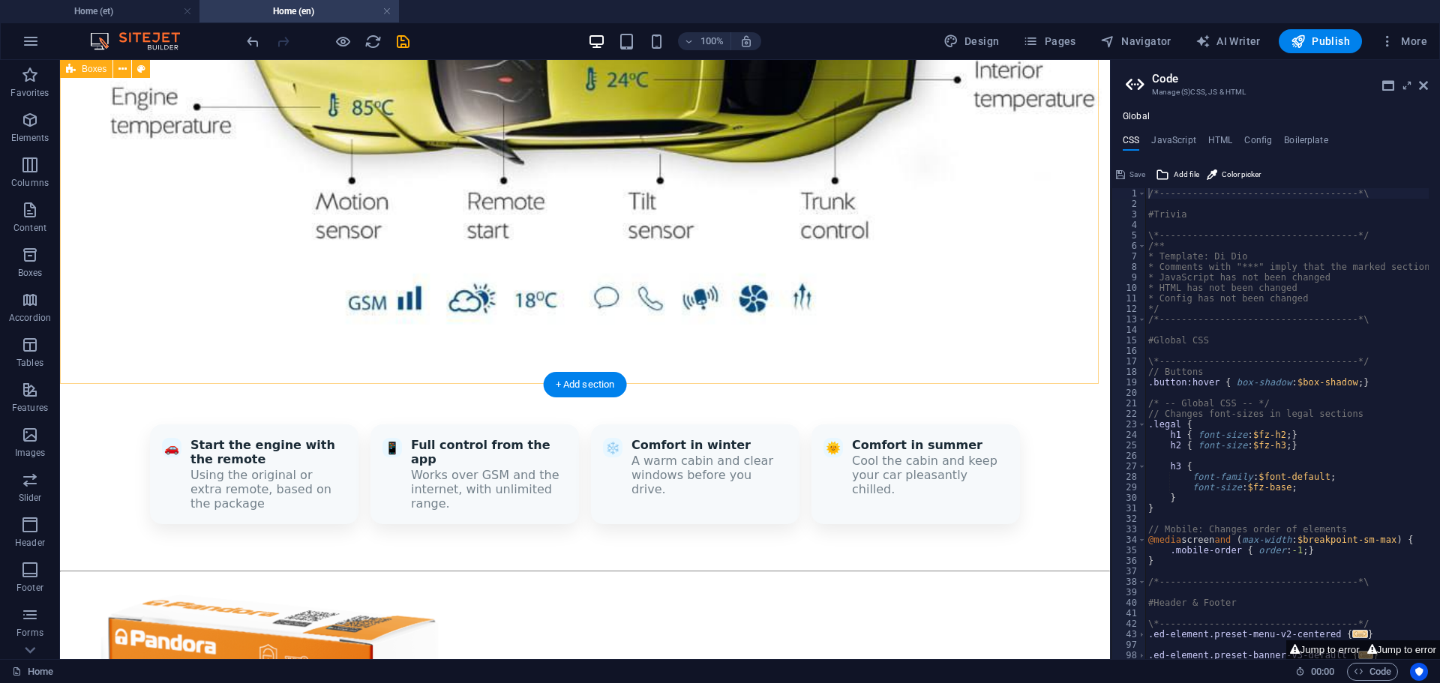
scroll to position [1487, 0]
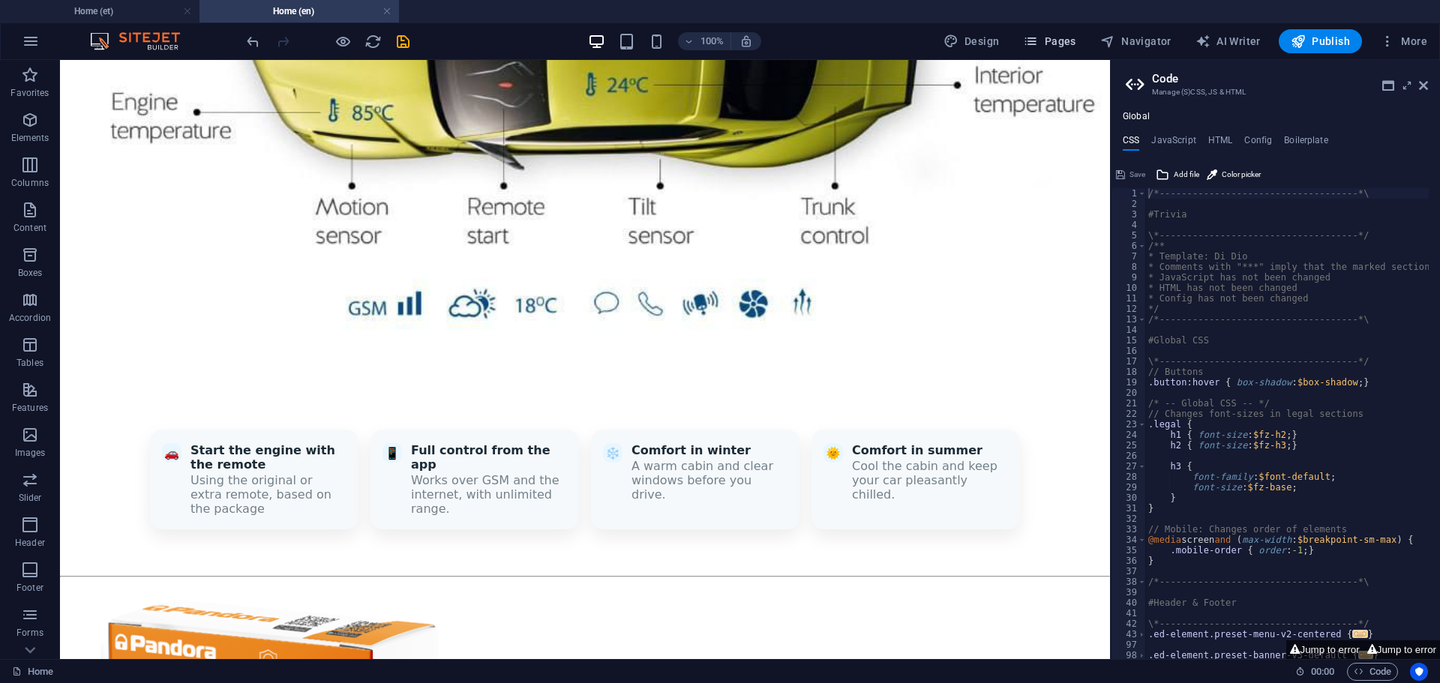
click at [1067, 42] on span "Pages" at bounding box center [1049, 41] width 53 height 15
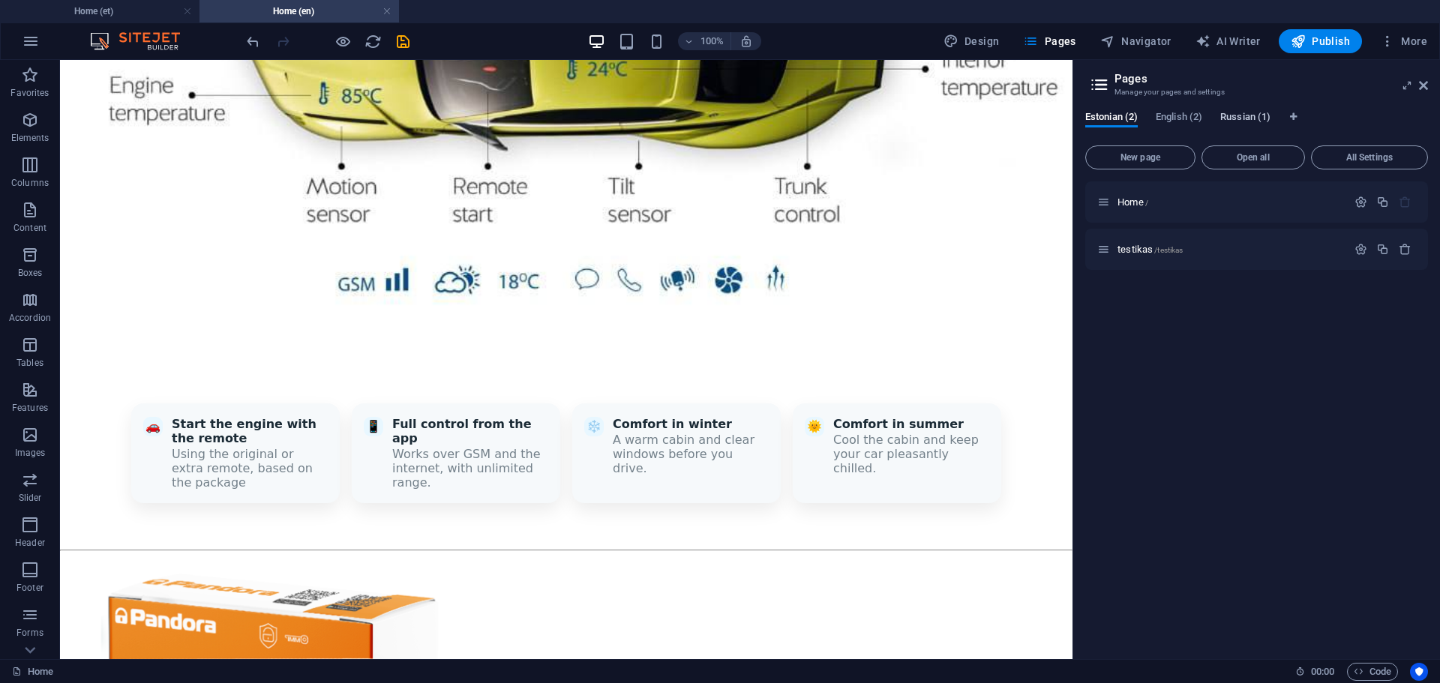
click at [1230, 113] on span "Russian (1)" at bounding box center [1245, 118] width 50 height 21
click at [1130, 202] on span "Home /" at bounding box center [1133, 202] width 31 height 11
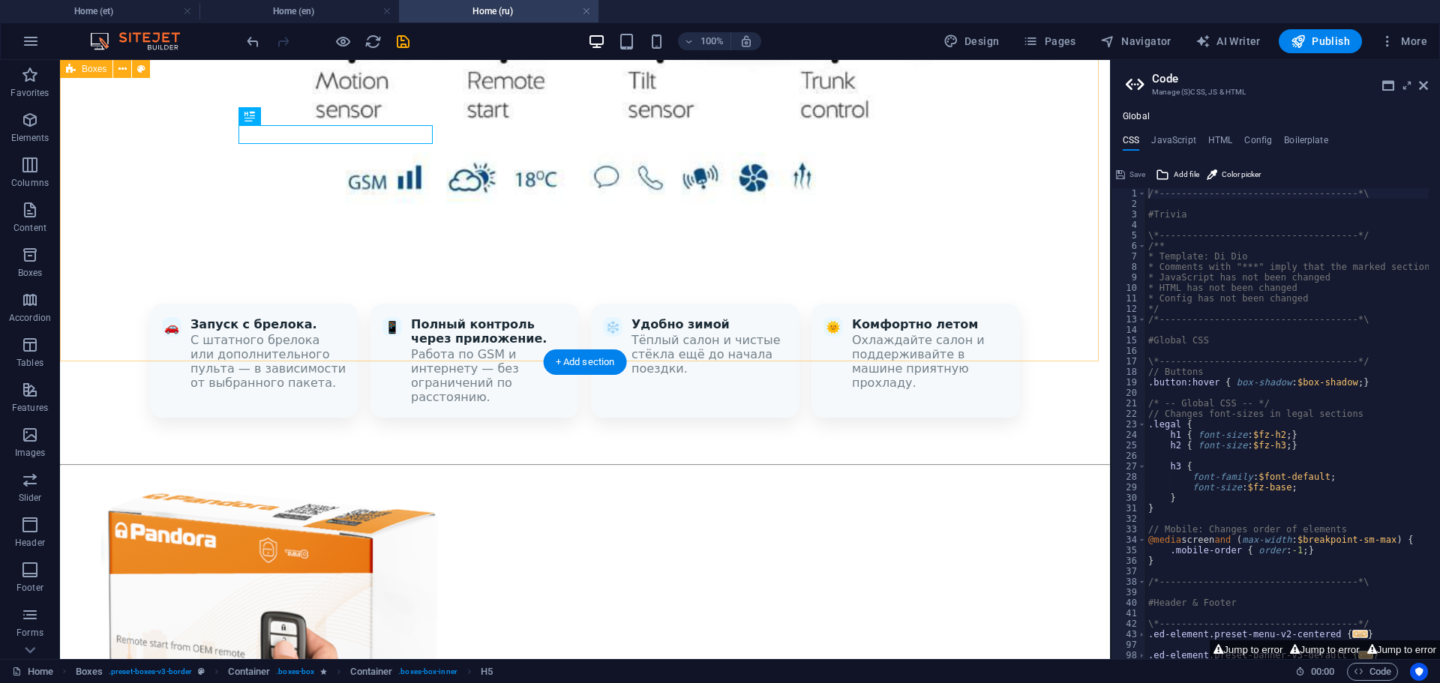
scroll to position [1973, 0]
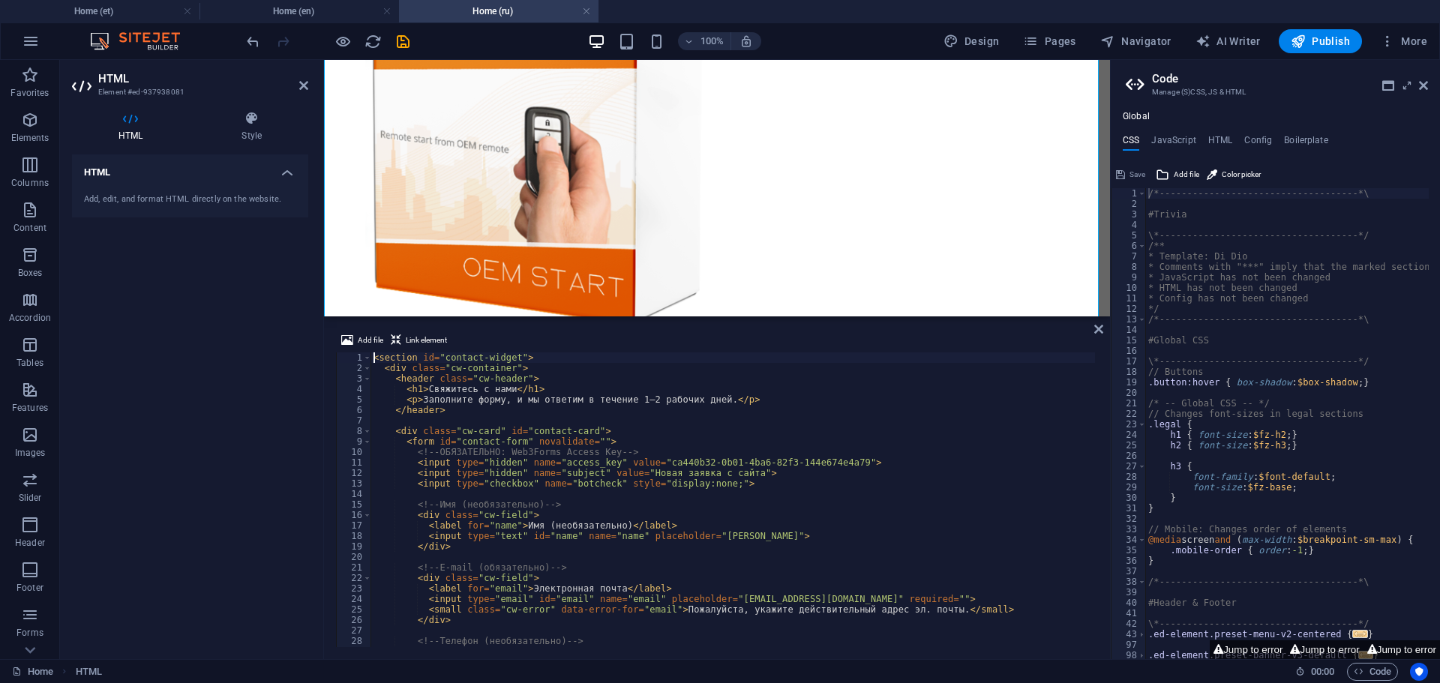
scroll to position [2009, 0]
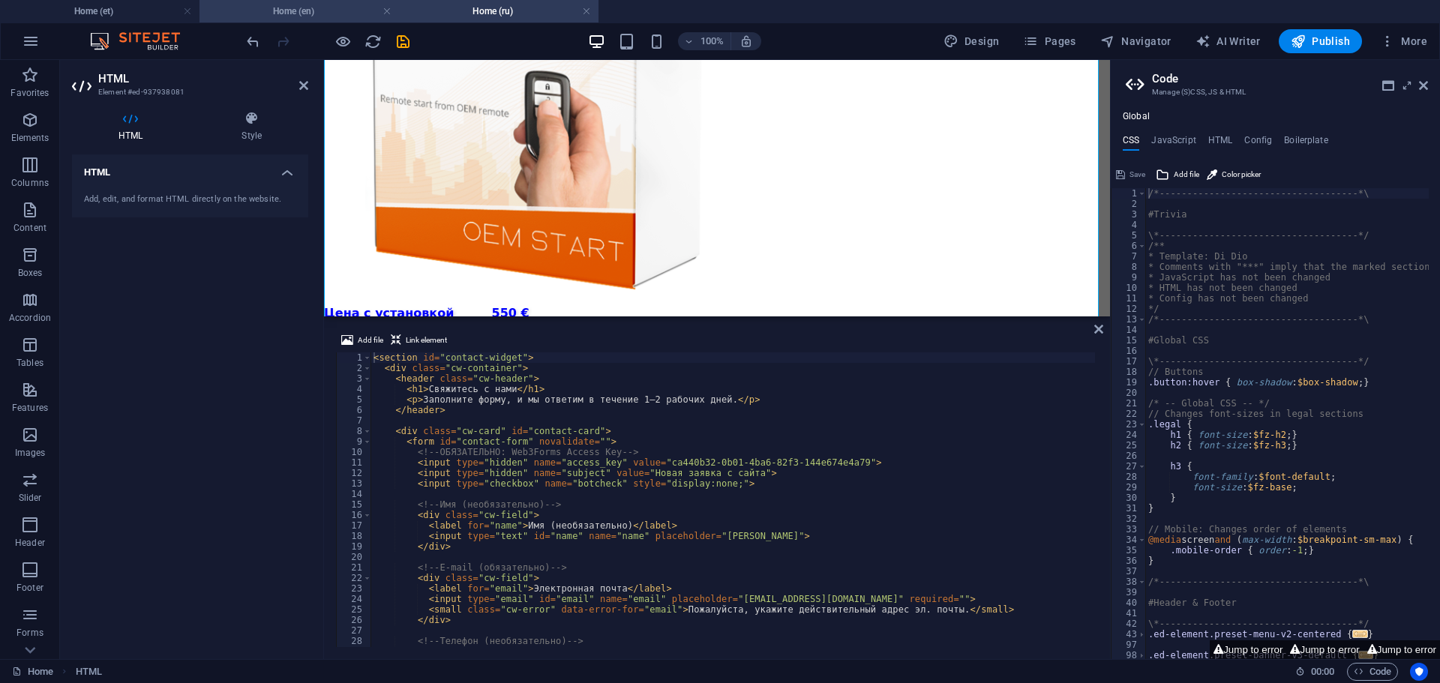
click at [266, 8] on h4 "Home (en)" at bounding box center [300, 11] width 200 height 17
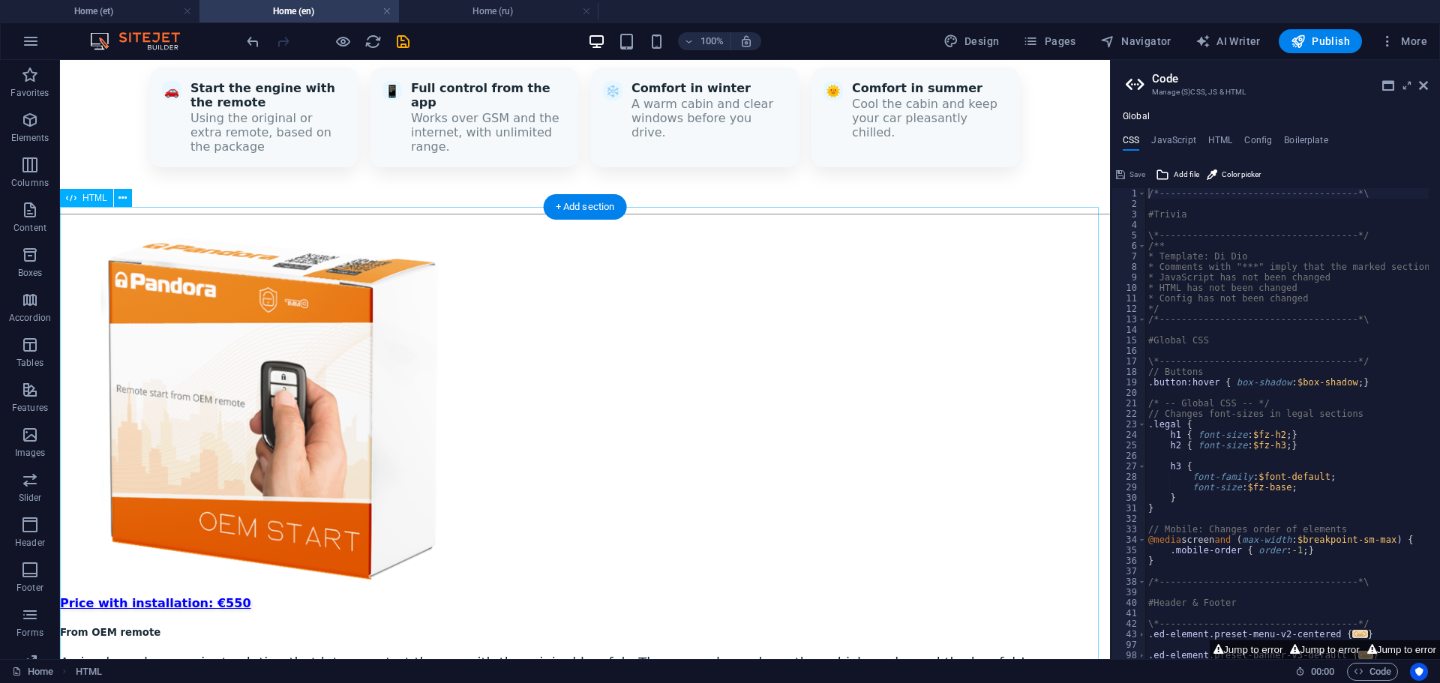
scroll to position [1862, 0]
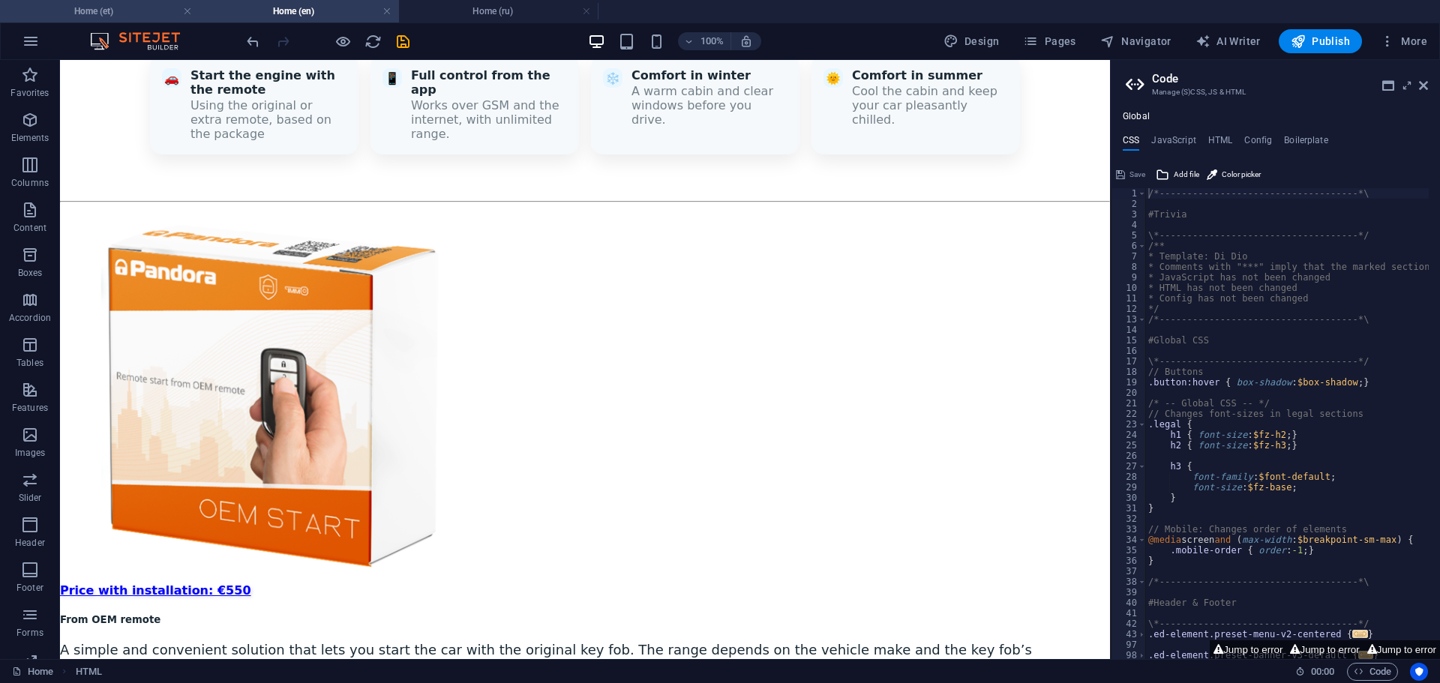
click at [86, 5] on h4 "Home (et)" at bounding box center [100, 11] width 200 height 17
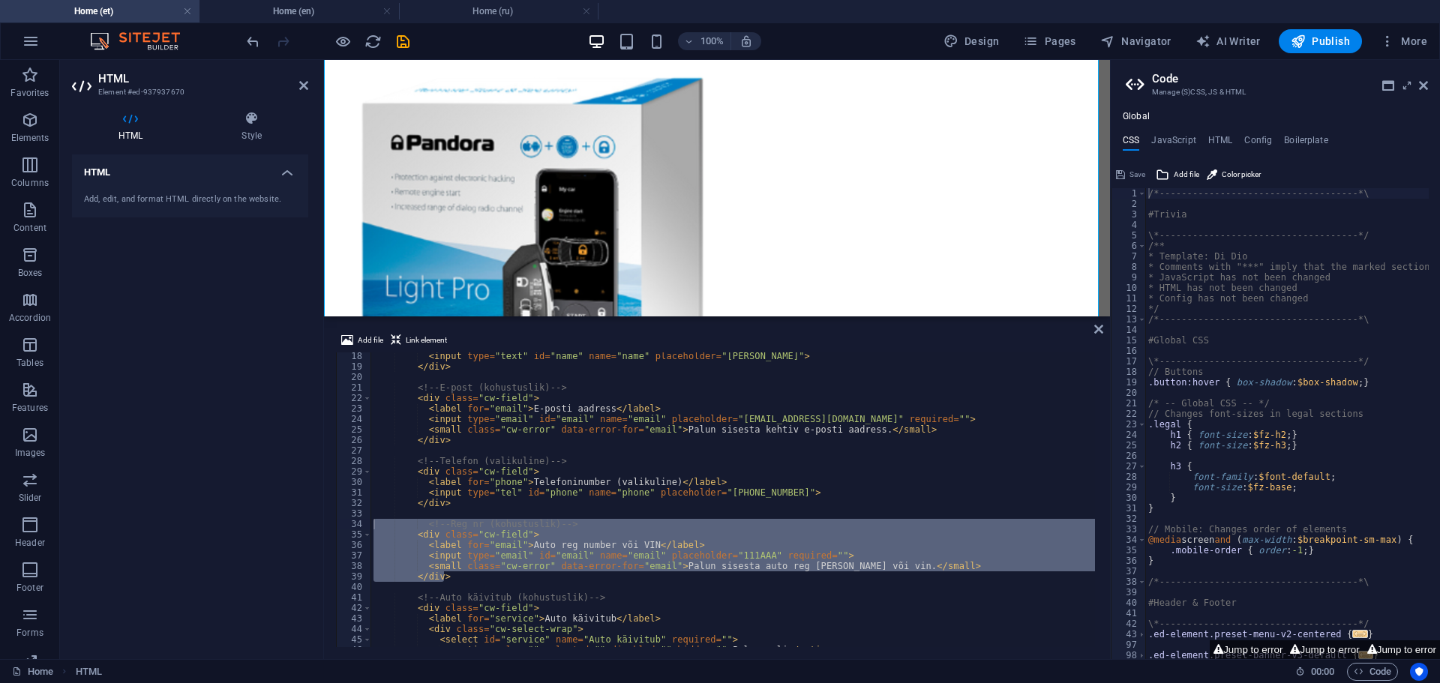
scroll to position [2366, 0]
click at [611, 569] on div "< input type = "text" id = "name" name = "name" placeholder = "[PERSON_NAME]" >…" at bounding box center [733, 500] width 725 height 295
drag, startPoint x: 451, startPoint y: 572, endPoint x: 419, endPoint y: 526, distance: 56.6
click at [419, 526] on div "< input type = "text" id = "name" name = "name" placeholder = "[PERSON_NAME]" >…" at bounding box center [1107, 507] width 1472 height 313
type textarea "<!-- Reg nr (kohustuslik) --> <div class="cw-field">"
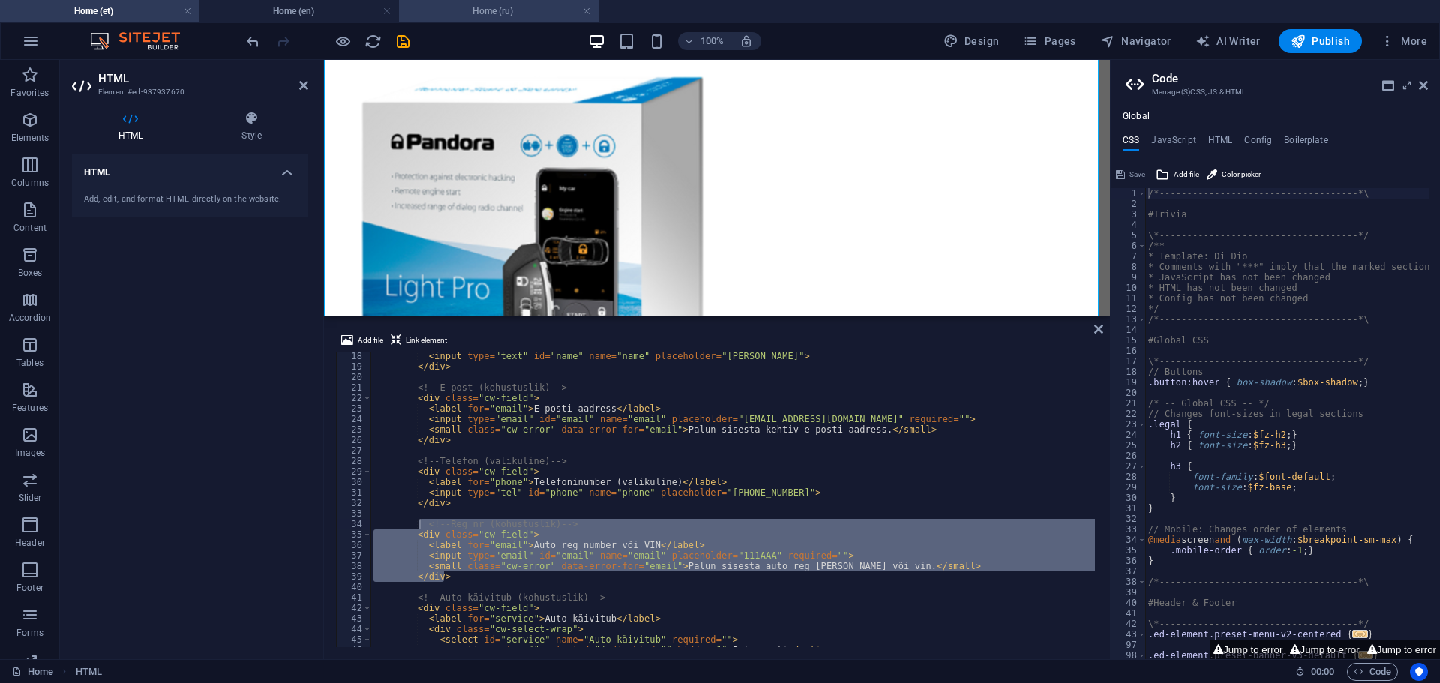
click at [440, 5] on h4 "Home (ru)" at bounding box center [499, 11] width 200 height 17
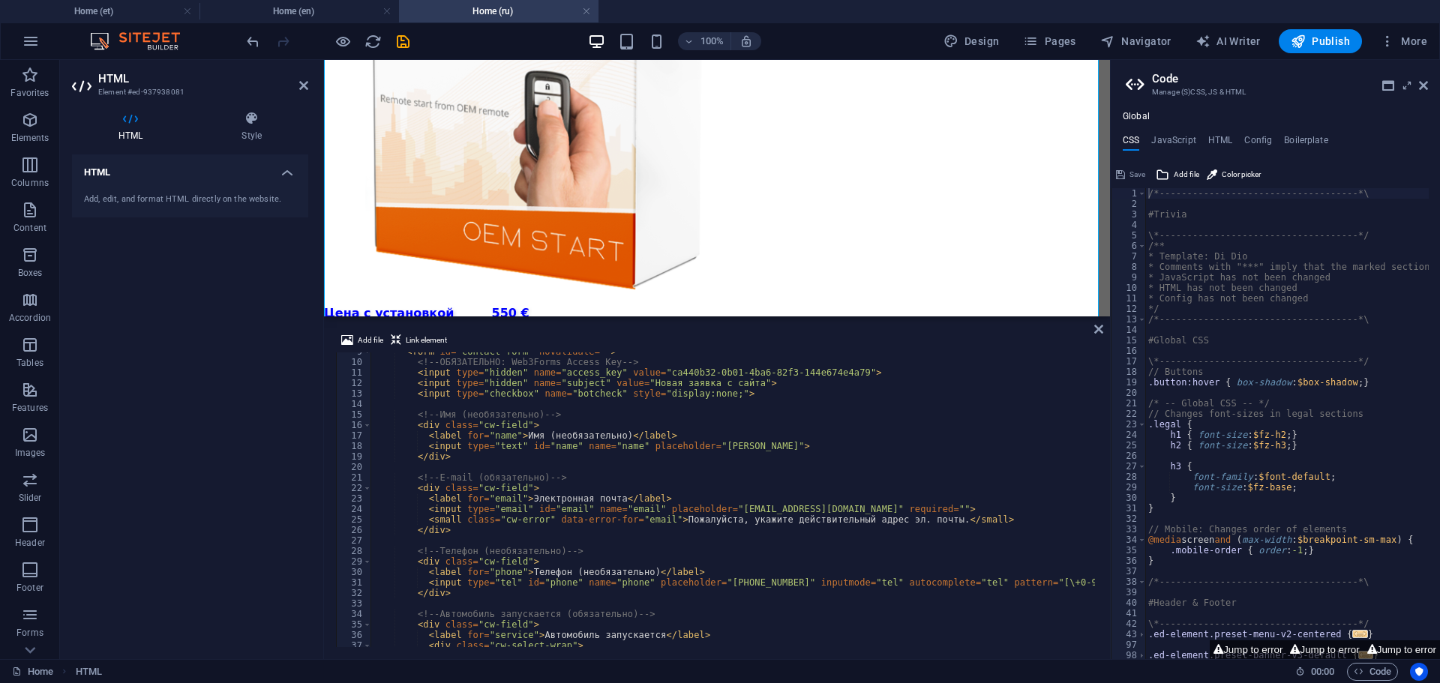
scroll to position [135, 0]
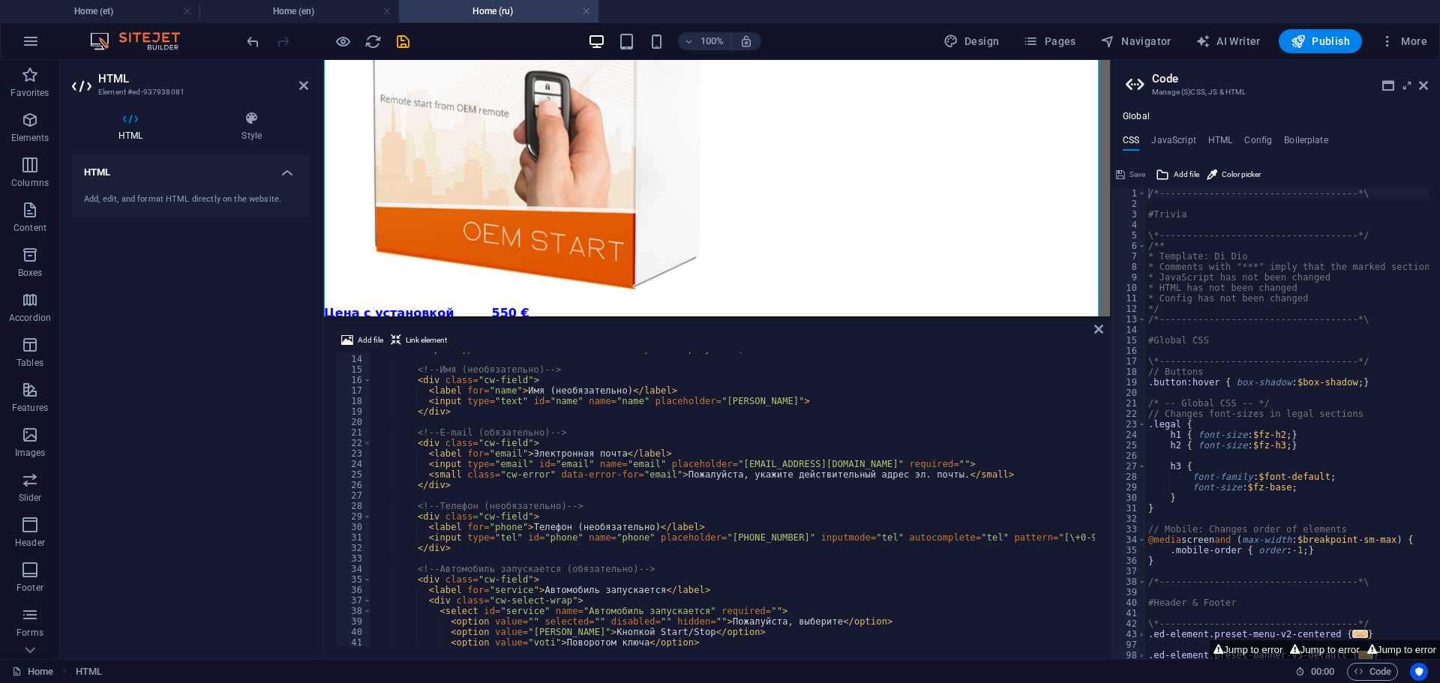
type textarea "</div>"
click at [463, 548] on div "< input type = "checkbox" name = "botcheck" style = "display:none;" > <!-- Имя …" at bounding box center [1107, 500] width 1472 height 313
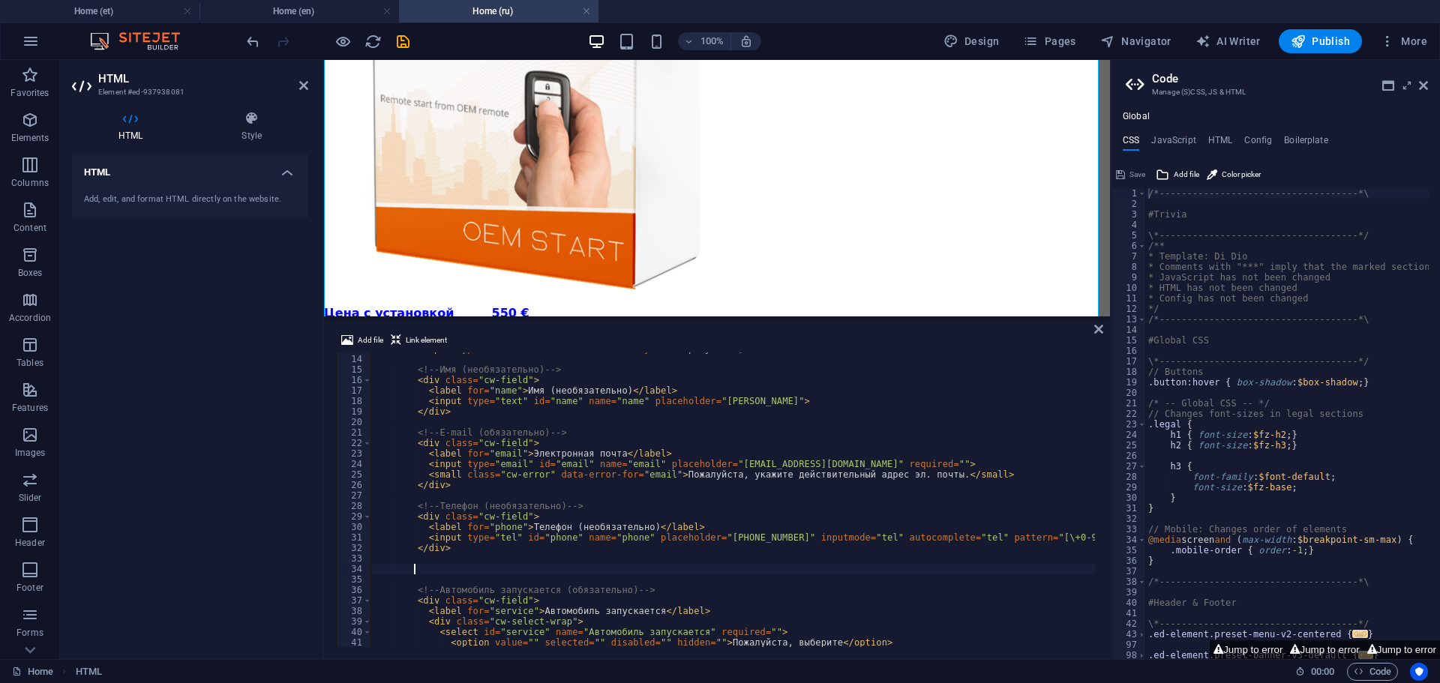
paste textarea "</div>"
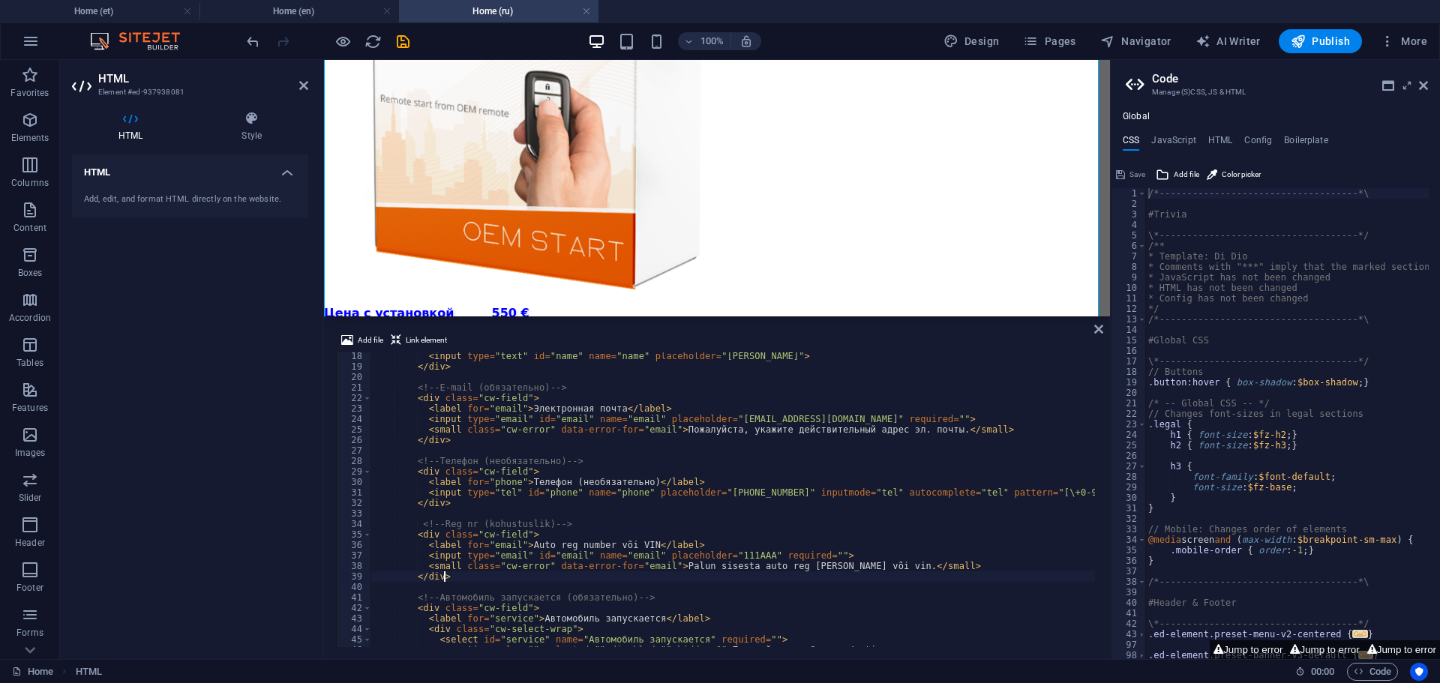
scroll to position [180, 0]
drag, startPoint x: 638, startPoint y: 544, endPoint x: 521, endPoint y: 542, distance: 116.3
click at [521, 542] on div "< input type = "text" id = "name" name = "name" placeholder = "[PERSON_NAME]" >…" at bounding box center [1107, 507] width 1472 height 313
click at [626, 550] on div "< input type = "text" id = "name" name = "name" placeholder = "[PERSON_NAME]" >…" at bounding box center [733, 500] width 725 height 295
drag, startPoint x: 637, startPoint y: 543, endPoint x: 606, endPoint y: 575, distance: 44.6
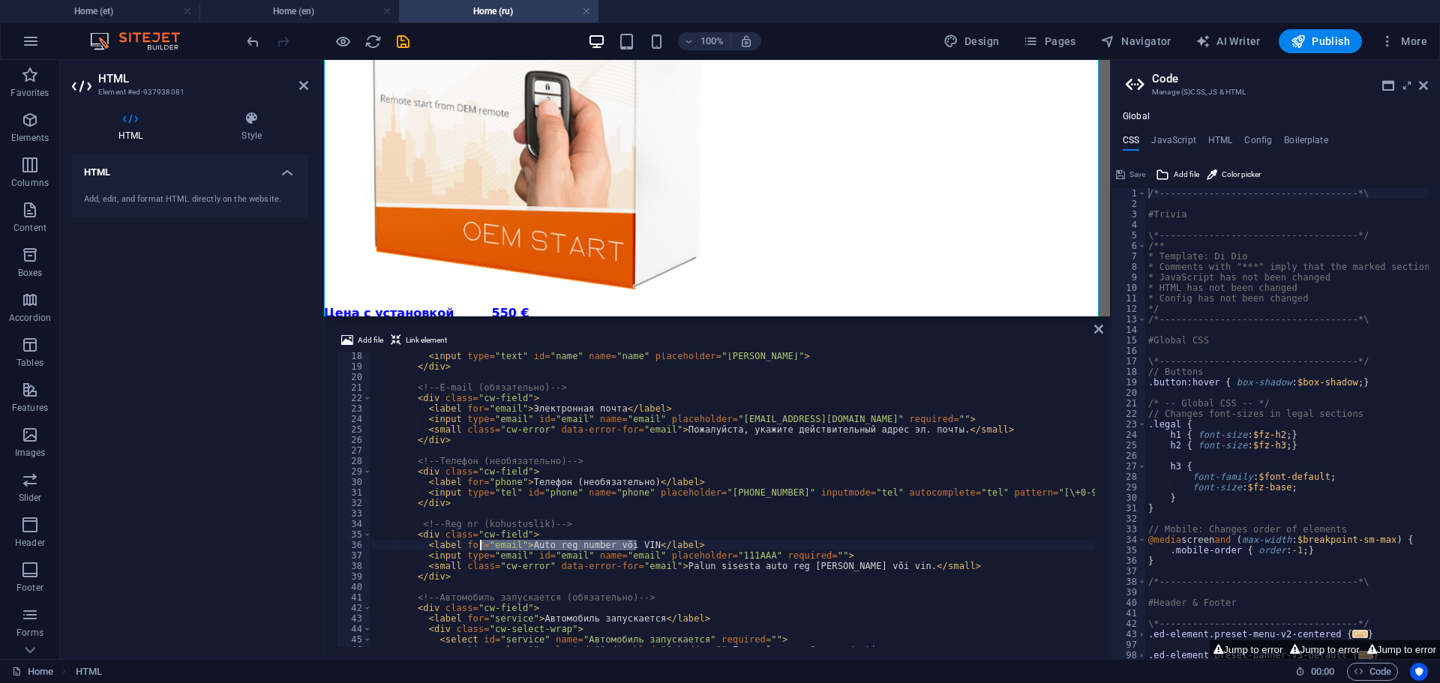
click at [467, 555] on div "< input type = "text" id = "name" name = "name" placeholder = "[PERSON_NAME]" >…" at bounding box center [1107, 507] width 1472 height 313
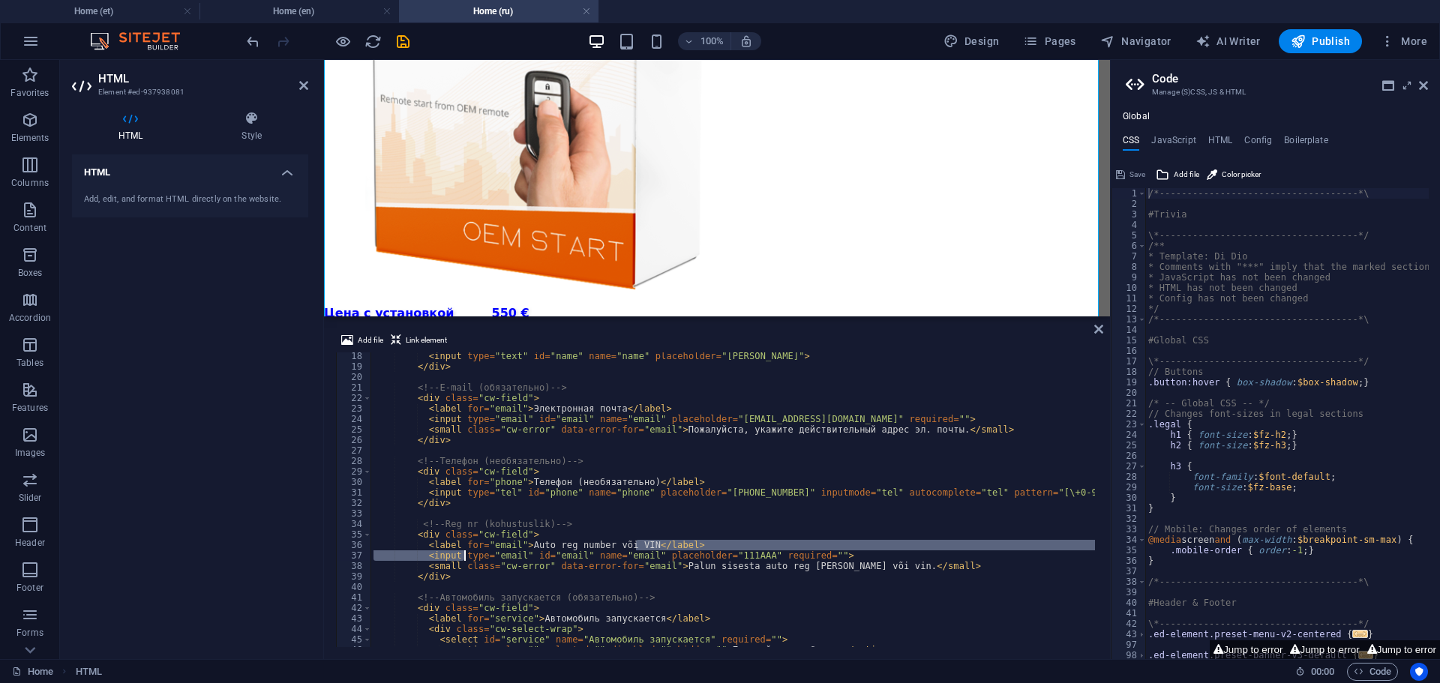
click at [512, 530] on div "< input type = "text" id = "name" name = "name" placeholder = "[PERSON_NAME]" >…" at bounding box center [1107, 507] width 1472 height 313
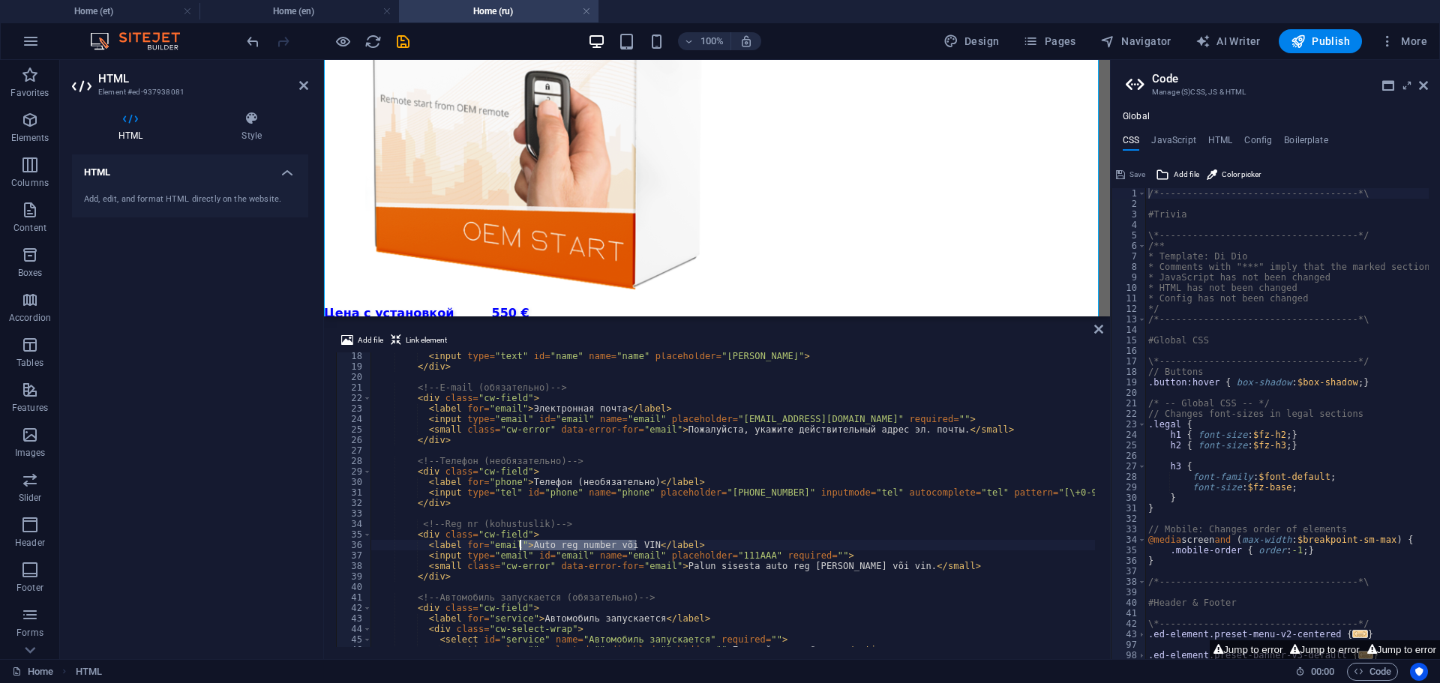
drag, startPoint x: 637, startPoint y: 546, endPoint x: 521, endPoint y: 546, distance: 115.5
click at [521, 546] on div "< input type = "text" id = "name" name = "name" placeholder = "[PERSON_NAME]" >…" at bounding box center [1107, 507] width 1472 height 313
paste textarea "Регистрационный номер автомобиля или"
drag, startPoint x: 842, startPoint y: 569, endPoint x: 664, endPoint y: 568, distance: 177.8
click at [664, 568] on div "< input type = "text" id = "name" name = "name" placeholder = "[PERSON_NAME]" >…" at bounding box center [1107, 507] width 1472 height 313
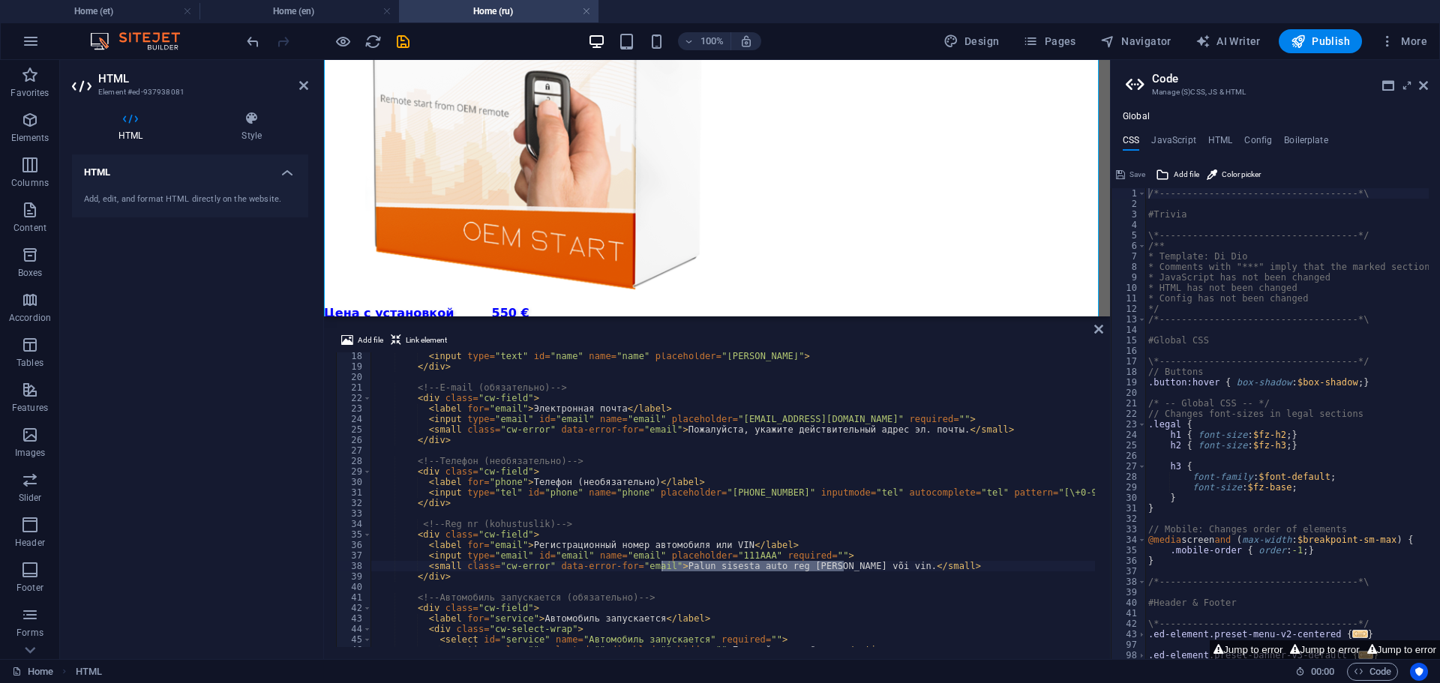
click at [829, 567] on div "< input type = "text" id = "name" name = "name" placeholder = "[PERSON_NAME]" >…" at bounding box center [733, 500] width 725 height 295
drag, startPoint x: 842, startPoint y: 565, endPoint x: 663, endPoint y: 567, distance: 178.5
click at [663, 567] on div "< input type = "text" id = "name" name = "name" placeholder = "[PERSON_NAME]" >…" at bounding box center [1107, 507] width 1472 height 313
paste textarea "Введите регистрационный номер автомобиля или"
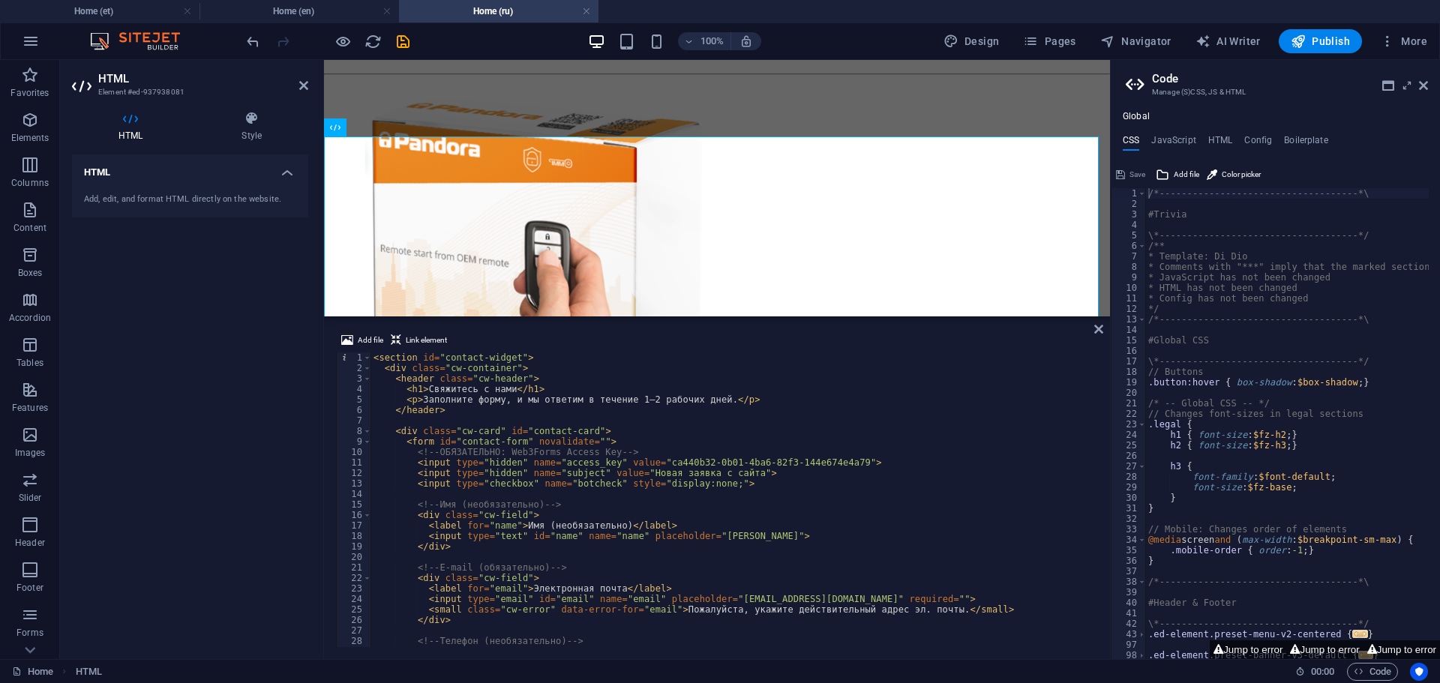
scroll to position [0, 0]
type textarea "<p>Заполните форму, и мы ответим в течение 1–2 рабочих дней.</p>"
drag, startPoint x: 705, startPoint y: 397, endPoint x: 421, endPoint y: 404, distance: 284.3
click at [421, 404] on div "< section id = "contact-widget" > < div class = "cw-container" > < header class…" at bounding box center [1107, 509] width 1472 height 313
click at [1315, 45] on span "Publish" at bounding box center [1320, 41] width 59 height 15
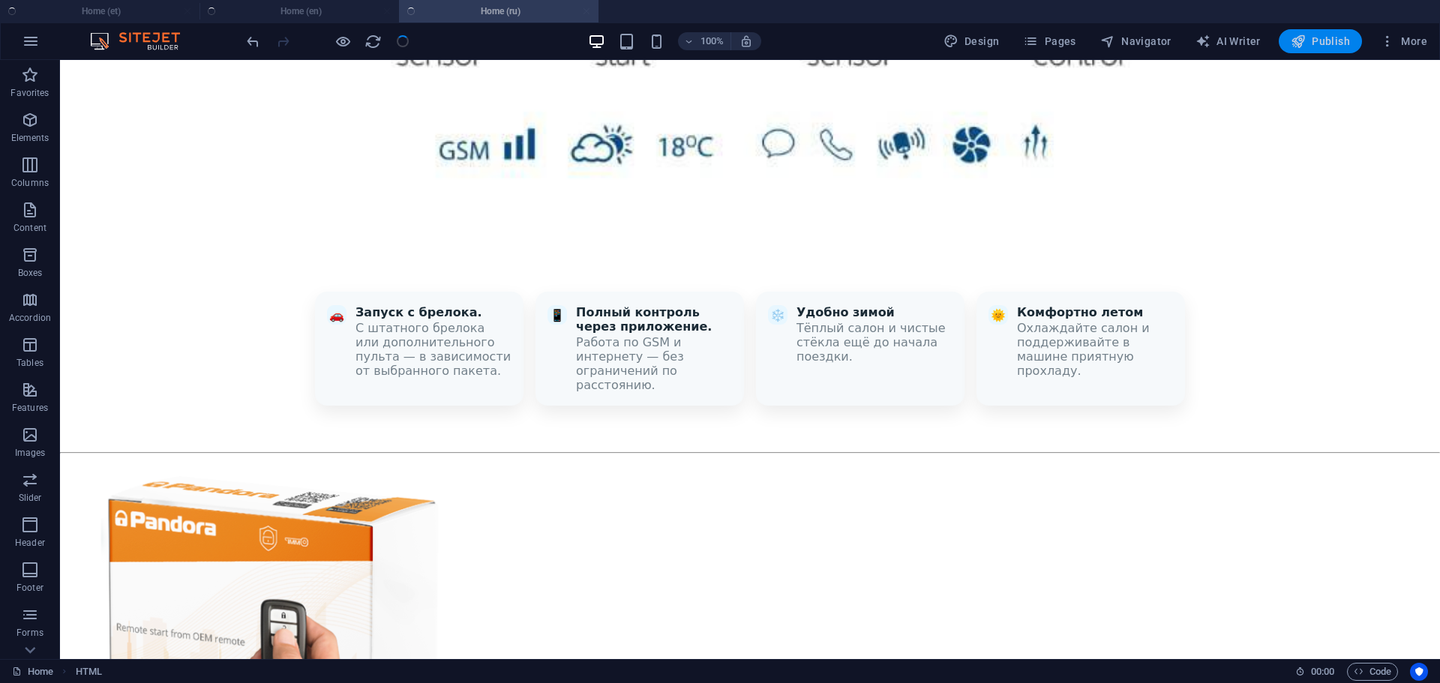
scroll to position [1823, 0]
